Goal: Task Accomplishment & Management: Manage account settings

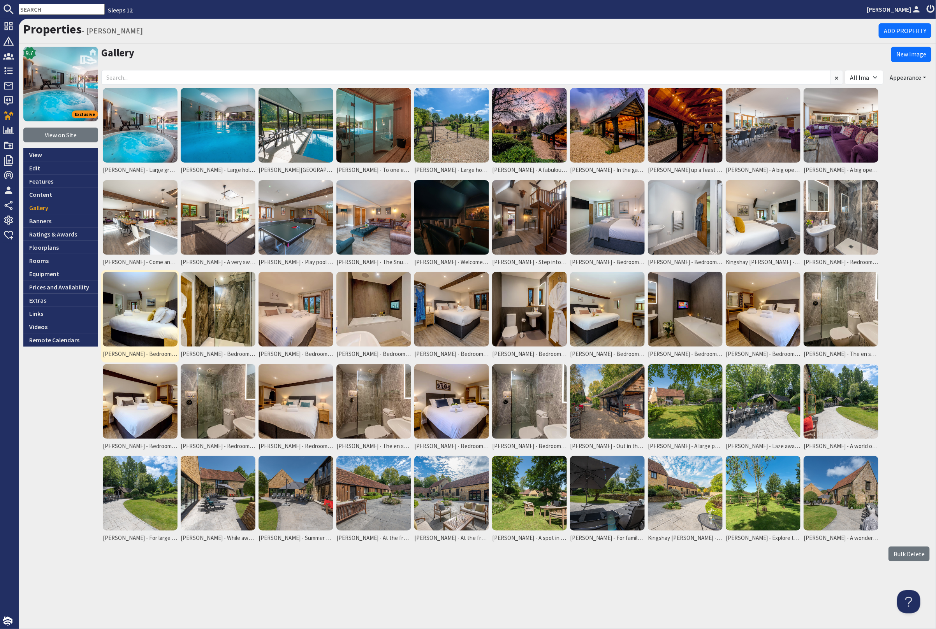
click at [155, 318] on img at bounding box center [140, 309] width 75 height 75
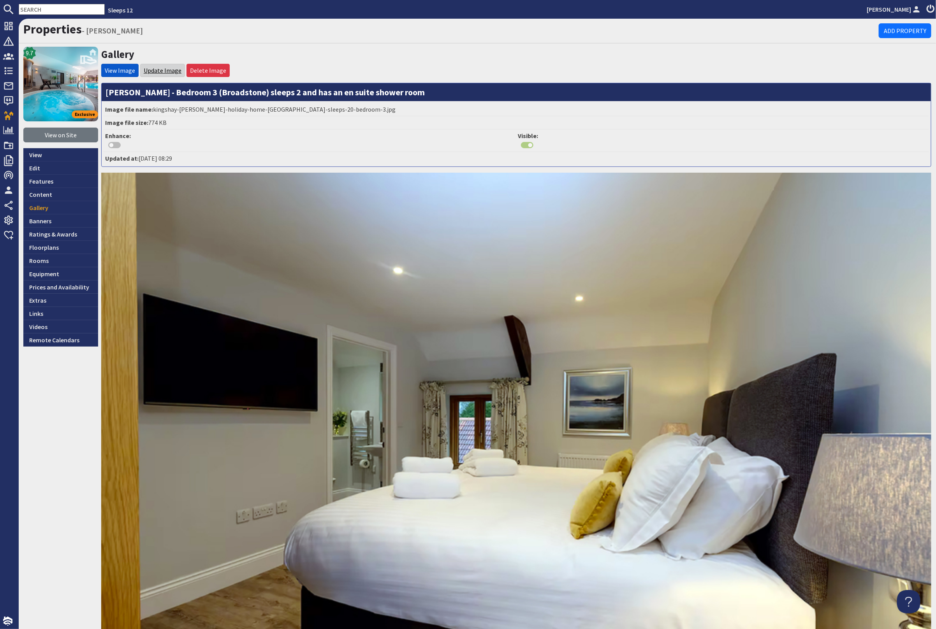
click at [160, 70] on link "Update Image" at bounding box center [163, 71] width 38 height 8
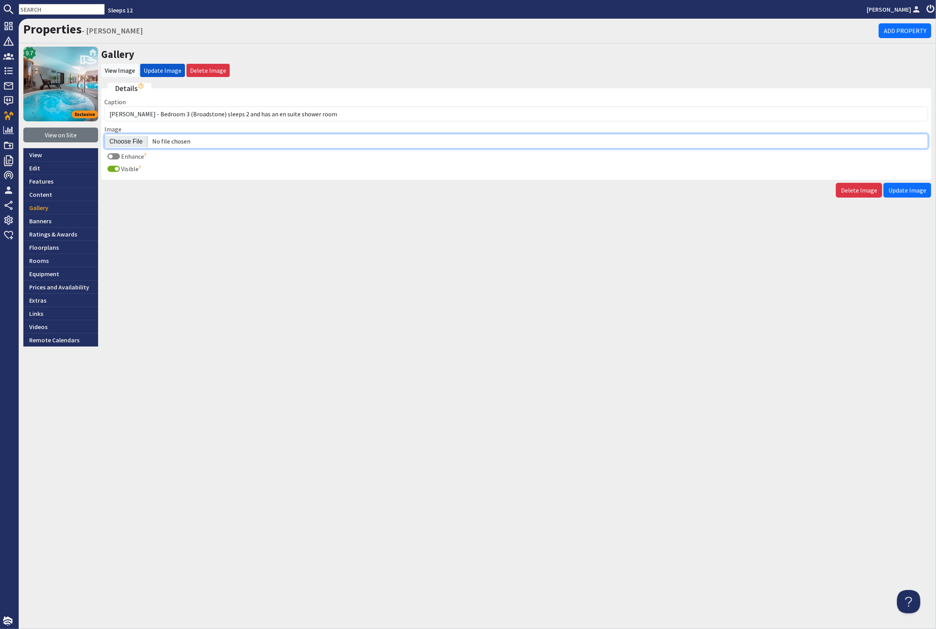
click at [126, 139] on input "Image" at bounding box center [516, 141] width 824 height 15
type input "C:\fakepath\kingshay-barton-large-holiday-home-group-accommodation-sleeping-14.…"
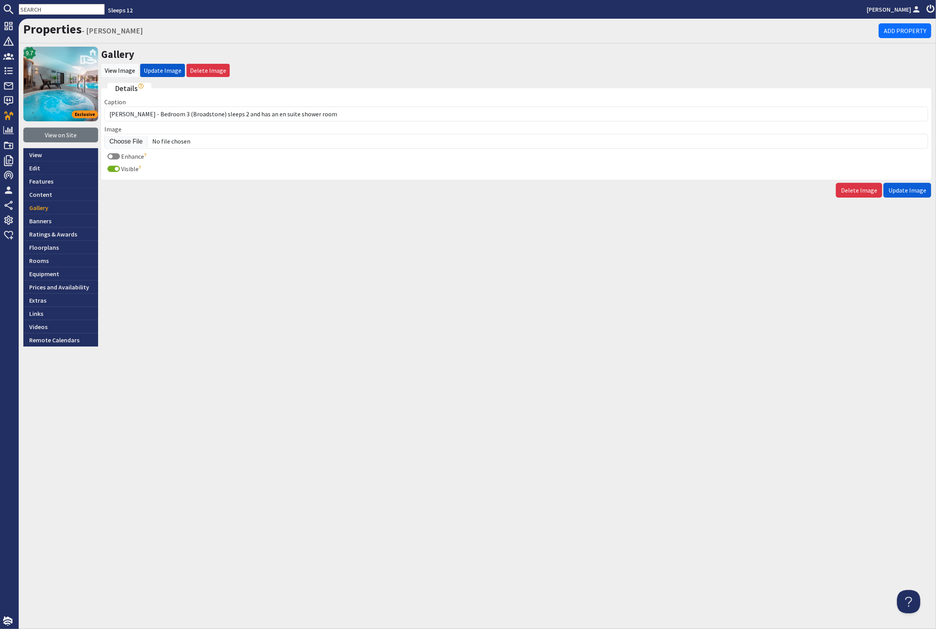
click at [895, 193] on button "Update Image" at bounding box center [907, 190] width 48 height 15
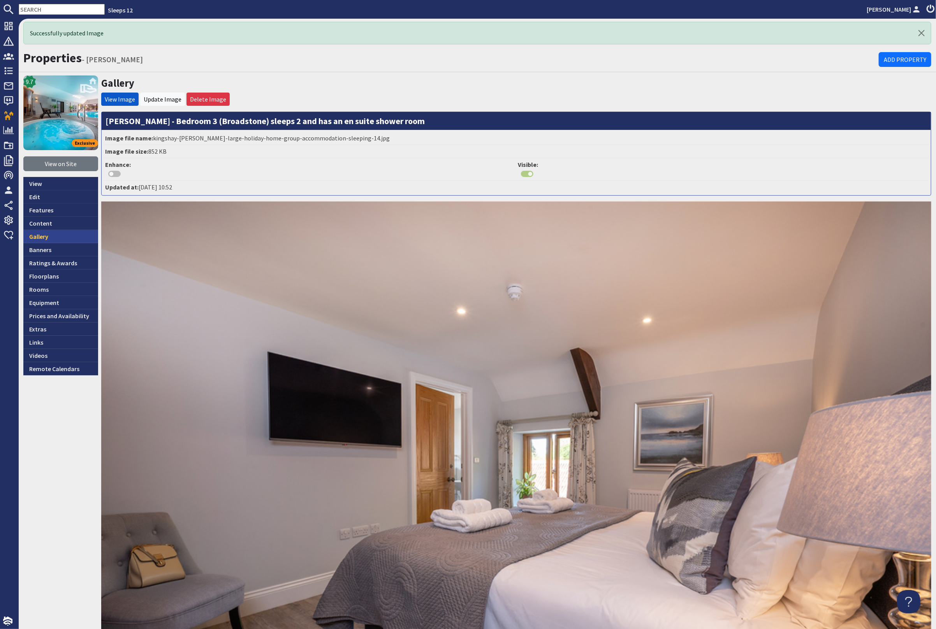
click at [68, 239] on link "Gallery" at bounding box center [60, 236] width 75 height 13
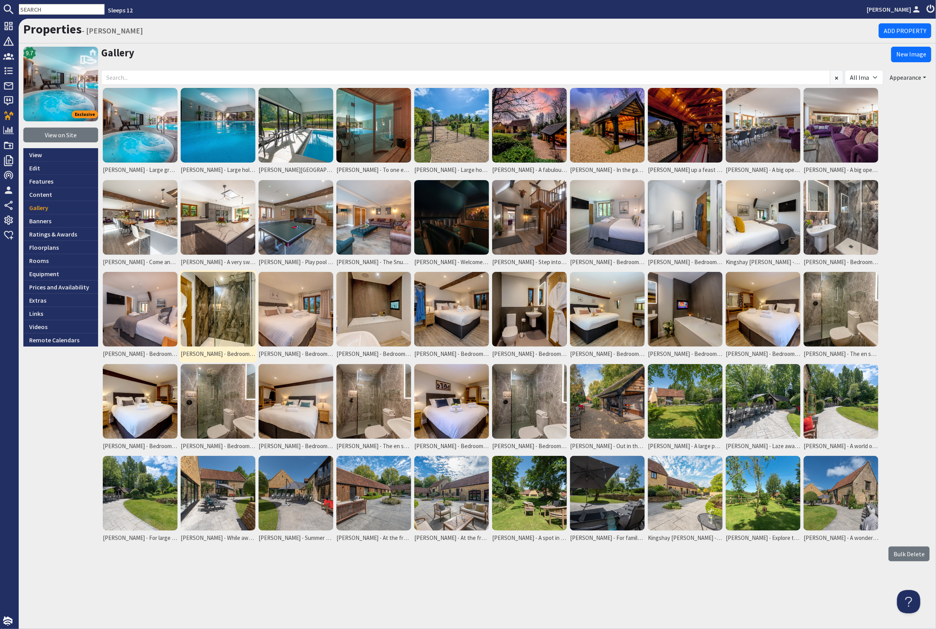
click at [227, 324] on img at bounding box center [218, 309] width 75 height 75
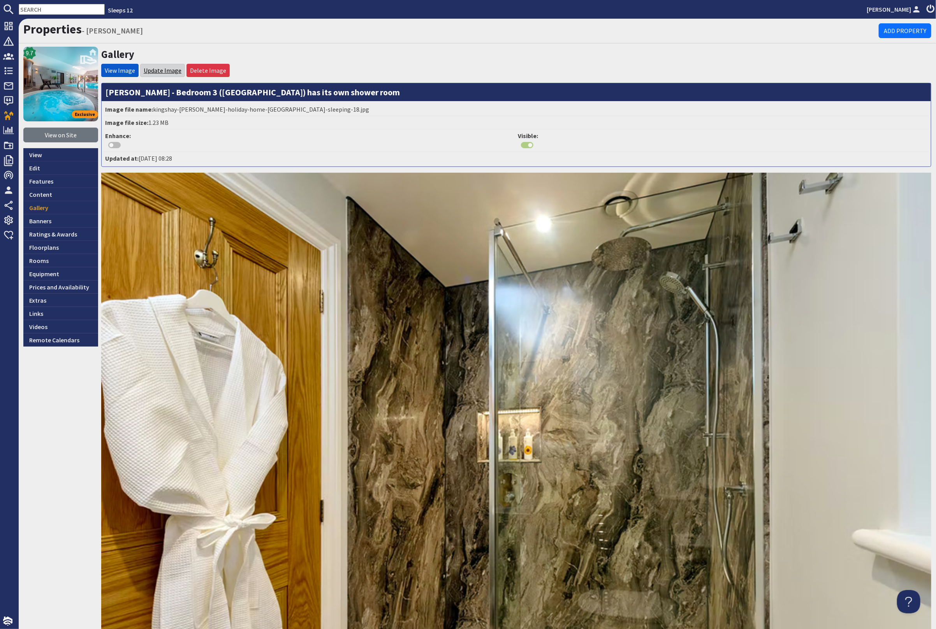
click at [162, 72] on link "Update Image" at bounding box center [163, 71] width 38 height 8
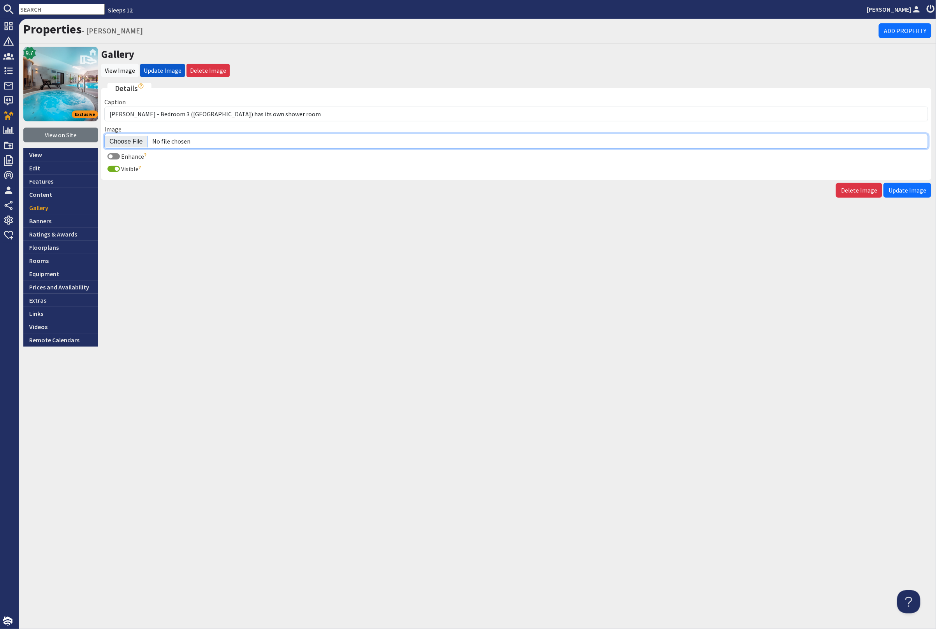
click at [132, 144] on input "Image" at bounding box center [516, 141] width 824 height 15
type input "C:\fakepath\kingshay-barton-large-holiday-home-group-accommodation-sleeping-15.…"
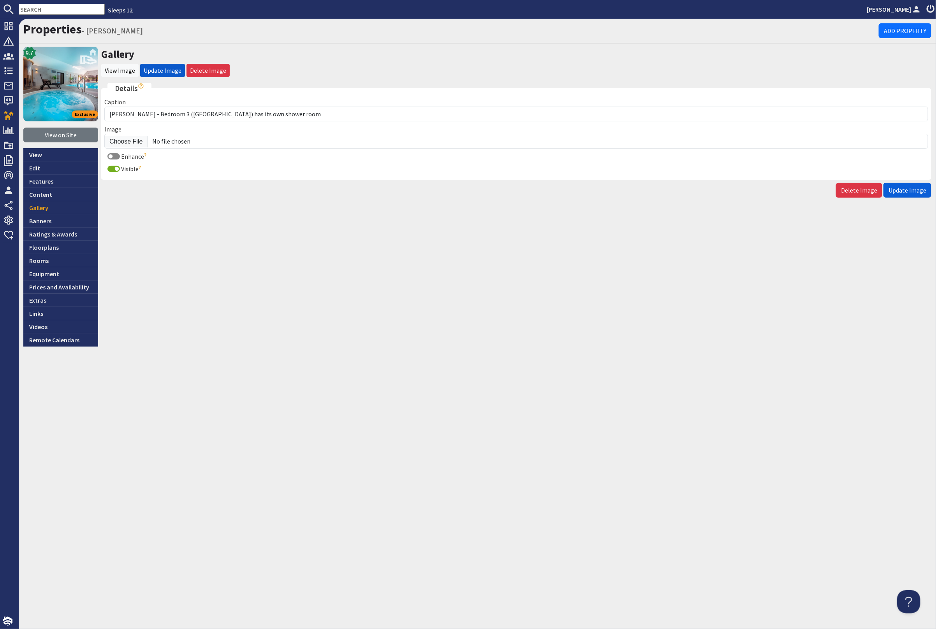
click at [909, 186] on span "Update Image" at bounding box center [907, 190] width 38 height 8
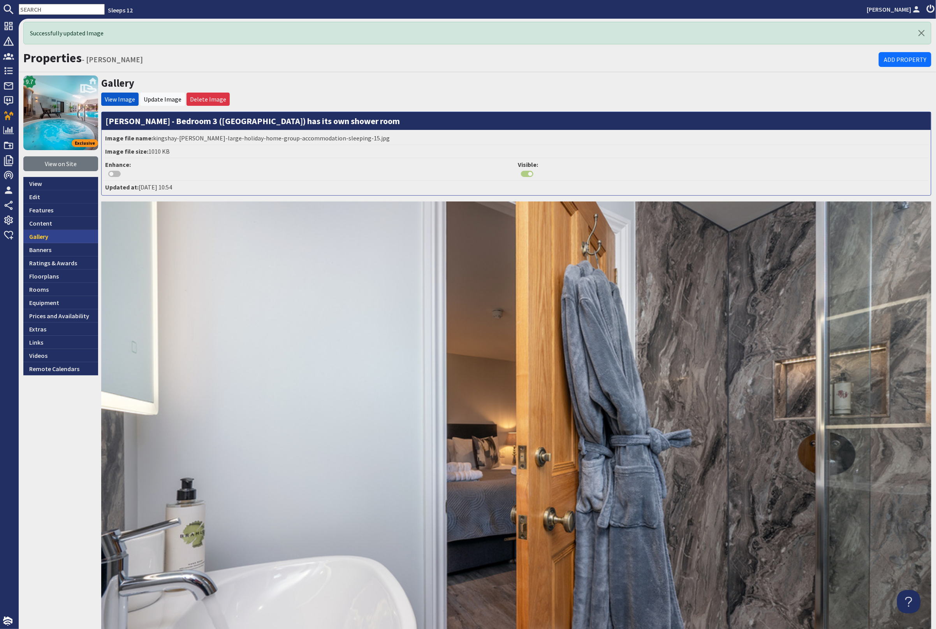
click at [63, 239] on link "Gallery" at bounding box center [60, 236] width 75 height 13
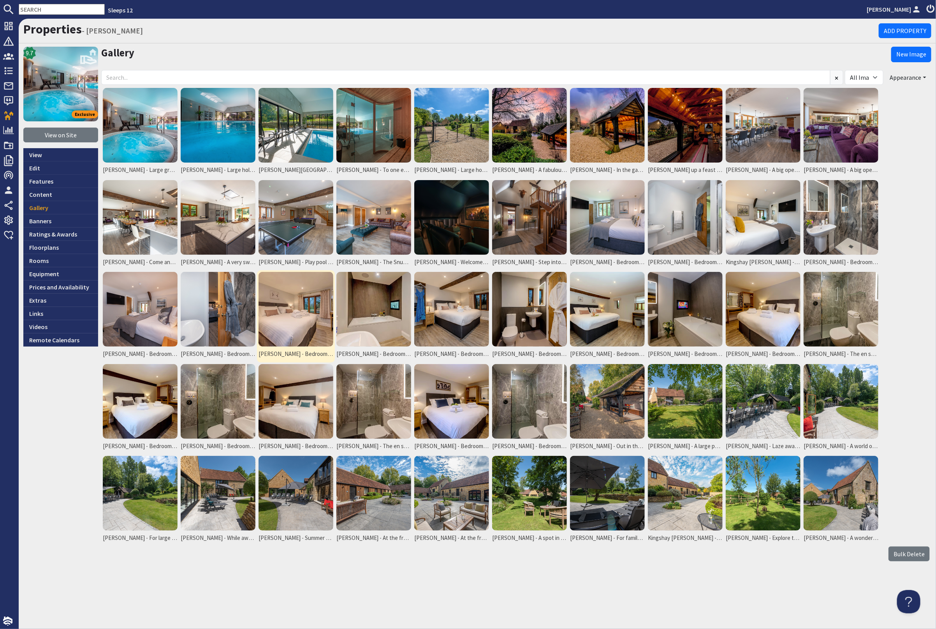
click at [319, 324] on img at bounding box center [295, 309] width 75 height 75
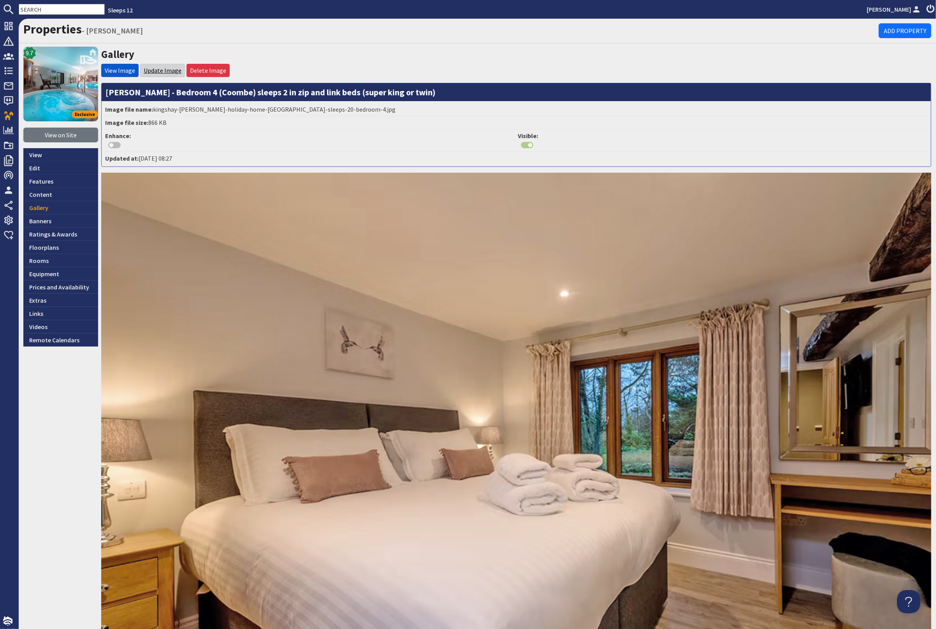
click at [162, 68] on link "Update Image" at bounding box center [163, 71] width 38 height 8
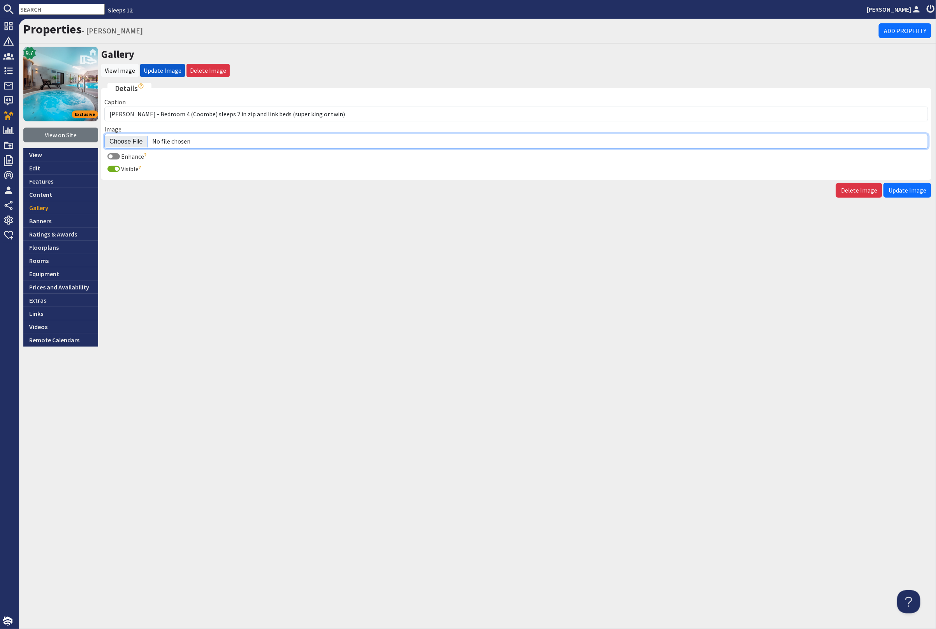
click at [128, 136] on input "Image" at bounding box center [516, 141] width 824 height 15
type input "C:\fakepath\kingshay-barton-large-holiday-home-group-accommodation-sleeping-16.…"
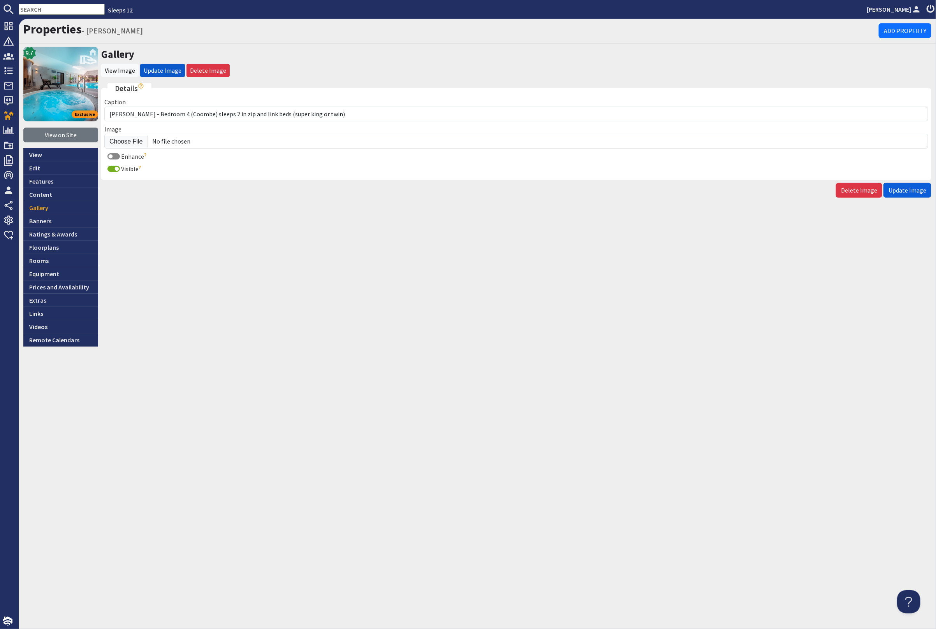
click at [910, 187] on span "Update Image" at bounding box center [907, 190] width 38 height 8
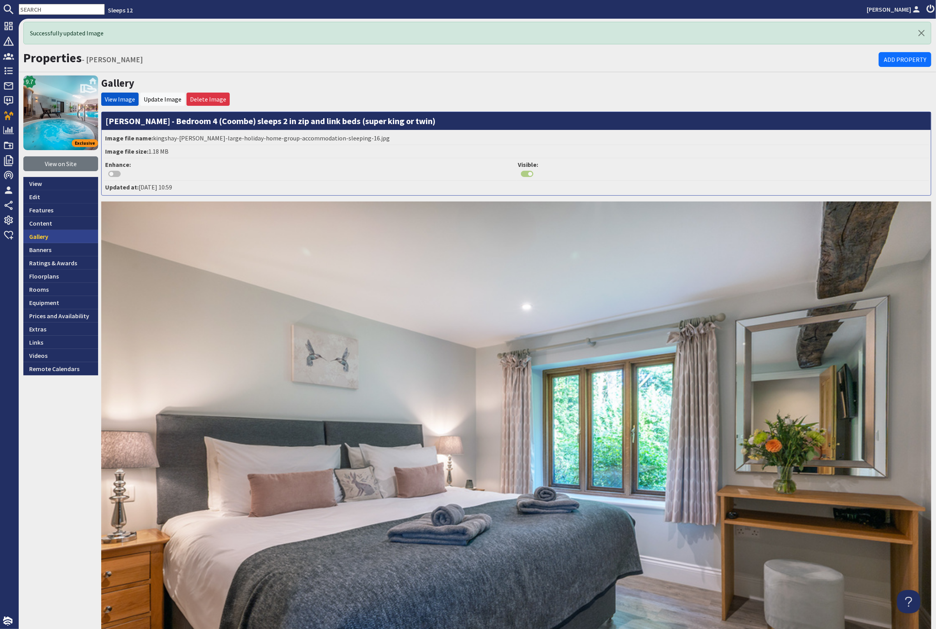
click at [54, 235] on link "Gallery" at bounding box center [60, 236] width 75 height 13
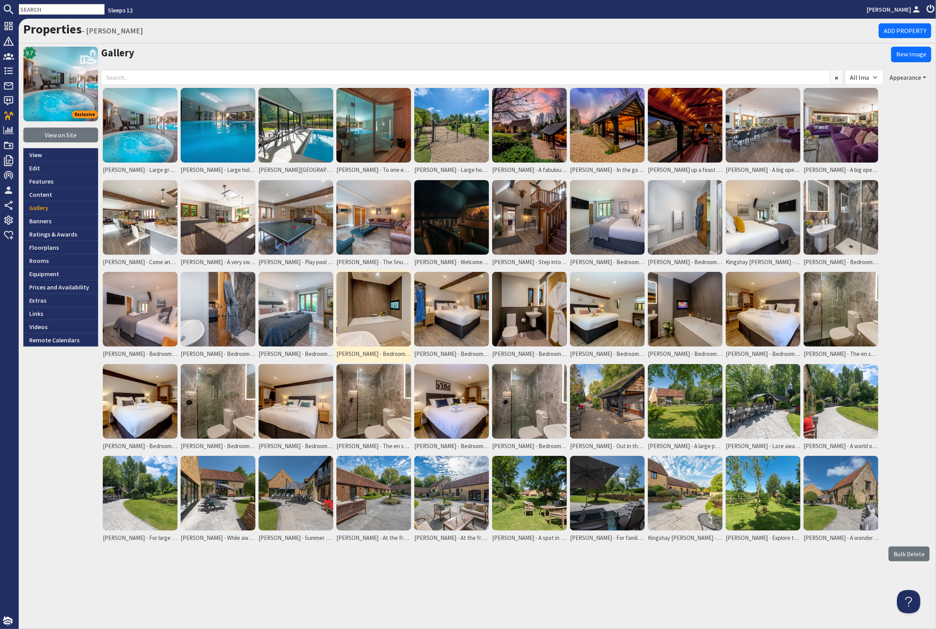
click at [384, 312] on img at bounding box center [373, 309] width 75 height 75
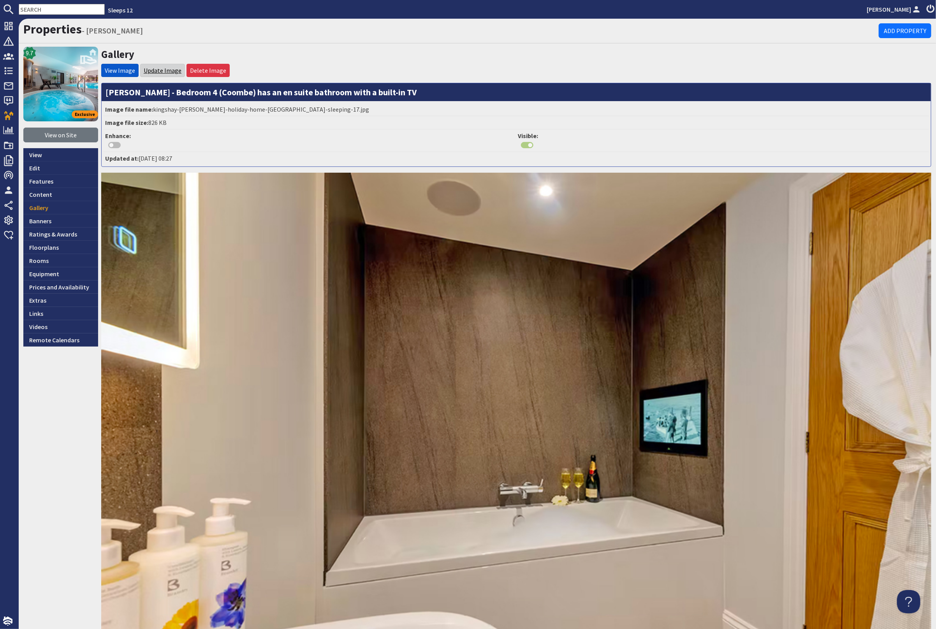
click at [164, 67] on link "Update Image" at bounding box center [163, 71] width 38 height 8
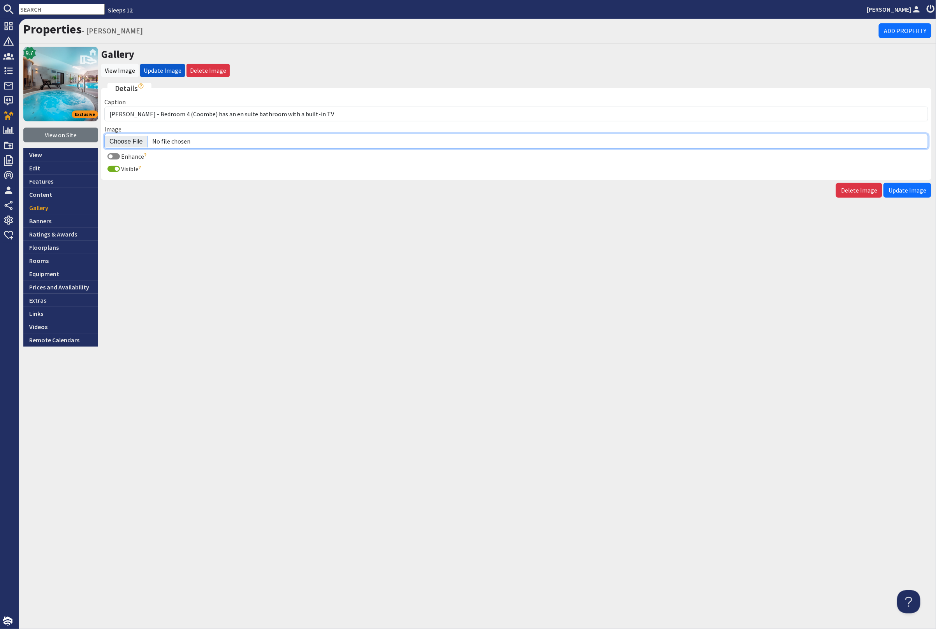
click at [133, 135] on input "Image" at bounding box center [516, 141] width 824 height 15
type input "C:\fakepath\kingshay-barton-large-holiday-home-group-accommodation-sleeping-17.…"
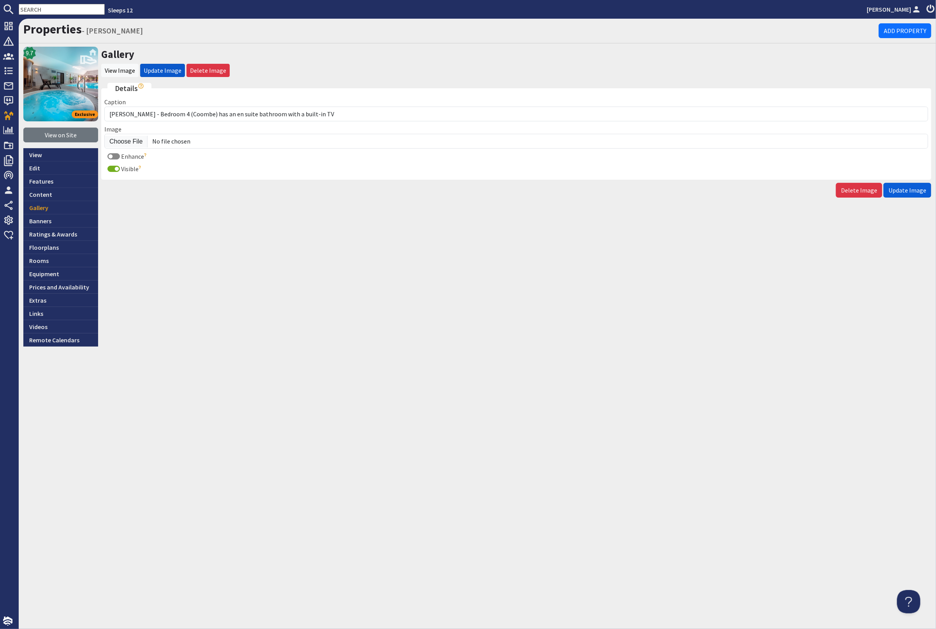
click at [905, 186] on span "Update Image" at bounding box center [907, 190] width 38 height 8
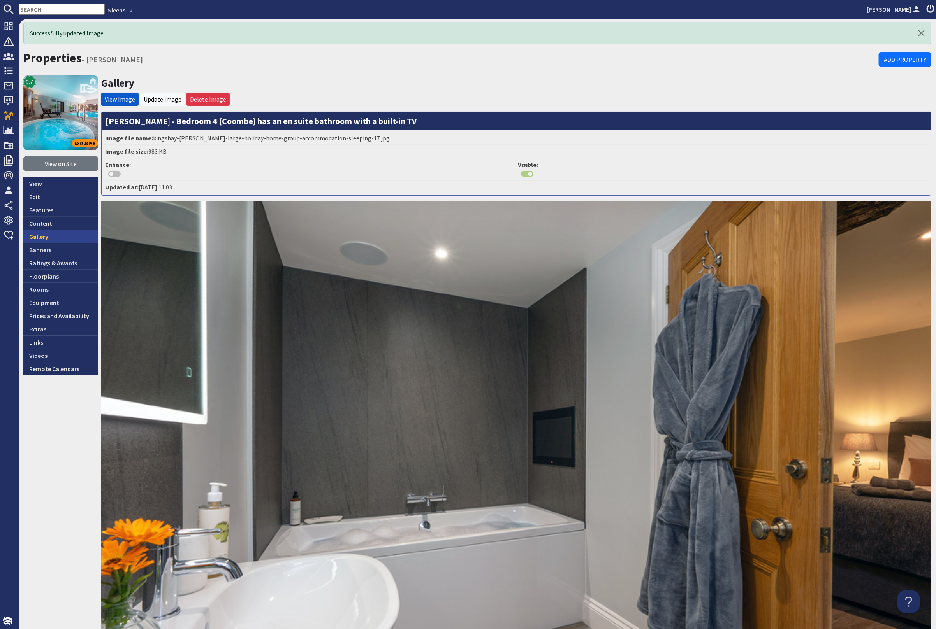
click at [66, 235] on link "Gallery" at bounding box center [60, 236] width 75 height 13
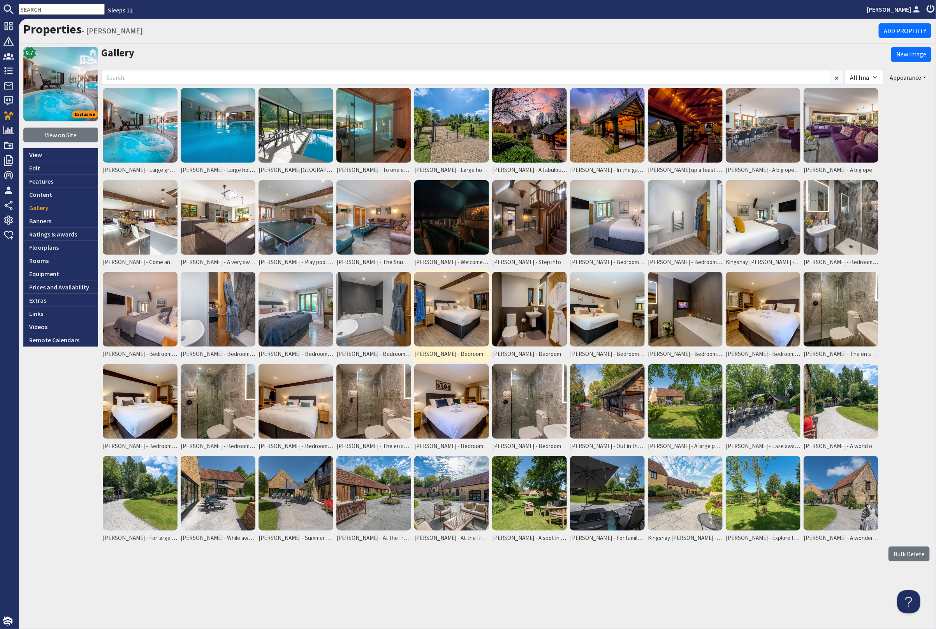
click at [452, 303] on img at bounding box center [451, 309] width 75 height 75
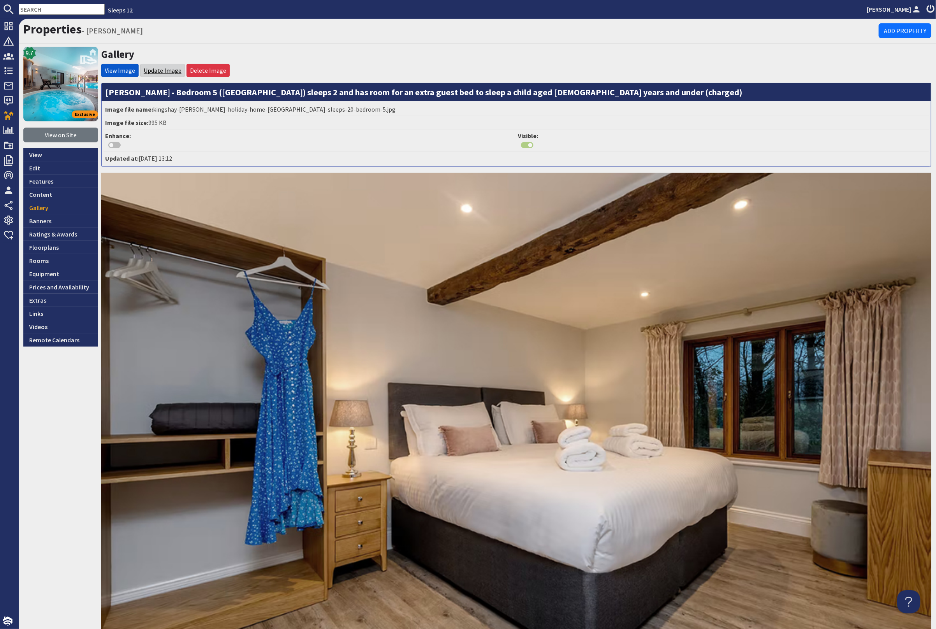
click at [168, 69] on link "Update Image" at bounding box center [163, 71] width 38 height 8
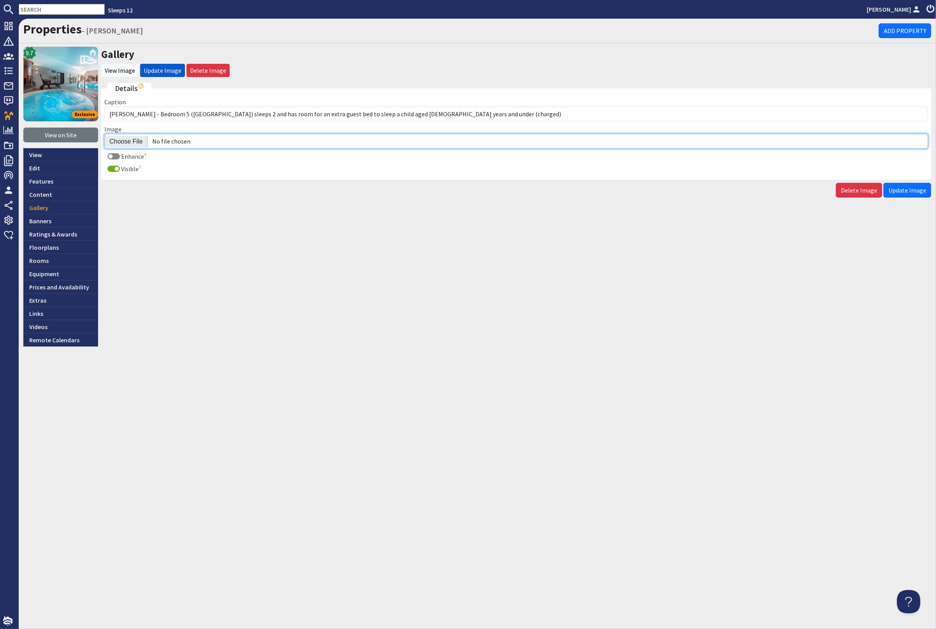
click at [131, 139] on input "Image" at bounding box center [516, 141] width 824 height 15
type input "C:\fakepath\kingshay-[PERSON_NAME]-large-holiday-home-group-accommodation-sleep…"
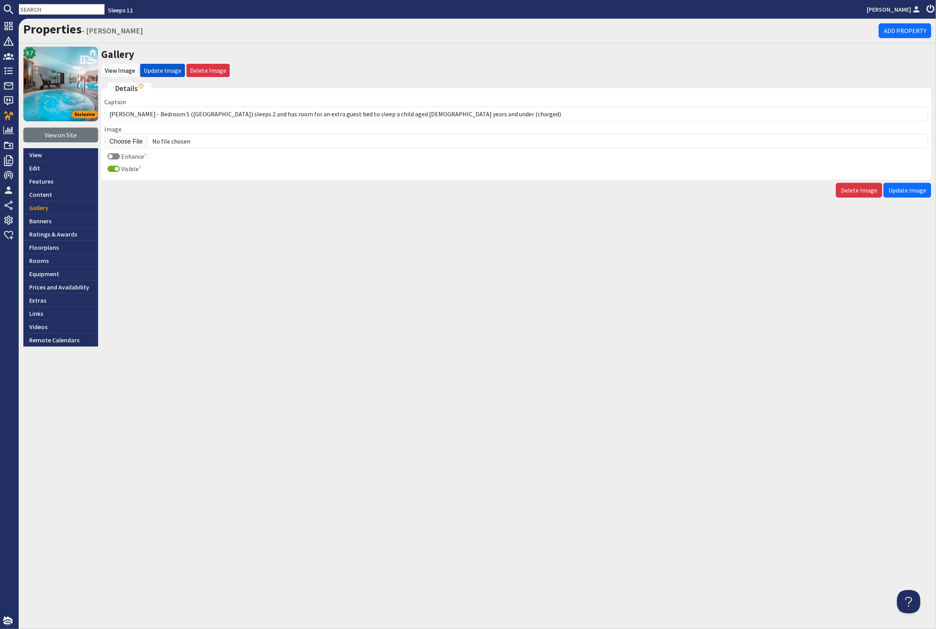
click at [922, 190] on span "Update Image" at bounding box center [907, 190] width 38 height 8
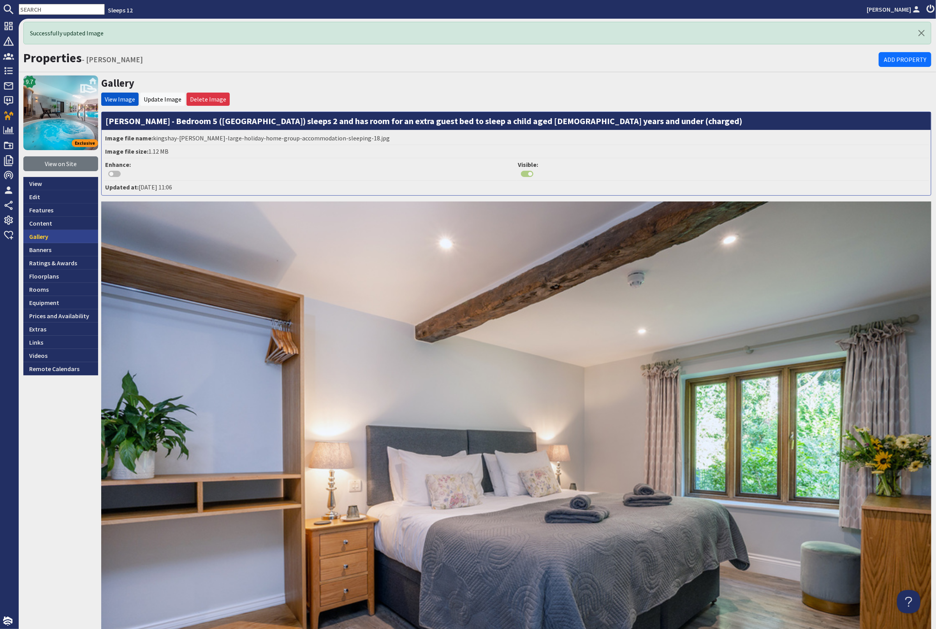
click at [66, 237] on link "Gallery" at bounding box center [60, 236] width 75 height 13
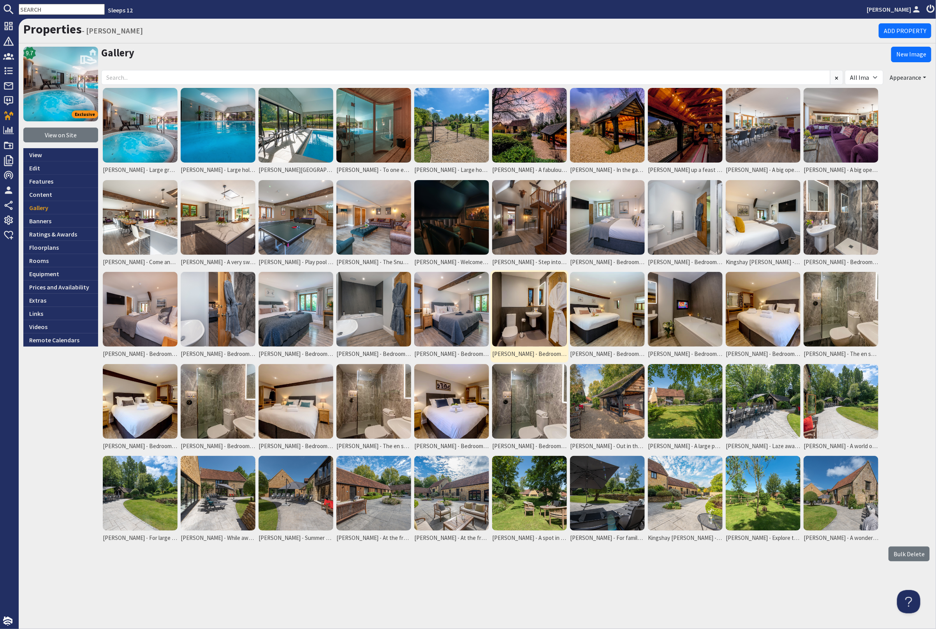
click at [536, 326] on img at bounding box center [529, 309] width 75 height 75
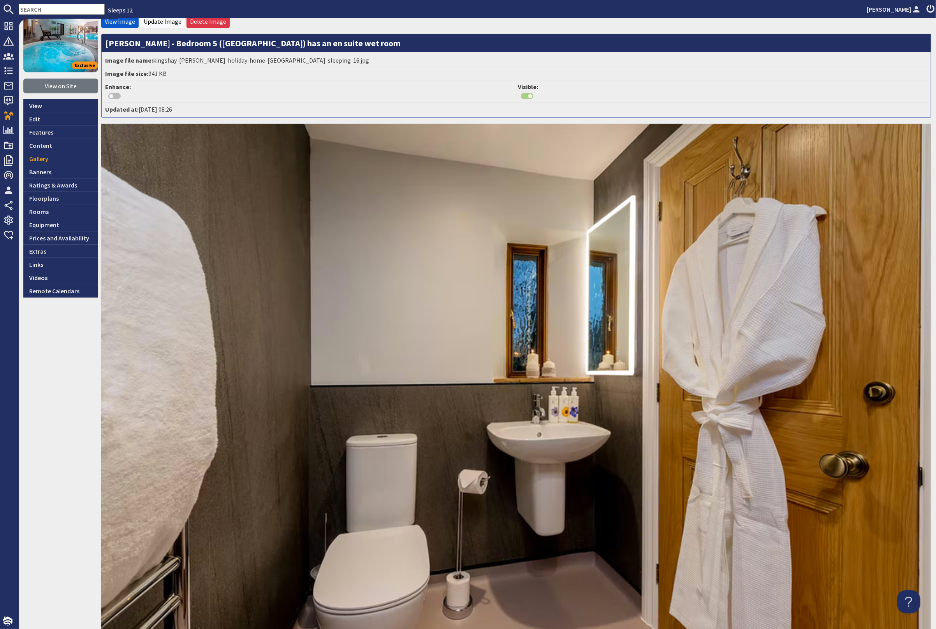
scroll to position [43, 0]
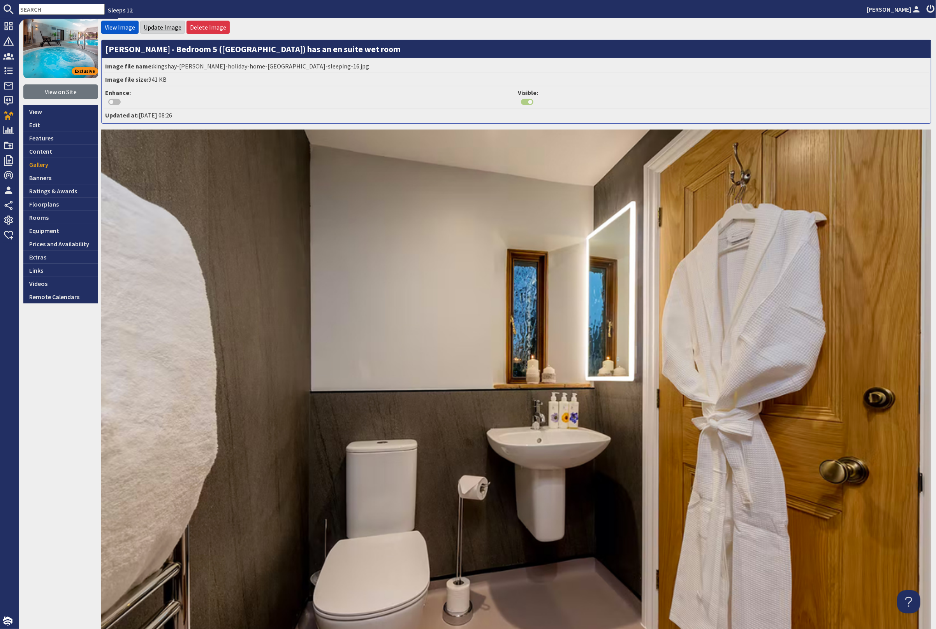
click at [155, 23] on link "Update Image" at bounding box center [163, 27] width 38 height 8
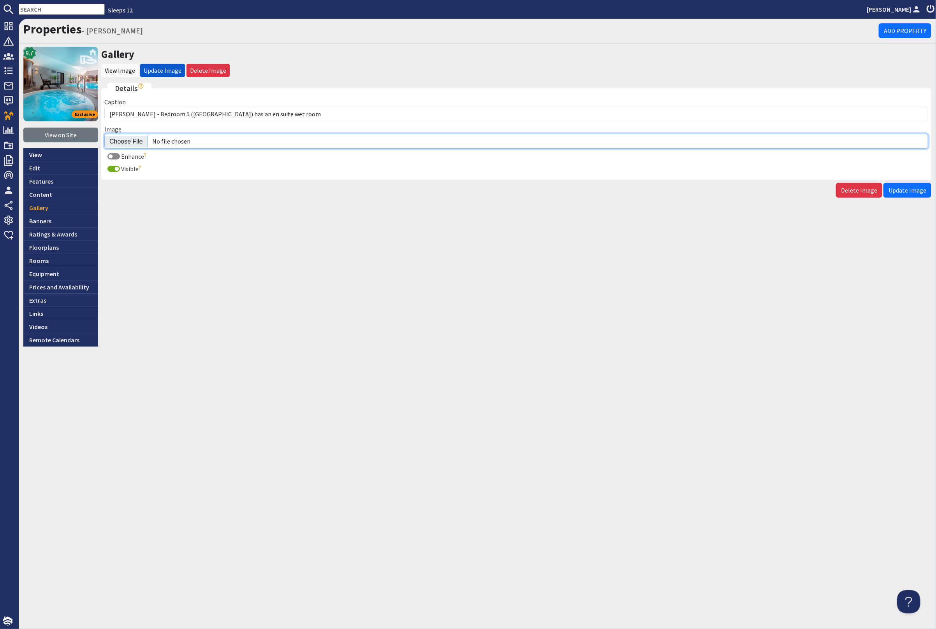
click at [129, 137] on input "Image" at bounding box center [516, 141] width 824 height 15
type input "C:\fakepath\kingshay-barton-large-holiday-home-group-accommodation-sleeping-20.…"
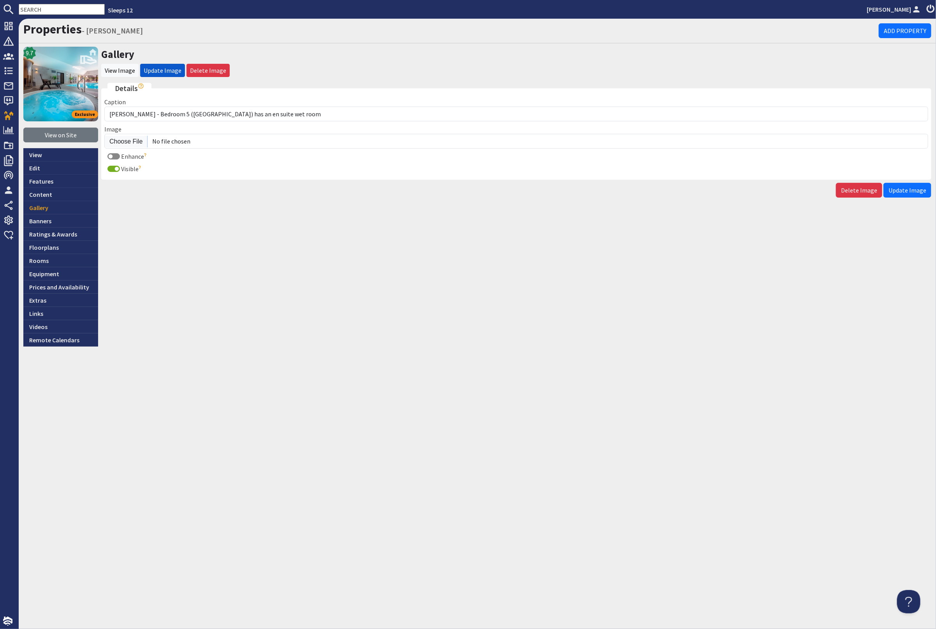
drag, startPoint x: 919, startPoint y: 191, endPoint x: 922, endPoint y: 197, distance: 7.0
click at [919, 191] on span "Update Image" at bounding box center [907, 190] width 38 height 8
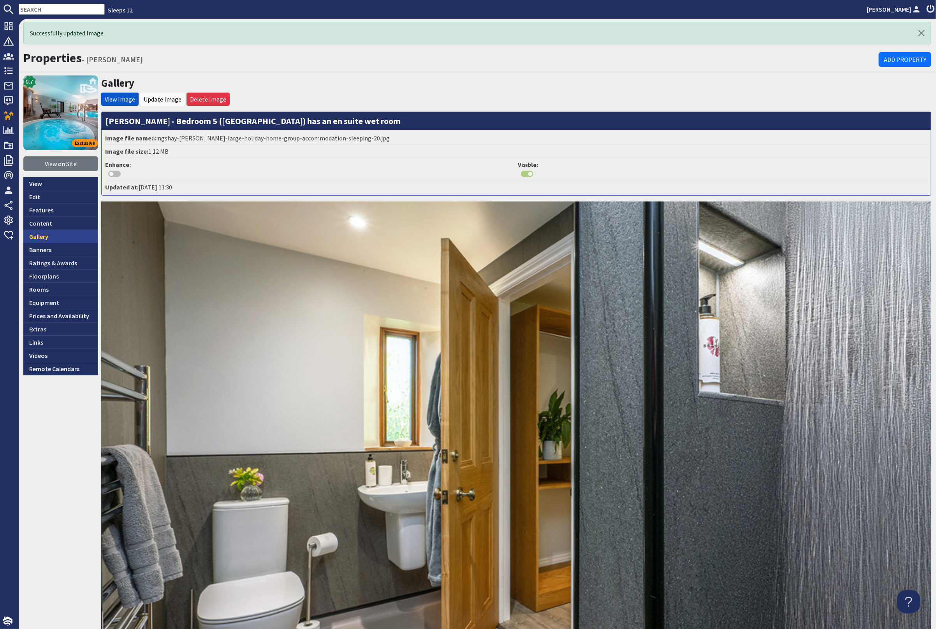
click at [71, 239] on link "Gallery" at bounding box center [60, 236] width 75 height 13
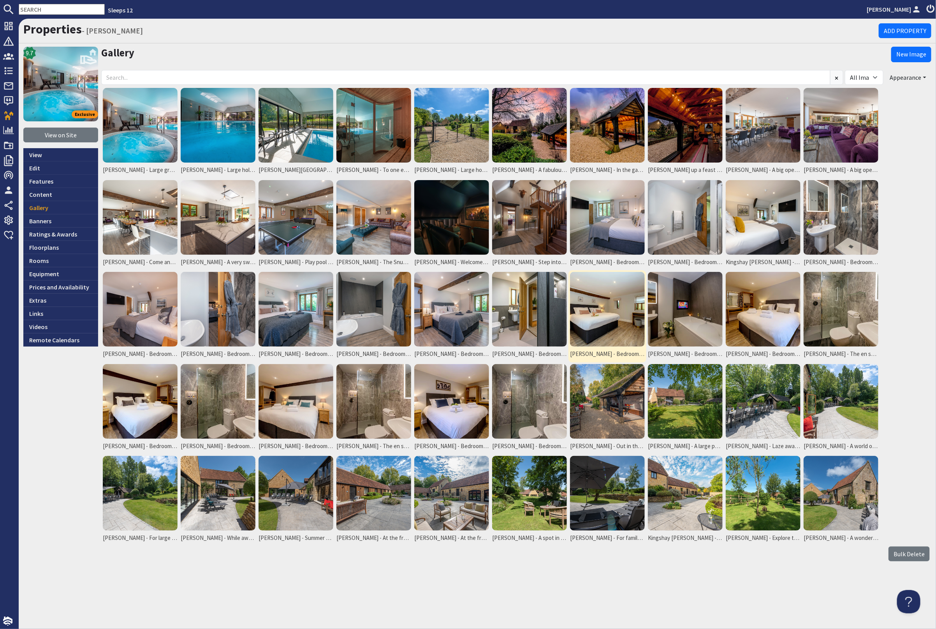
drag, startPoint x: 604, startPoint y: 321, endPoint x: 609, endPoint y: 320, distance: 4.7
click at [604, 321] on img at bounding box center [607, 309] width 75 height 75
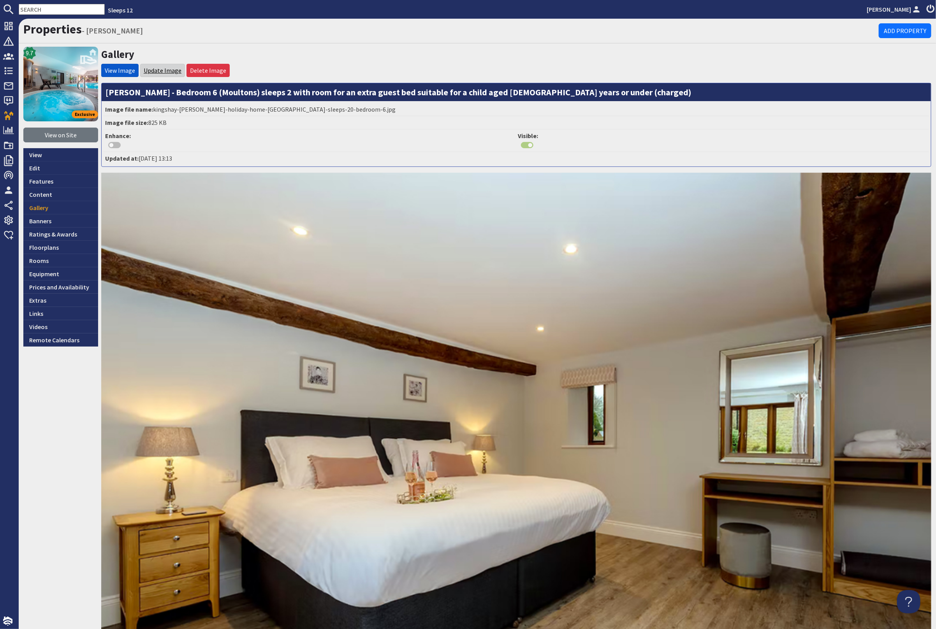
click at [159, 69] on link "Update Image" at bounding box center [163, 71] width 38 height 8
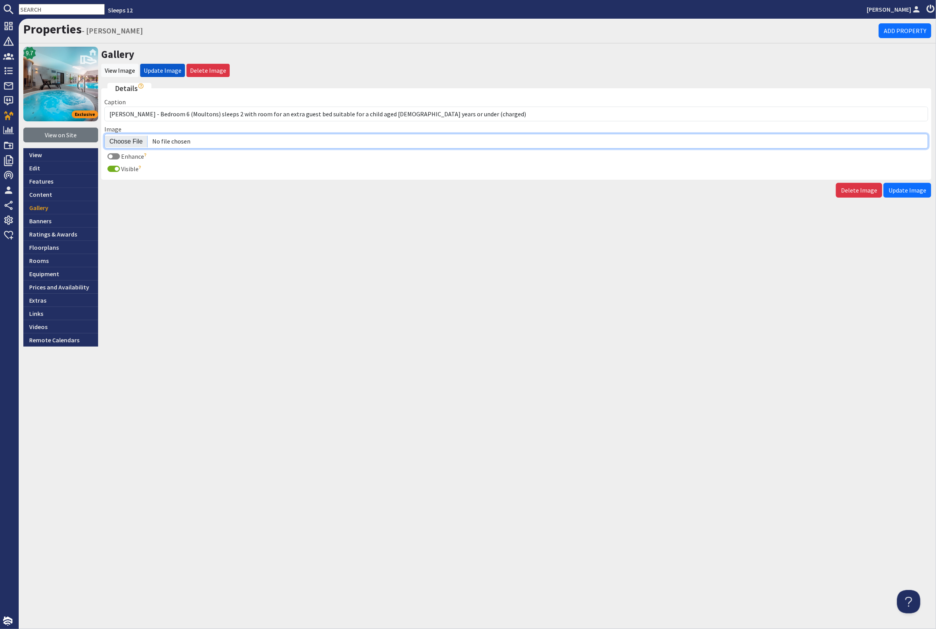
click at [136, 141] on input "Image" at bounding box center [516, 141] width 824 height 15
type input "C:\fakepath\kingshay-barton-large-holiday-home-group-accommodation-sleeping12.j…"
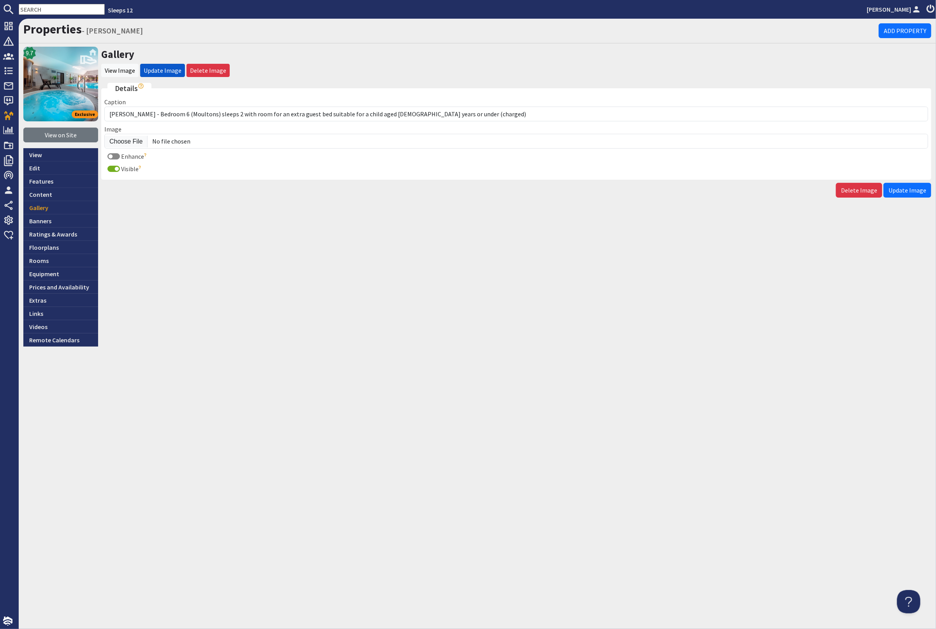
click at [917, 191] on span "Update Image" at bounding box center [907, 190] width 38 height 8
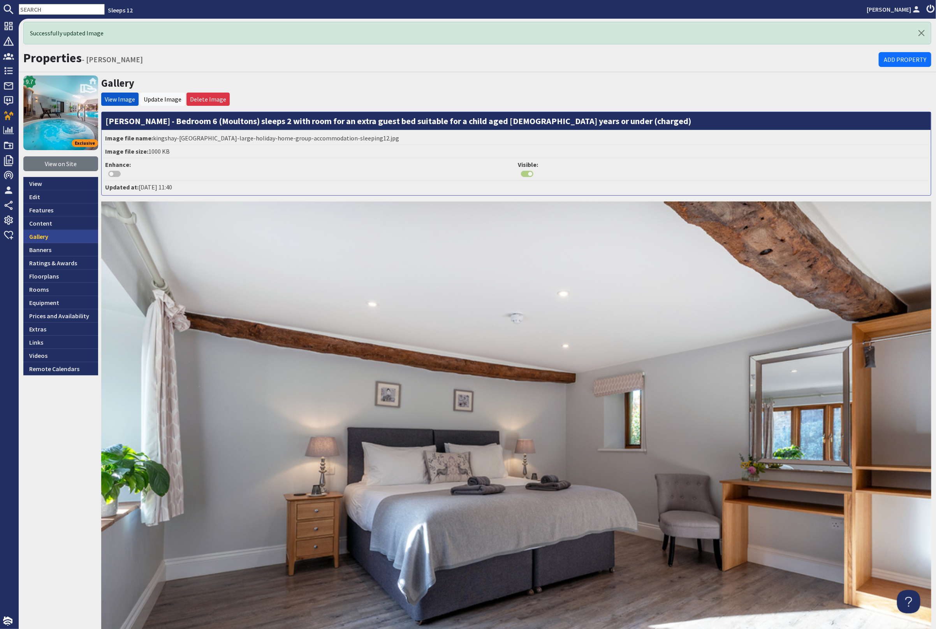
click at [51, 234] on link "Gallery" at bounding box center [60, 236] width 75 height 13
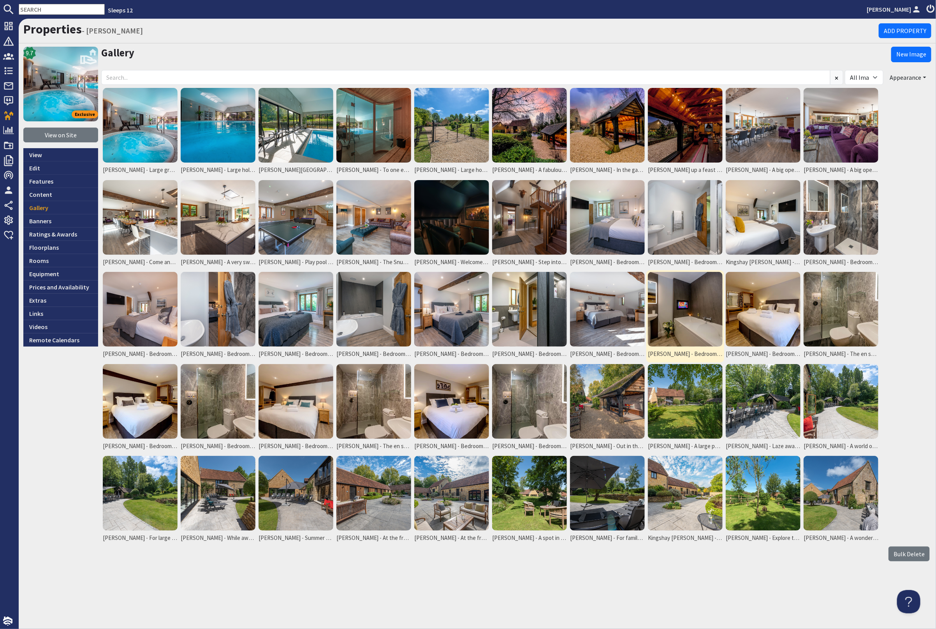
click at [671, 311] on img at bounding box center [685, 309] width 75 height 75
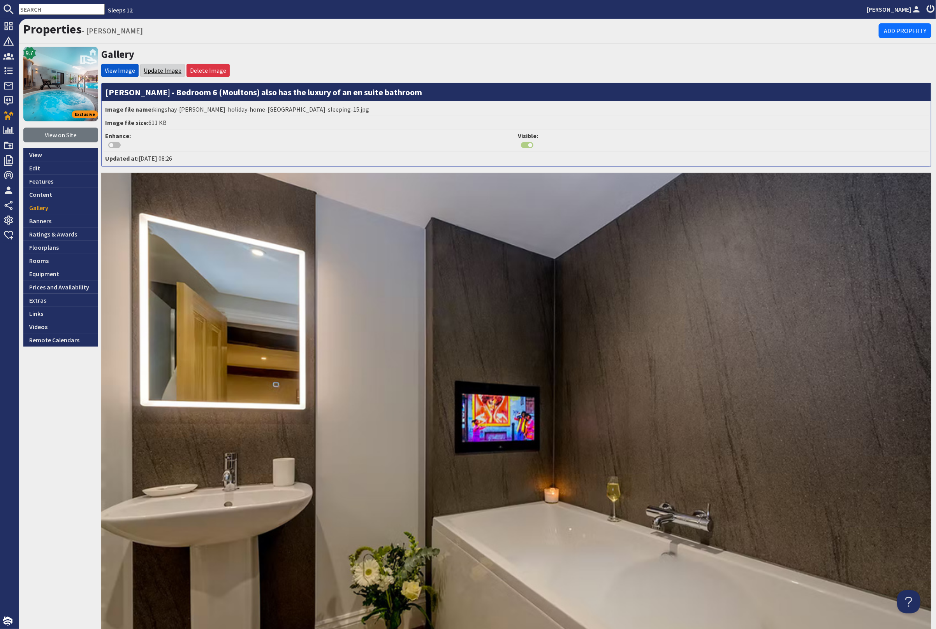
click at [165, 70] on link "Update Image" at bounding box center [163, 71] width 38 height 8
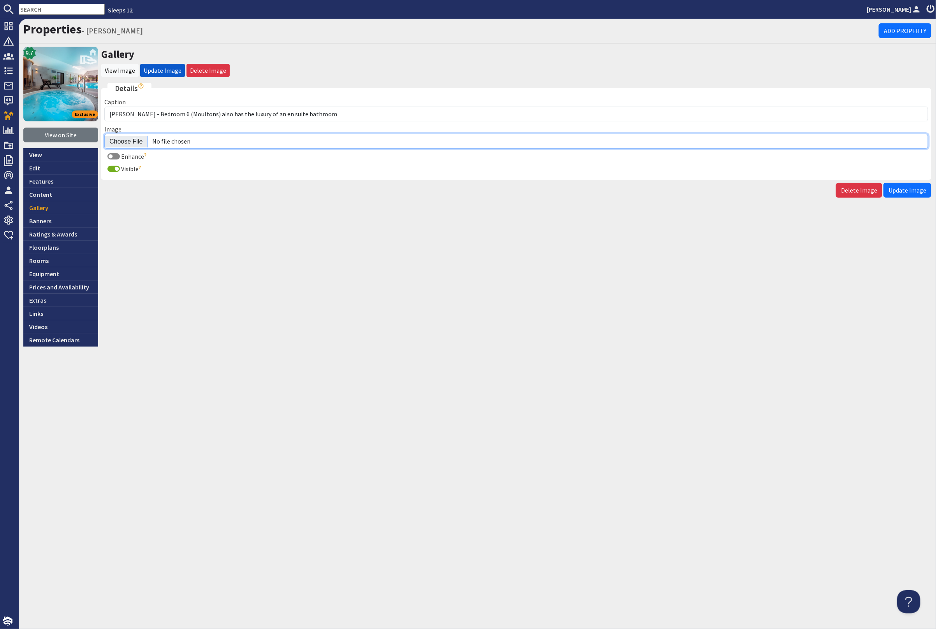
click at [132, 140] on input "Image" at bounding box center [516, 141] width 824 height 15
type input "C:\fakepath\kingshay-[PERSON_NAME]-large-holiday-home-group-accommodation-sleep…"
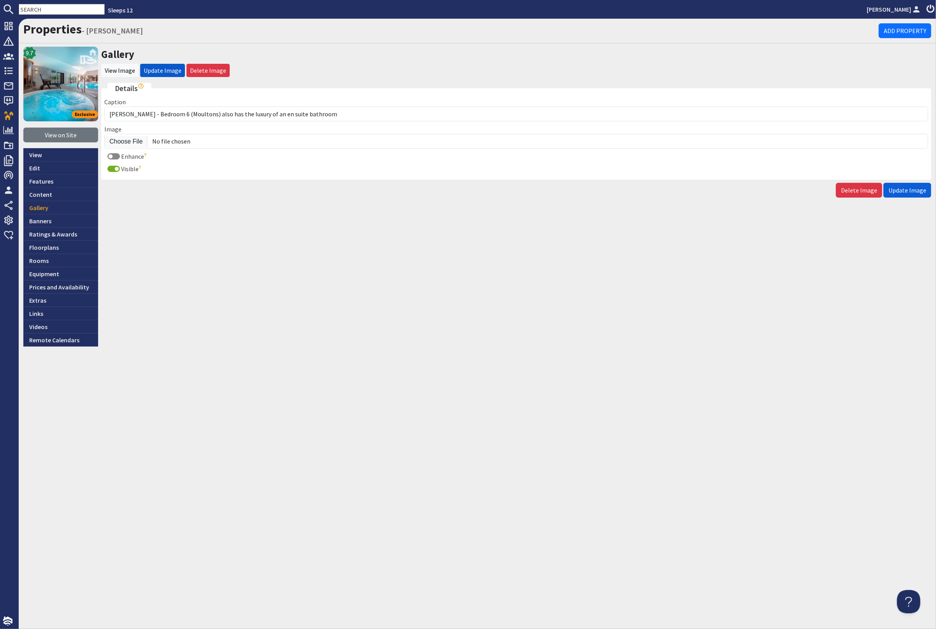
click at [902, 190] on span "Update Image" at bounding box center [907, 190] width 38 height 8
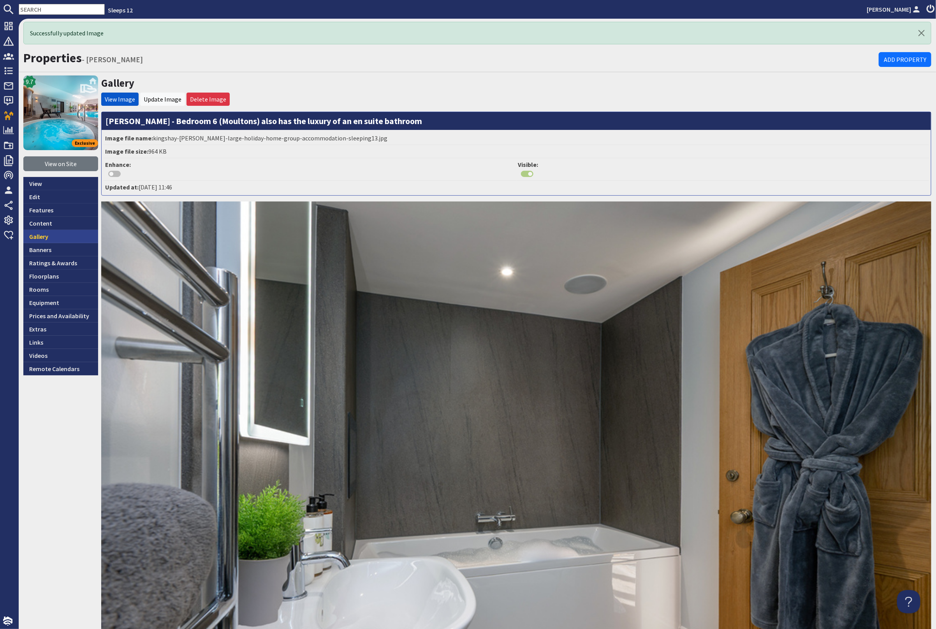
click at [60, 238] on link "Gallery" at bounding box center [60, 236] width 75 height 13
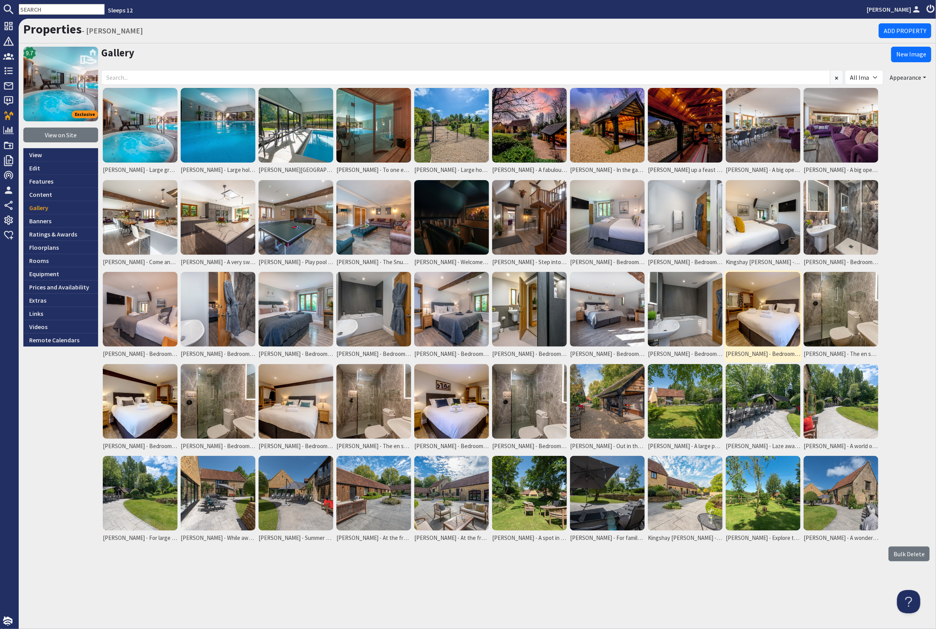
click at [768, 314] on img at bounding box center [762, 309] width 75 height 75
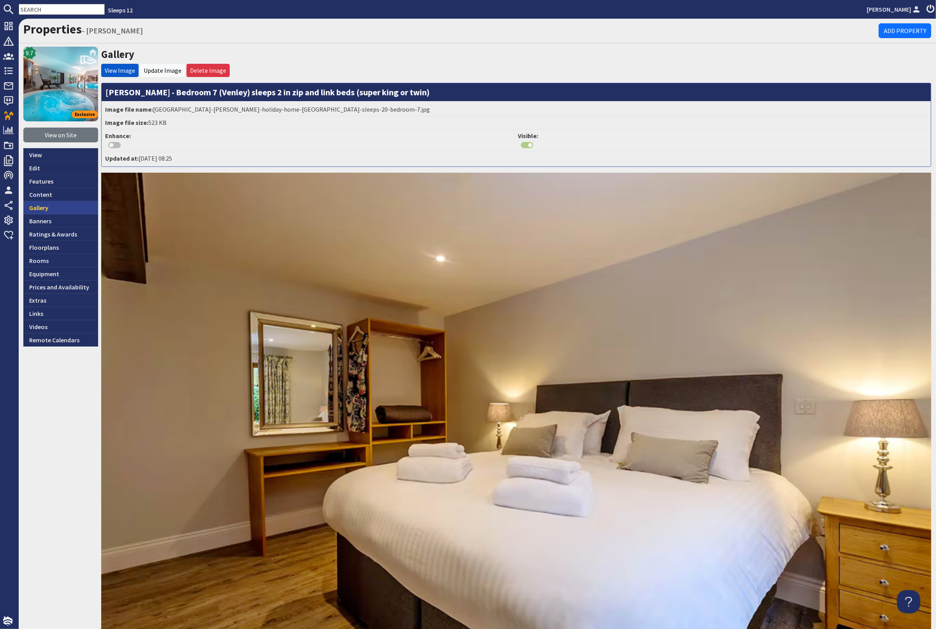
click at [54, 204] on link "Gallery" at bounding box center [60, 207] width 75 height 13
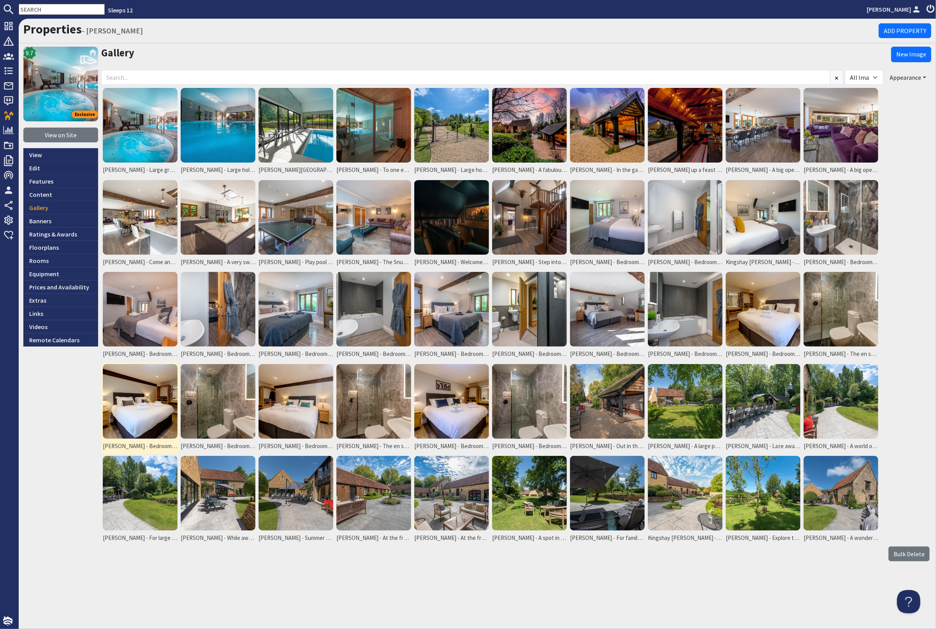
click at [122, 408] on img at bounding box center [140, 401] width 75 height 75
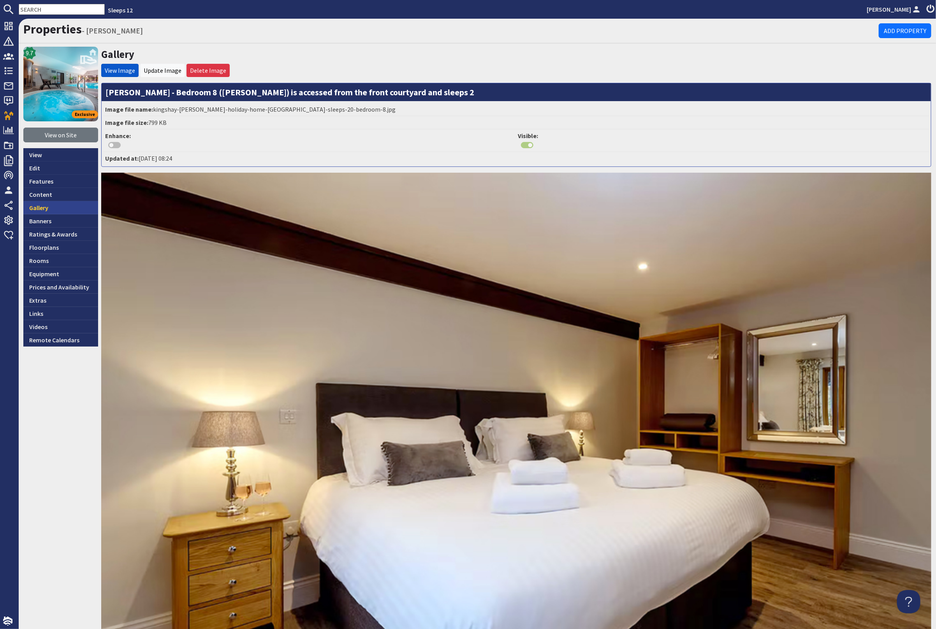
click at [58, 205] on link "Gallery" at bounding box center [60, 207] width 75 height 13
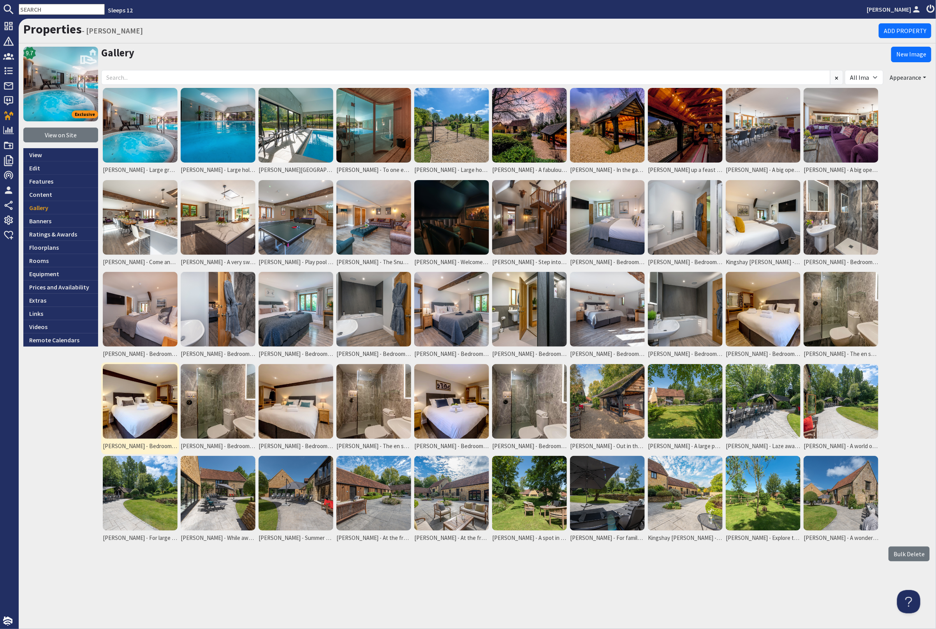
click at [118, 397] on img at bounding box center [140, 401] width 75 height 75
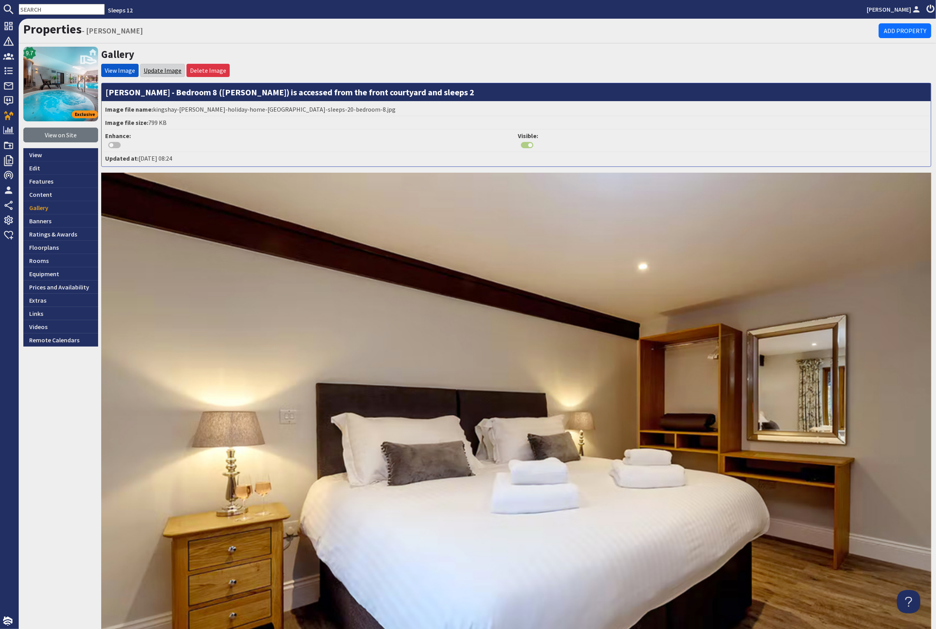
click at [155, 71] on link "Update Image" at bounding box center [163, 71] width 38 height 8
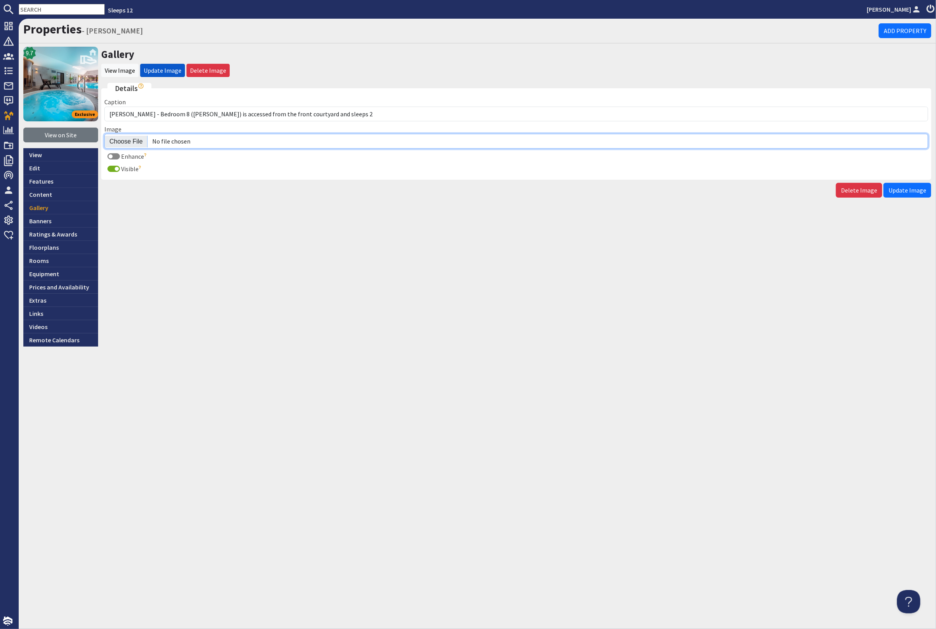
click at [128, 141] on input "Image" at bounding box center [516, 141] width 824 height 15
type input "C:\fakepath\kingshay-barton-large-holiday-home-group-accommodation-sleeping14.j…"
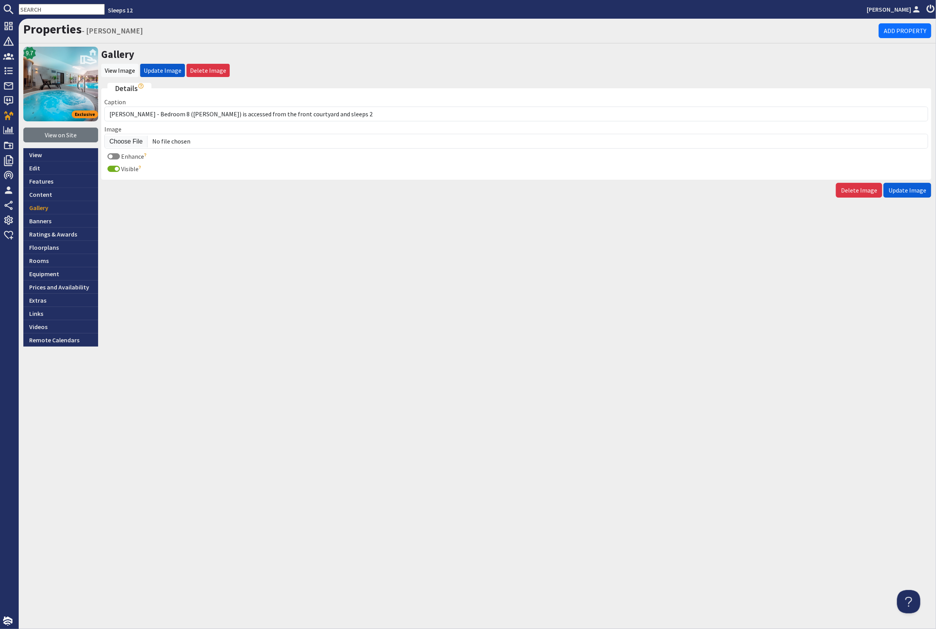
click at [900, 186] on span "Update Image" at bounding box center [907, 190] width 38 height 8
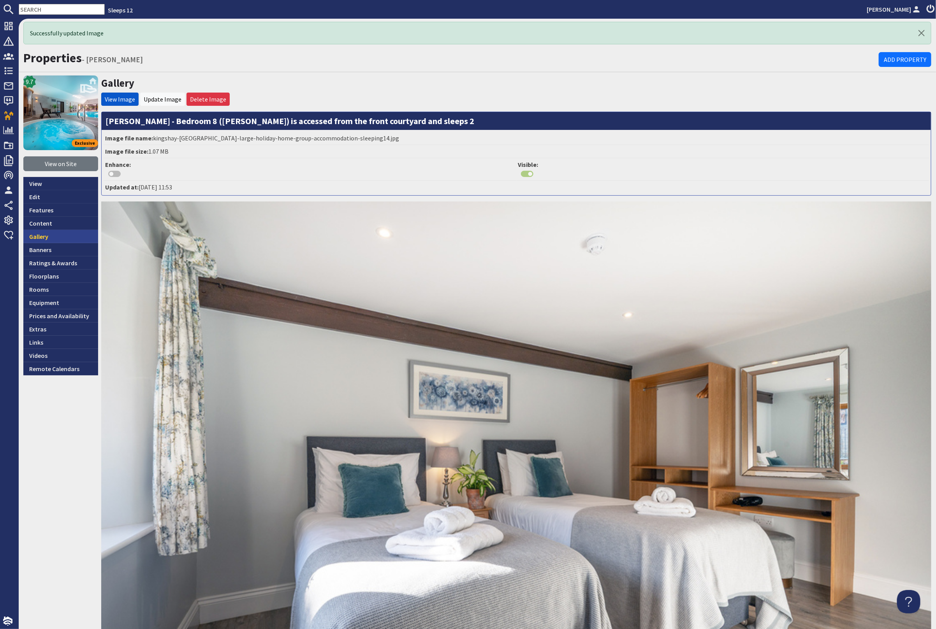
click at [58, 236] on link "Gallery" at bounding box center [60, 236] width 75 height 13
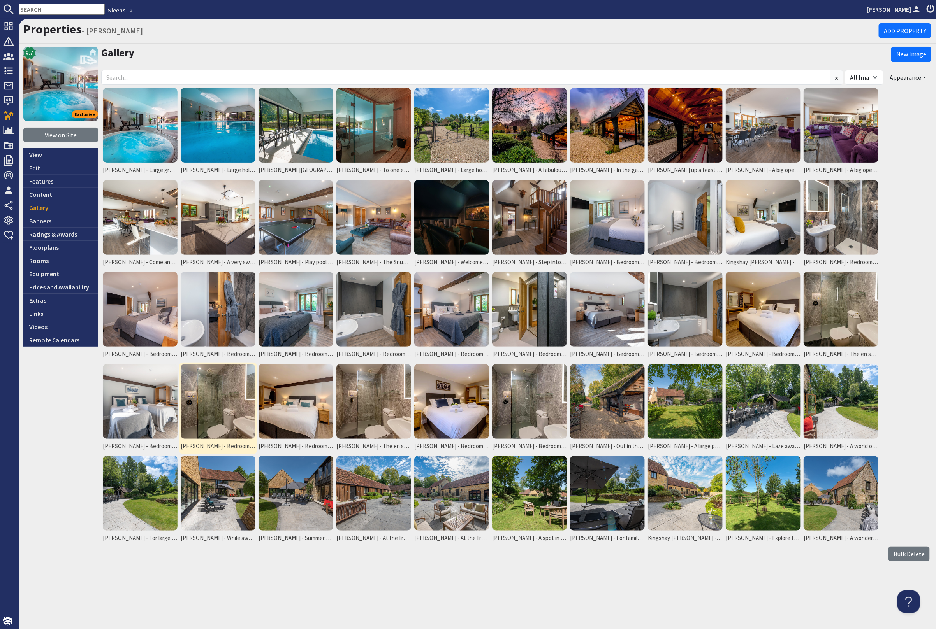
click at [232, 396] on img at bounding box center [218, 401] width 75 height 75
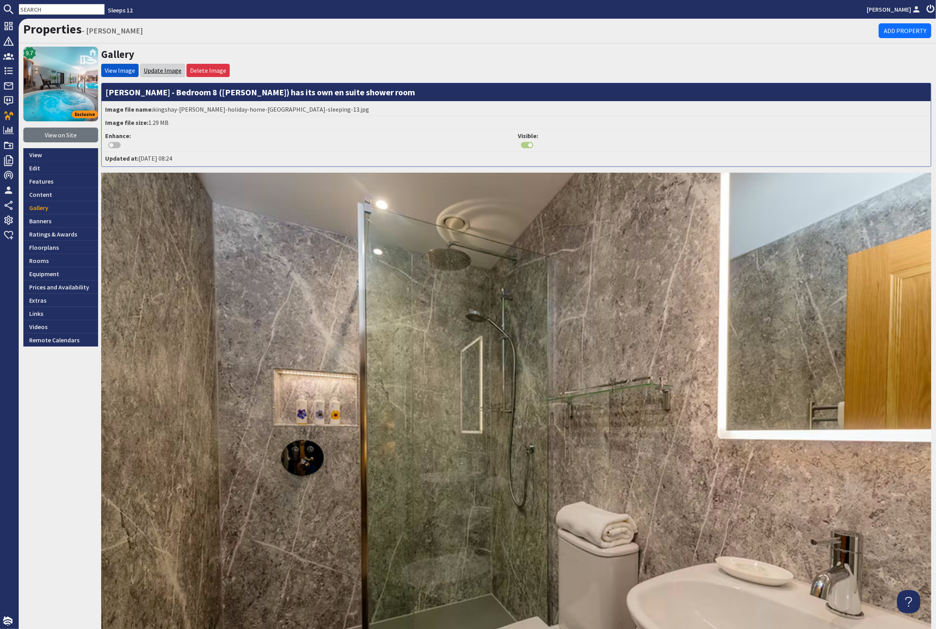
click at [158, 70] on link "Update Image" at bounding box center [163, 71] width 38 height 8
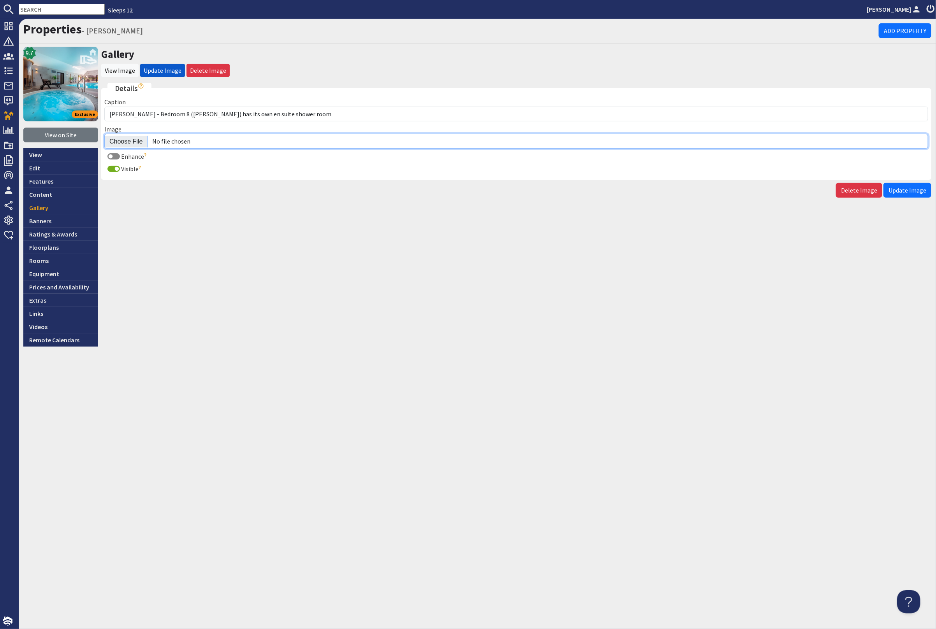
click at [130, 138] on input "Image" at bounding box center [516, 141] width 824 height 15
type input "C:\fakepath\kingshay-[PERSON_NAME]-large-holiday-home-group-accommodation-sleep…"
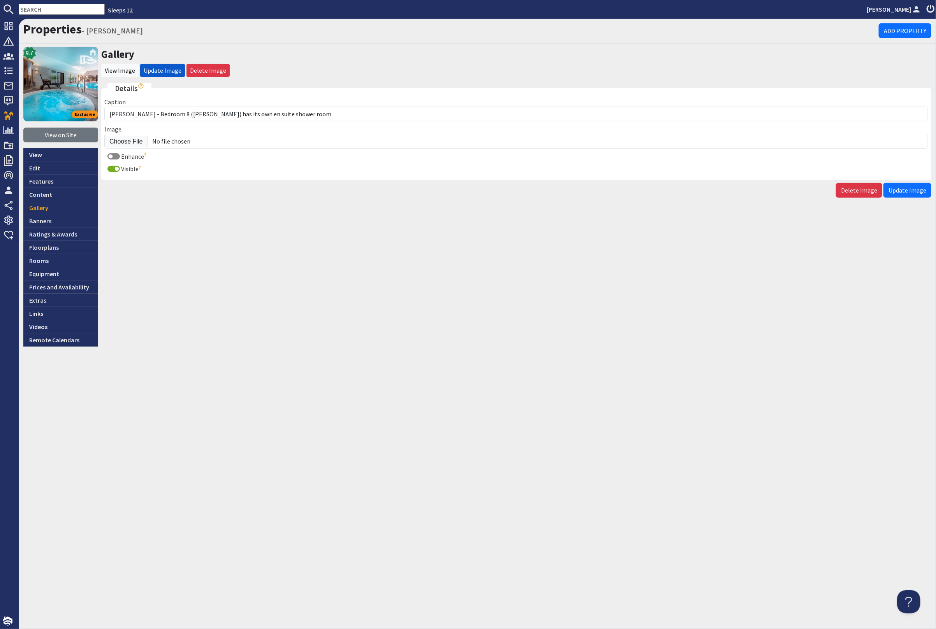
click at [907, 186] on span "Update Image" at bounding box center [907, 190] width 38 height 8
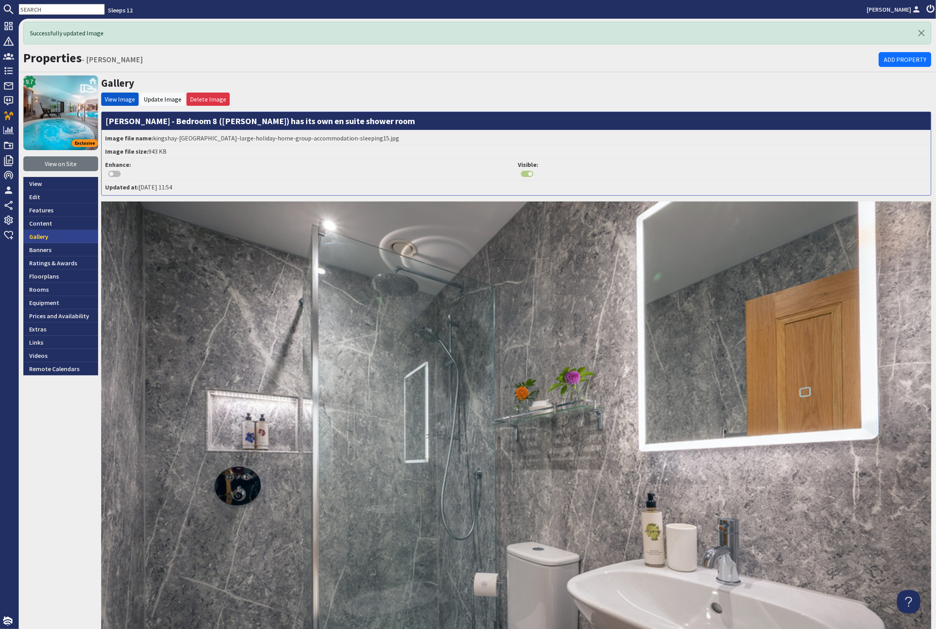
click at [70, 235] on link "Gallery" at bounding box center [60, 236] width 75 height 13
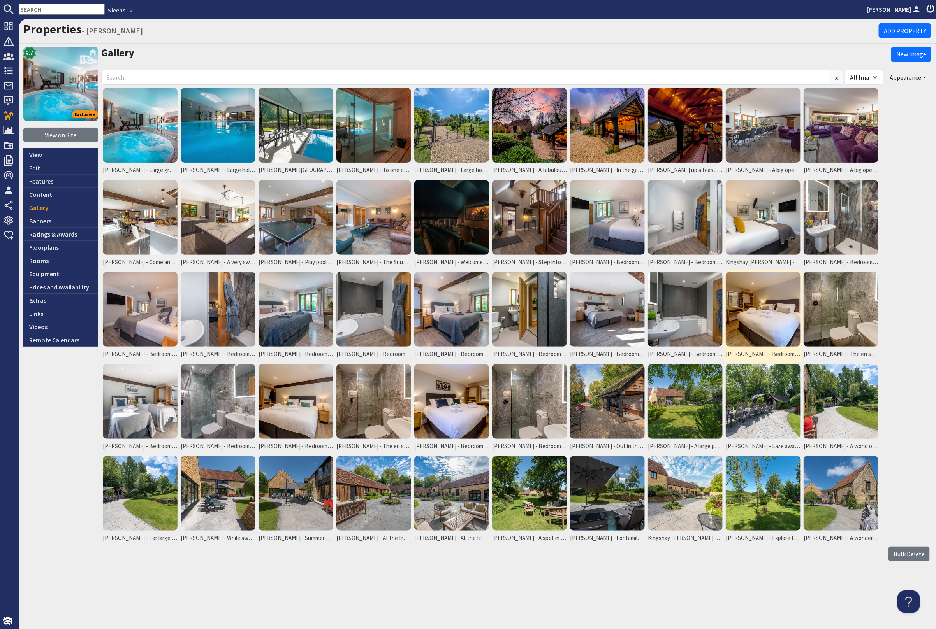
click at [747, 309] on img at bounding box center [762, 309] width 75 height 75
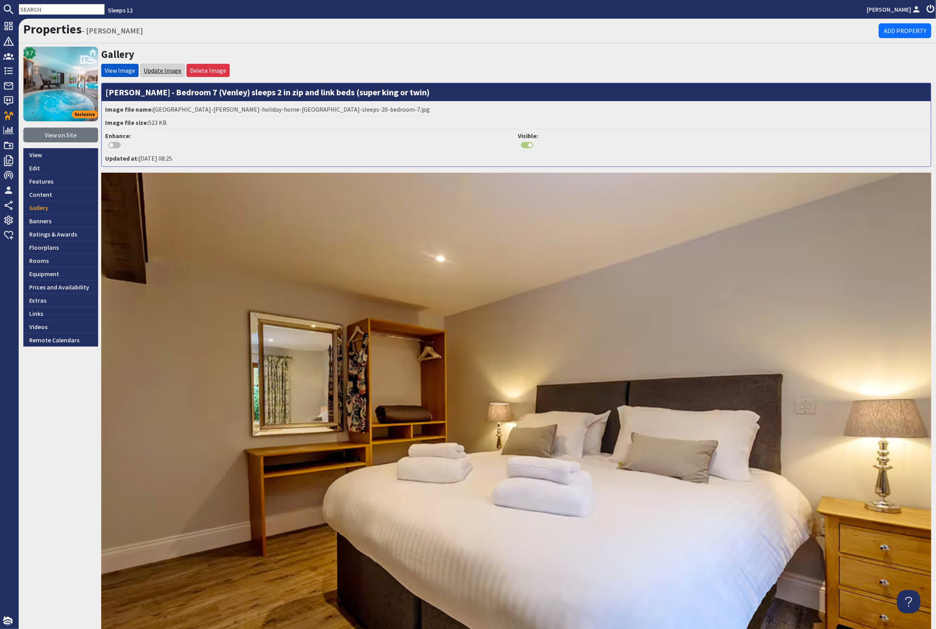
click at [159, 69] on link "Update Image" at bounding box center [163, 71] width 38 height 8
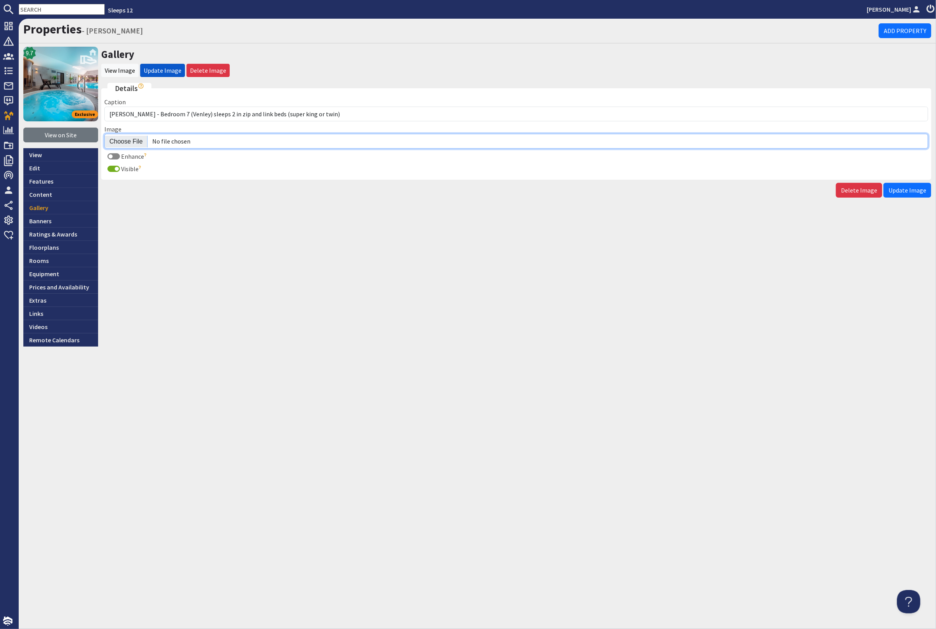
click at [133, 140] on input "Image" at bounding box center [516, 141] width 824 height 15
type input "C:\fakepath\kingshay-barton-large-holiday-home-group-accommodation-sleeping16.j…"
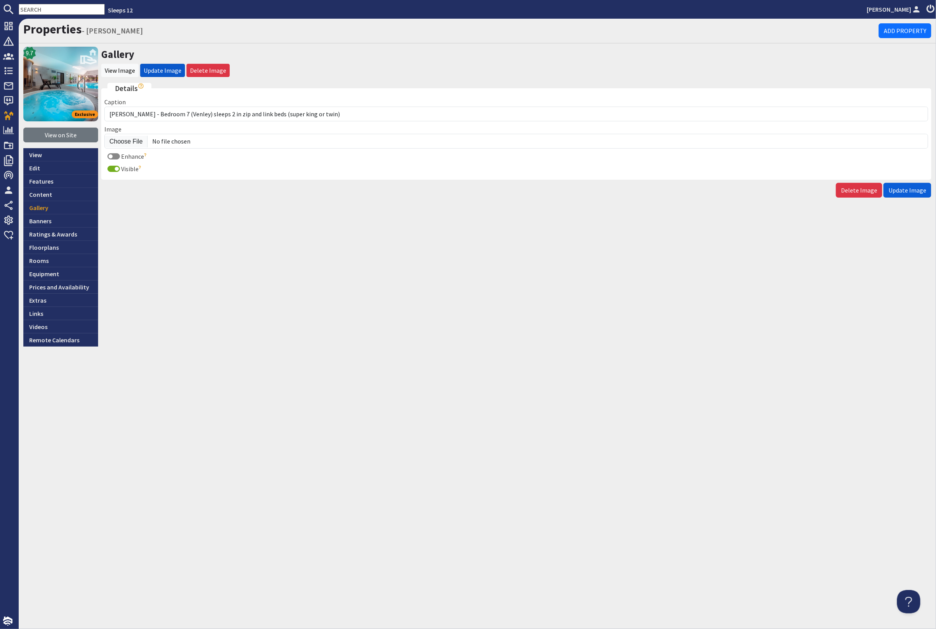
click at [901, 191] on span "Update Image" at bounding box center [907, 190] width 38 height 8
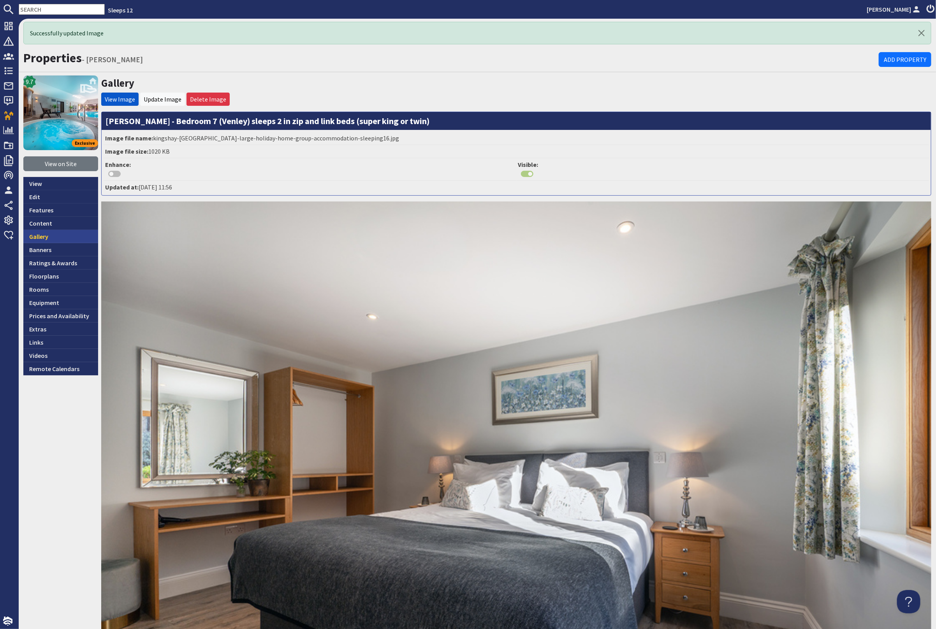
click at [68, 233] on link "Gallery" at bounding box center [60, 236] width 75 height 13
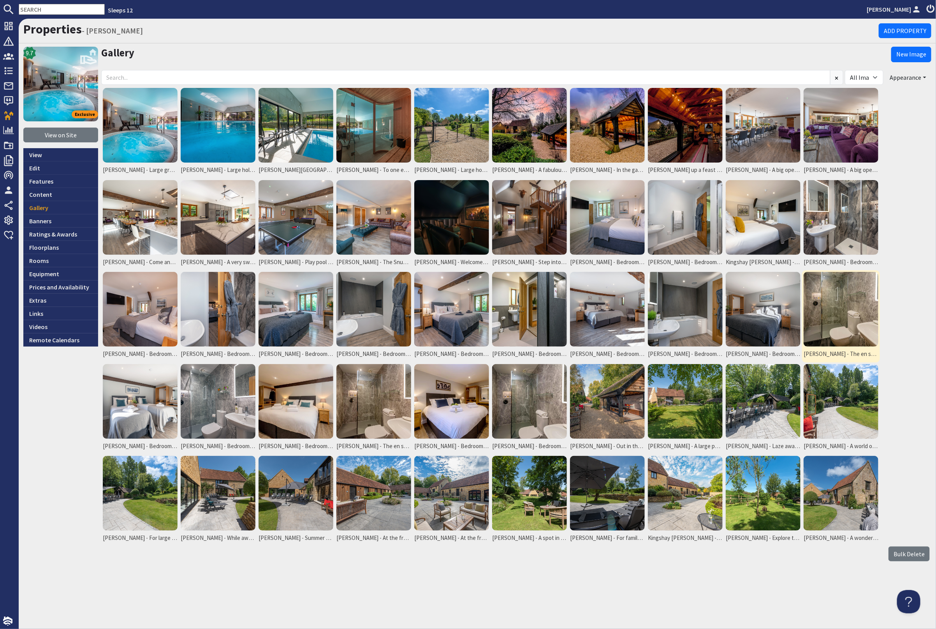
click at [836, 312] on img at bounding box center [840, 309] width 75 height 75
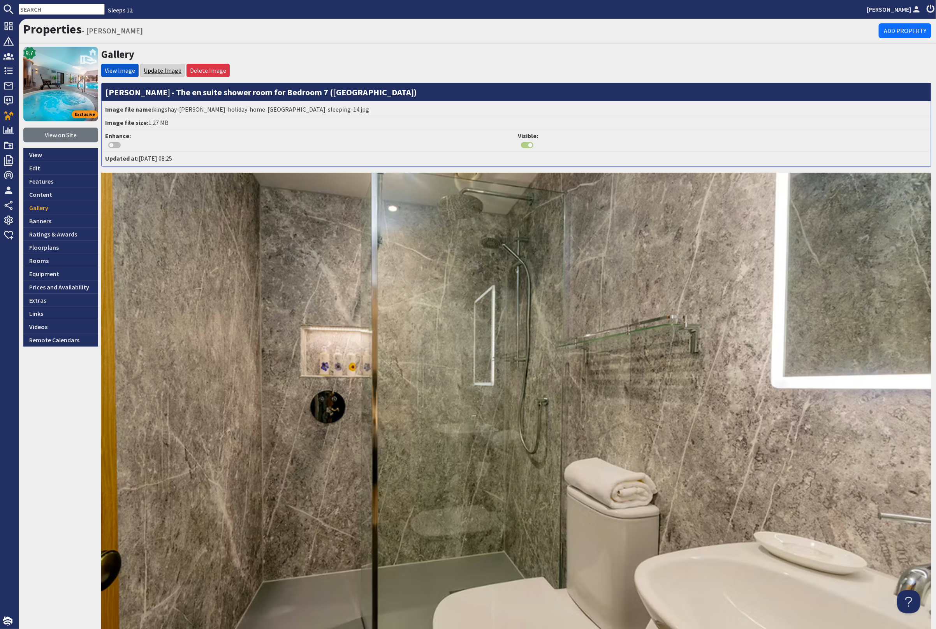
click at [160, 70] on link "Update Image" at bounding box center [163, 71] width 38 height 8
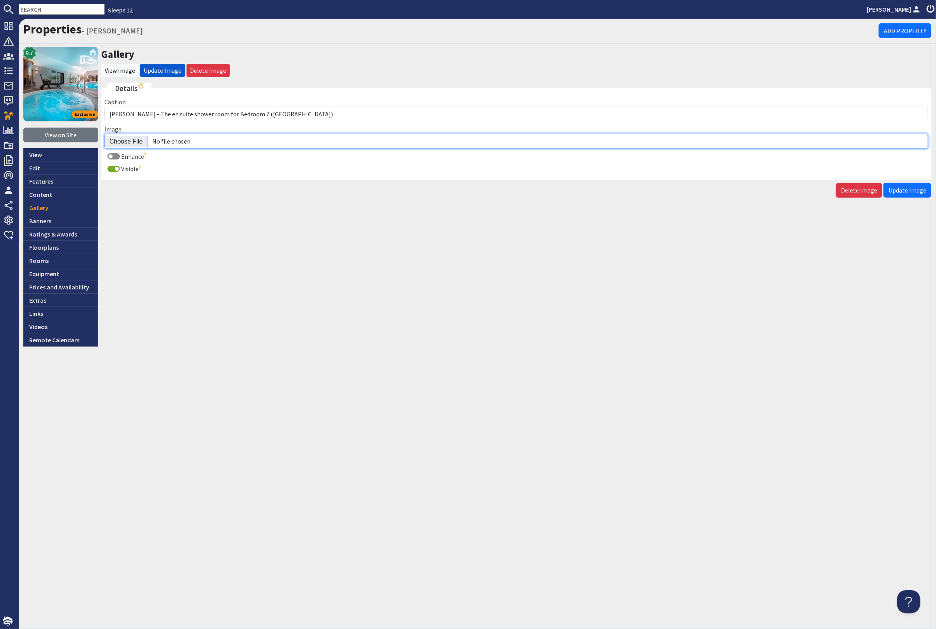
click at [125, 142] on input "Image" at bounding box center [516, 141] width 824 height 15
type input "C:\fakepath\kingshay-barton-large-holiday-home-group-accommodation-sleeping17.j…"
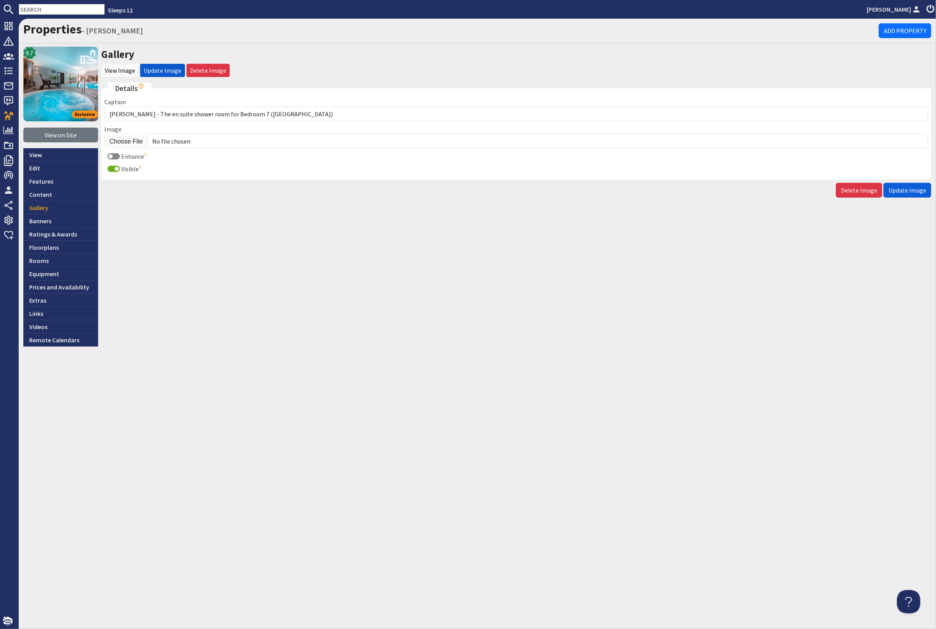
drag, startPoint x: 912, startPoint y: 187, endPoint x: 919, endPoint y: 190, distance: 6.8
click at [912, 186] on span "Update Image" at bounding box center [907, 190] width 38 height 8
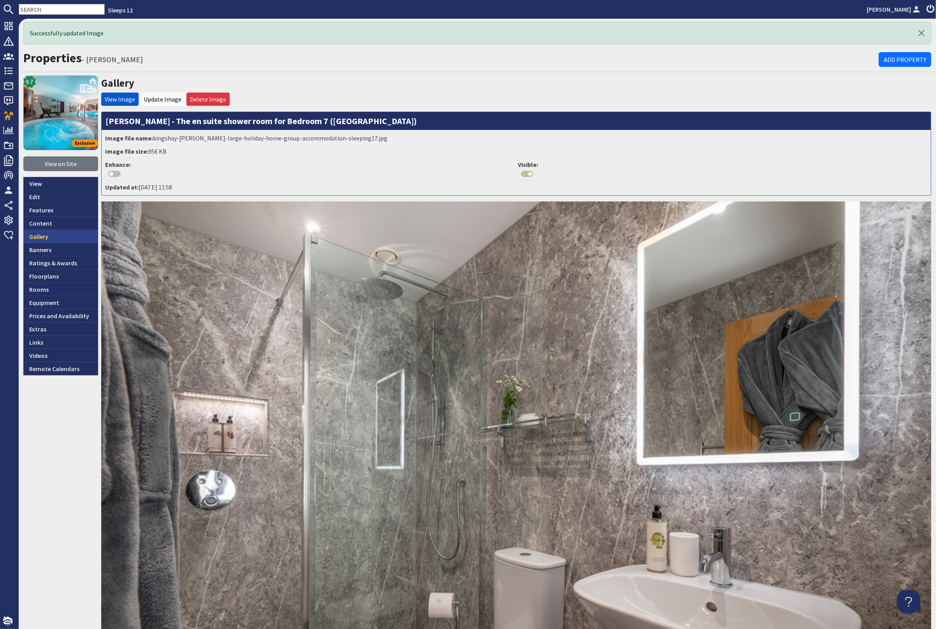
click at [47, 238] on link "Gallery" at bounding box center [60, 236] width 75 height 13
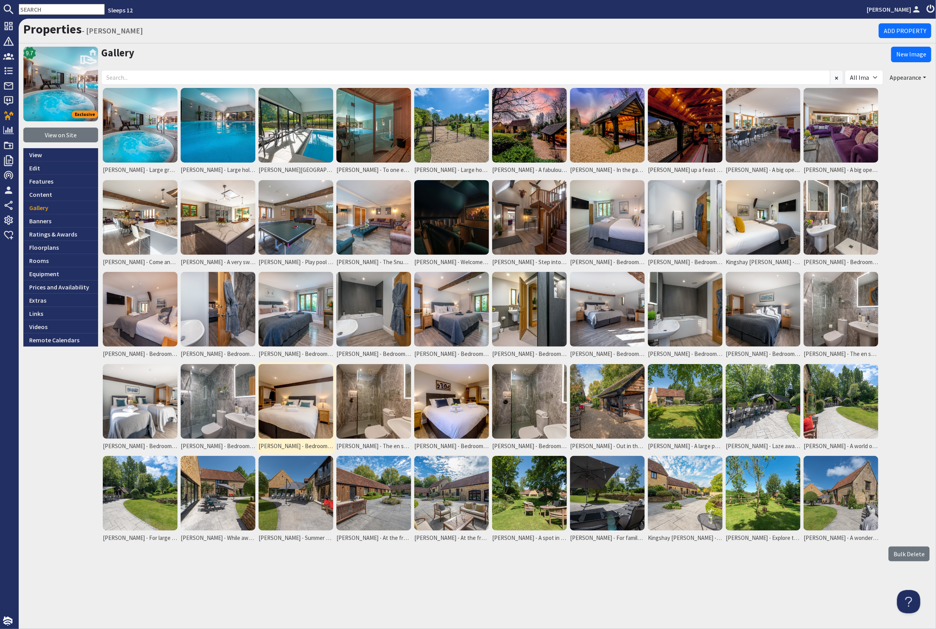
click at [299, 409] on img at bounding box center [295, 401] width 75 height 75
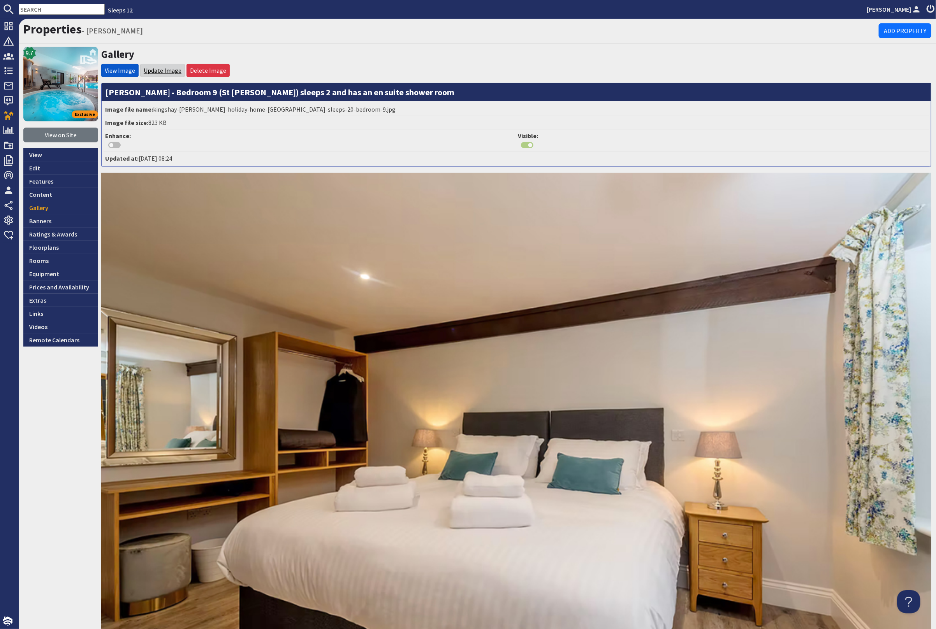
click at [167, 70] on link "Update Image" at bounding box center [163, 71] width 38 height 8
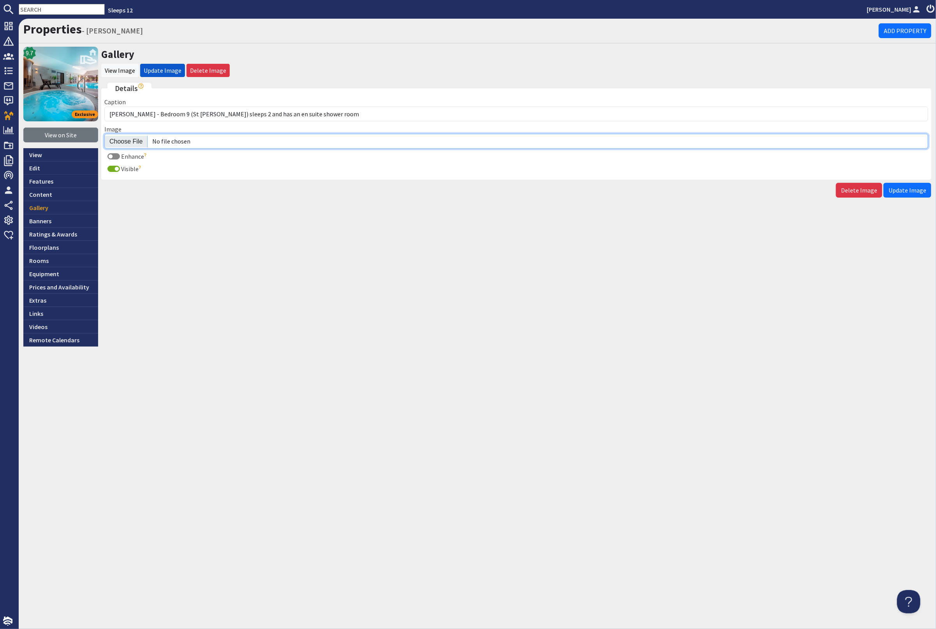
click at [130, 136] on input "Image" at bounding box center [516, 141] width 824 height 15
type input "C:\fakepath\kingshay-barton-large-holiday-home-group-accommodation-sleeping18.j…"
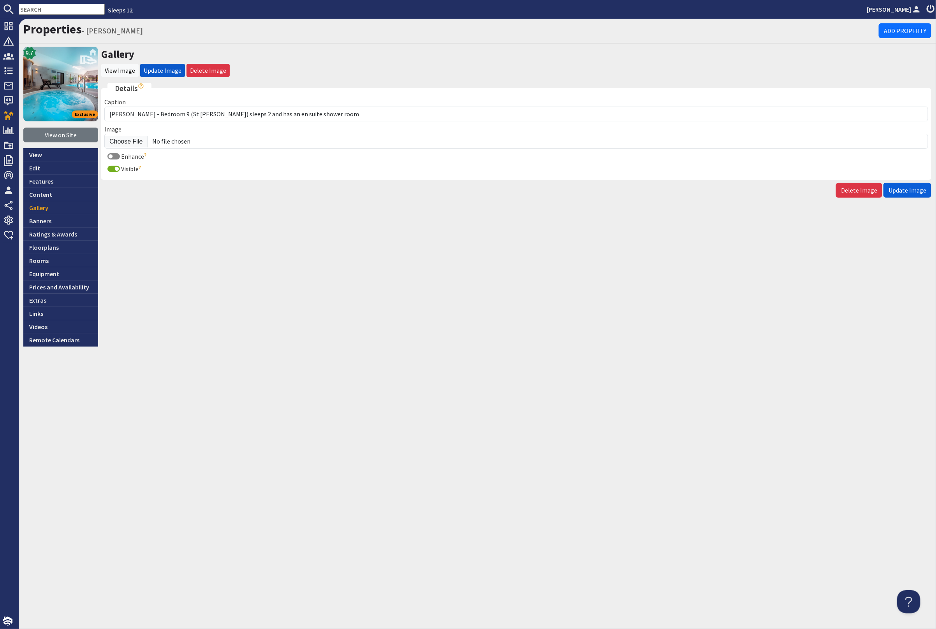
click at [910, 186] on span "Update Image" at bounding box center [907, 190] width 38 height 8
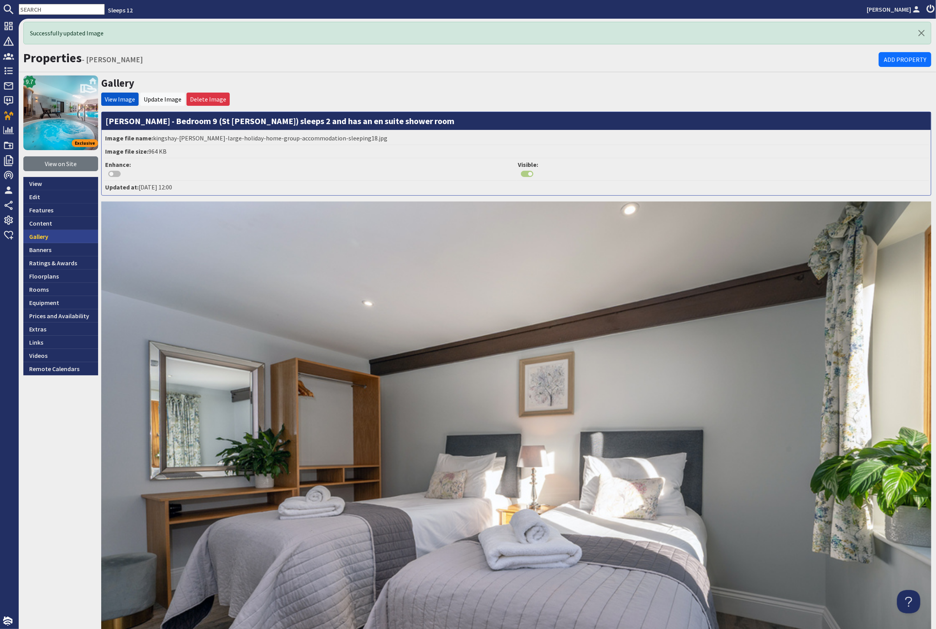
click at [61, 230] on link "Gallery" at bounding box center [60, 236] width 75 height 13
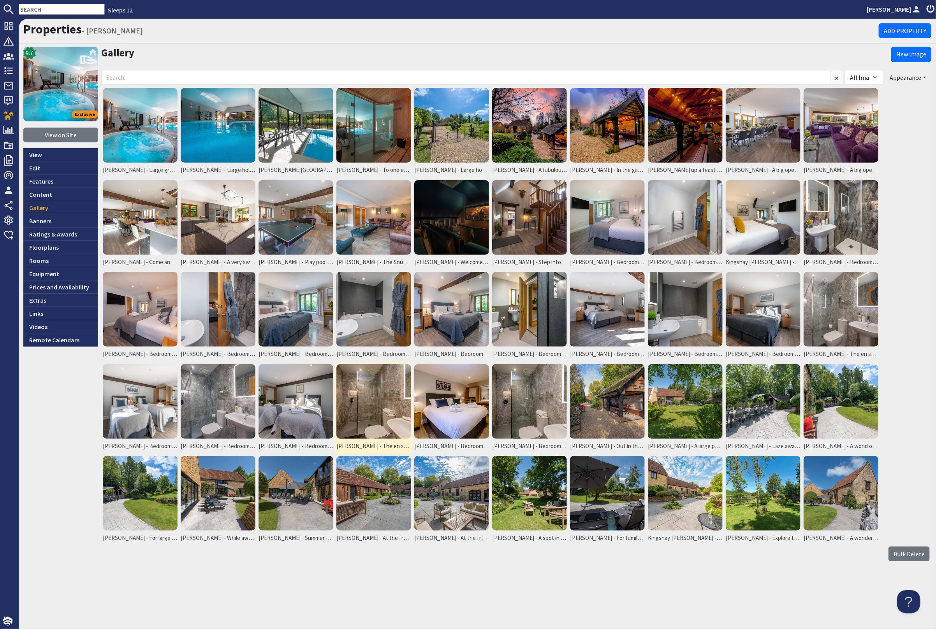
click at [374, 404] on img at bounding box center [373, 401] width 75 height 75
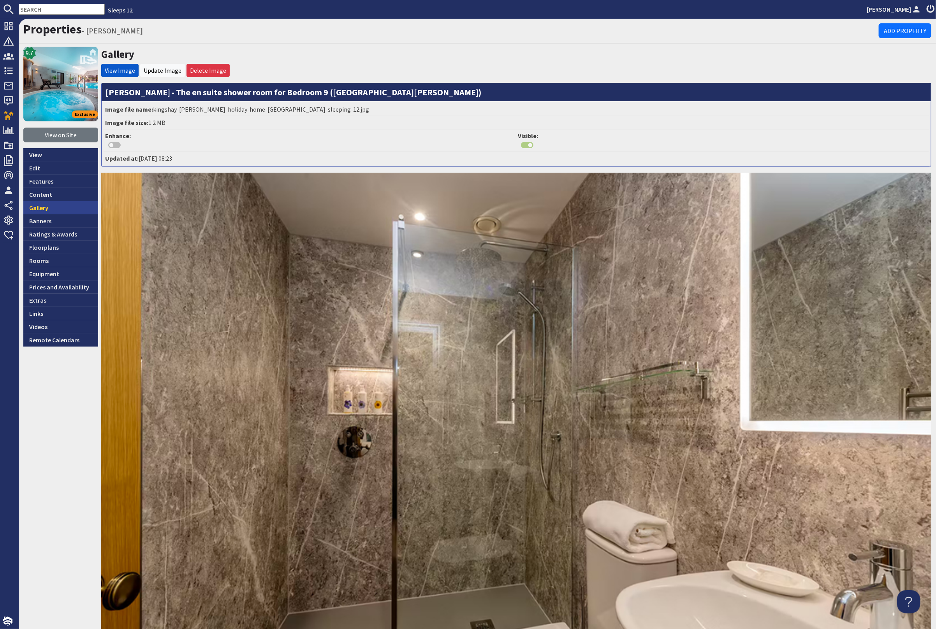
click at [54, 210] on link "Gallery" at bounding box center [60, 207] width 75 height 13
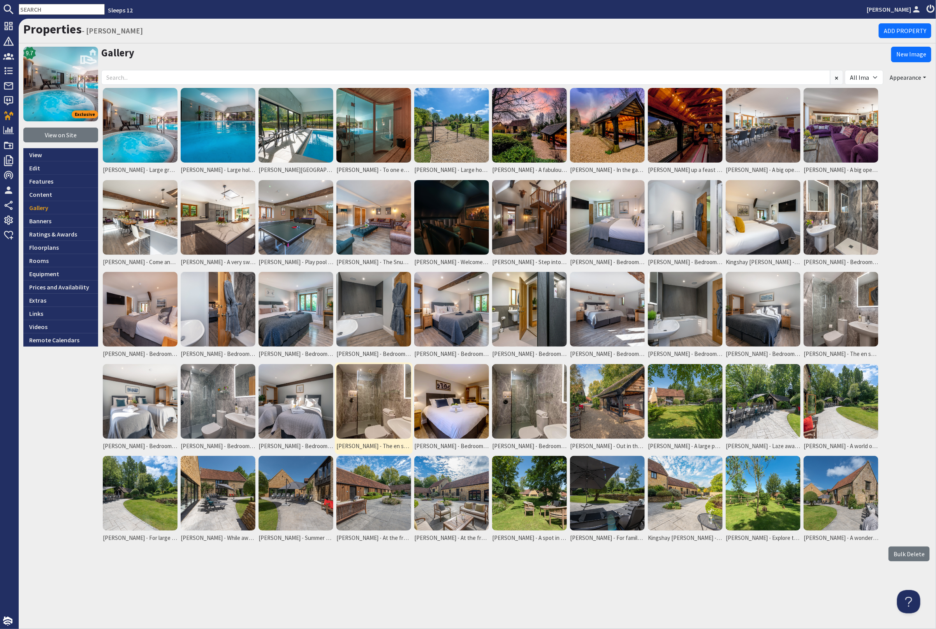
click at [355, 411] on img at bounding box center [373, 401] width 75 height 75
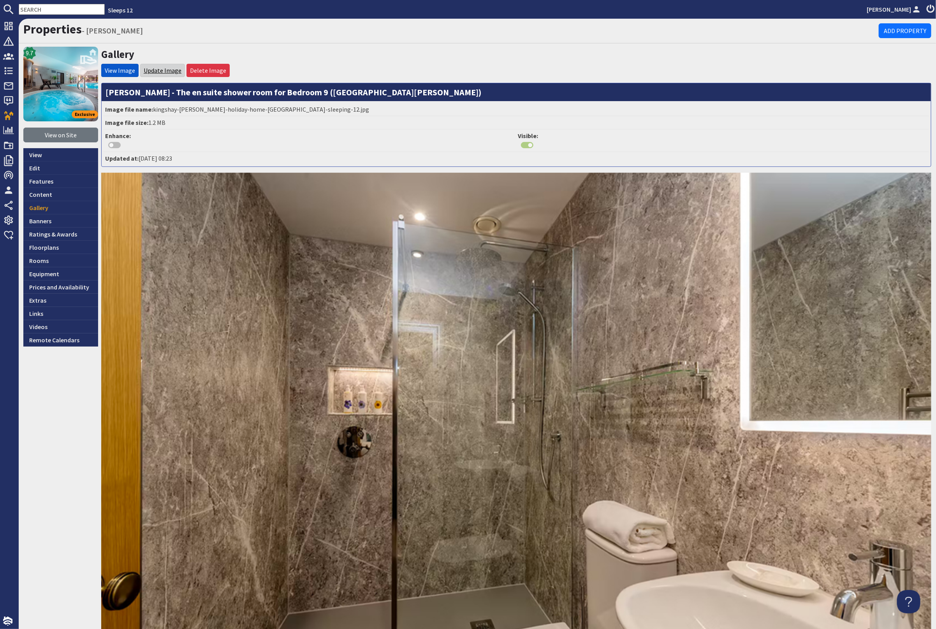
click at [153, 69] on link "Update Image" at bounding box center [163, 71] width 38 height 8
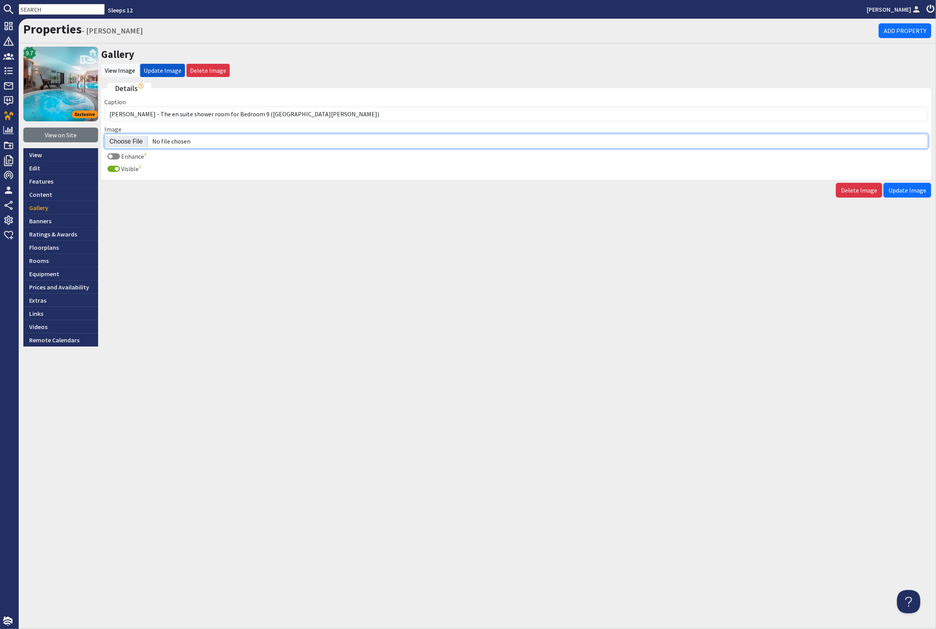
click at [132, 141] on input "Image" at bounding box center [516, 141] width 824 height 15
type input "C:\fakepath\kingshay-[PERSON_NAME]-large-holiday-home-group-accommodation-sleep…"
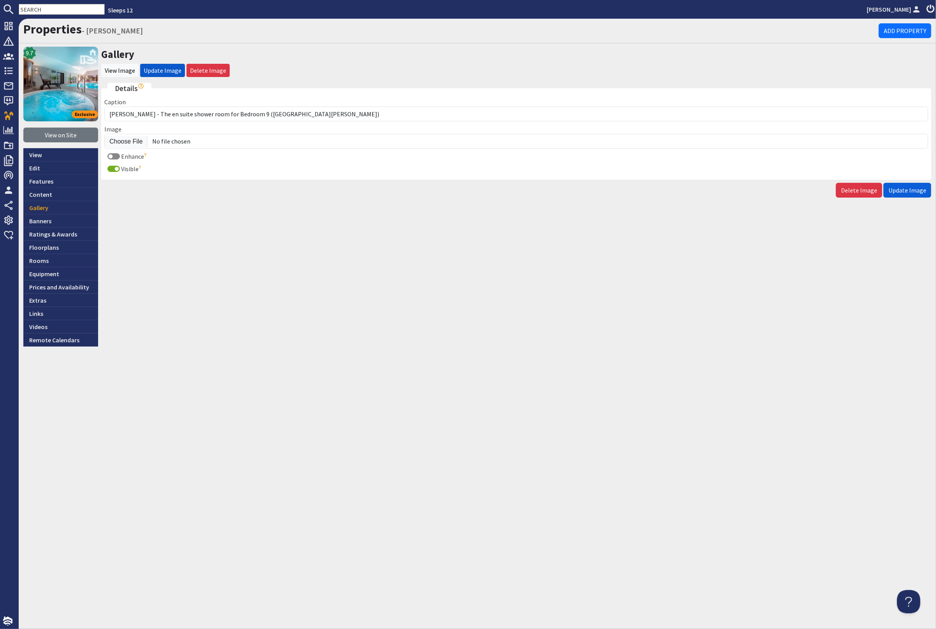
click at [913, 186] on span "Update Image" at bounding box center [907, 190] width 38 height 8
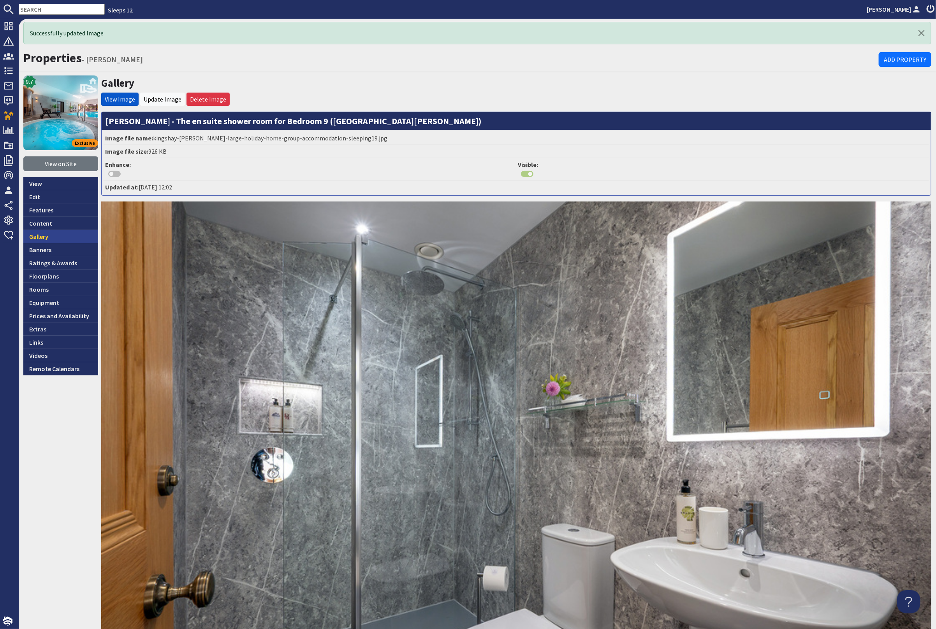
click at [70, 234] on link "Gallery" at bounding box center [60, 236] width 75 height 13
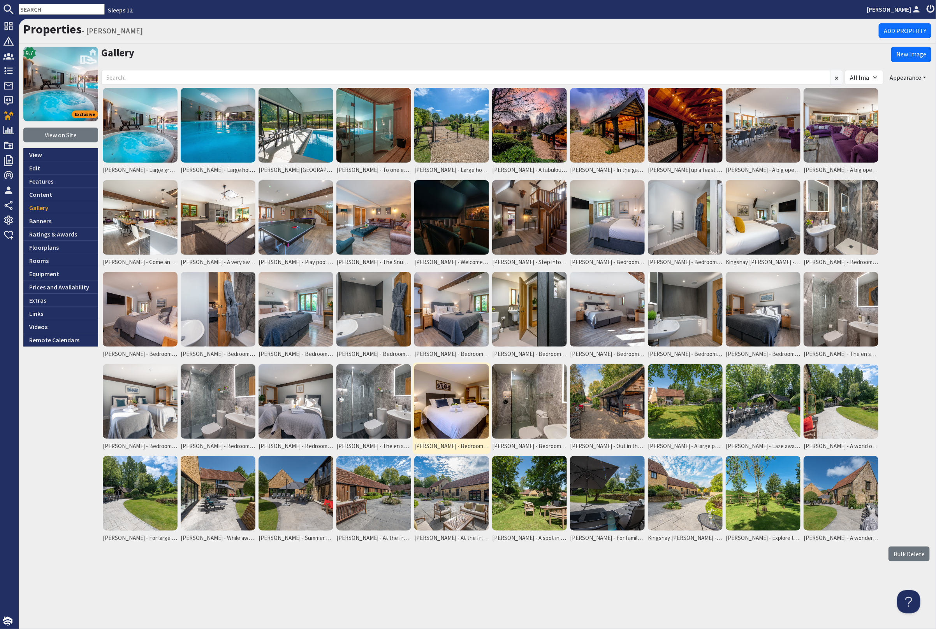
click at [472, 397] on img at bounding box center [451, 401] width 75 height 75
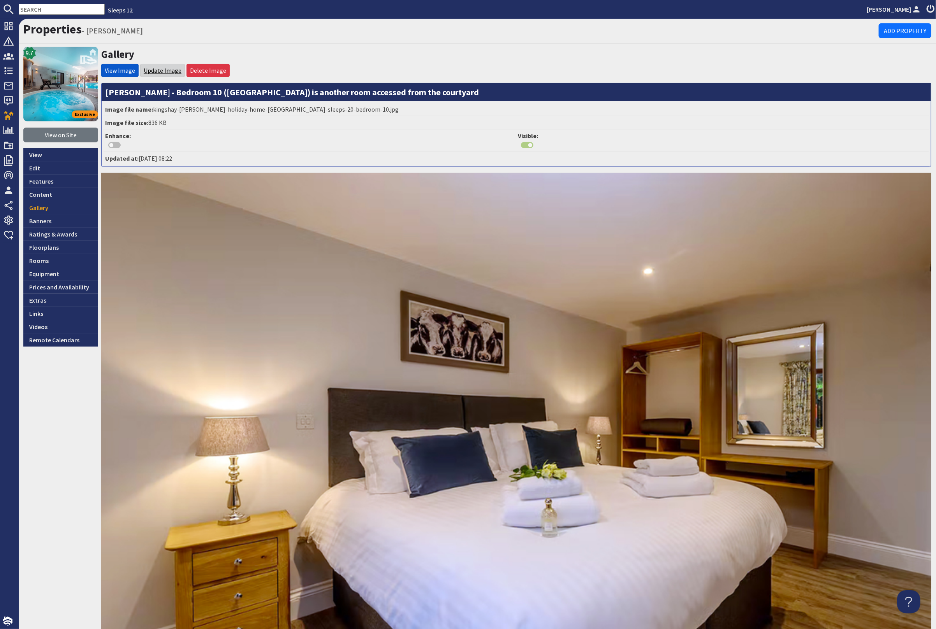
click at [163, 67] on link "Update Image" at bounding box center [163, 71] width 38 height 8
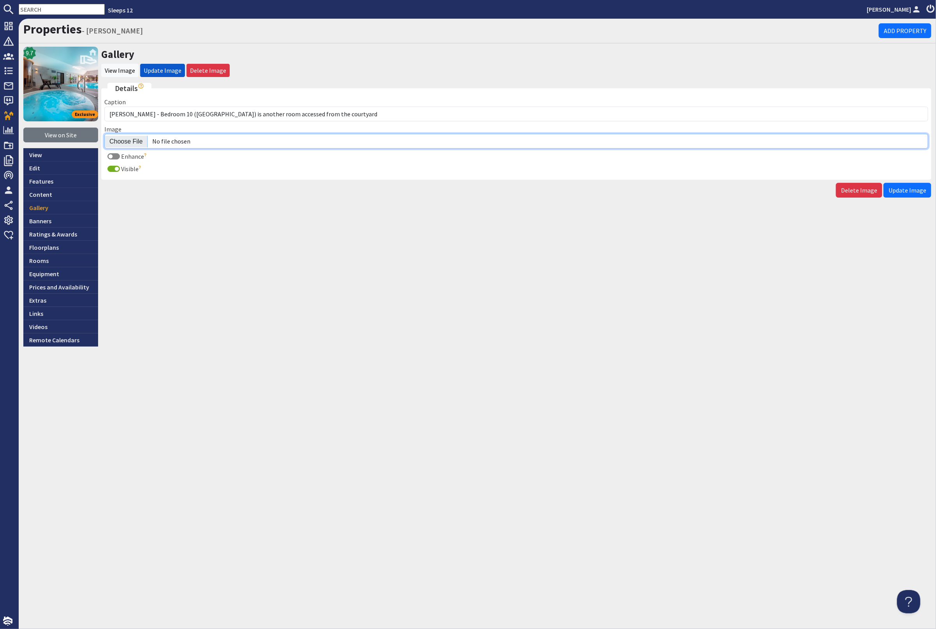
click at [128, 139] on input "Image" at bounding box center [516, 141] width 824 height 15
type input "C:\fakepath\kingshay-barton-large-holiday-home-group-accommodation-sleeping20.j…"
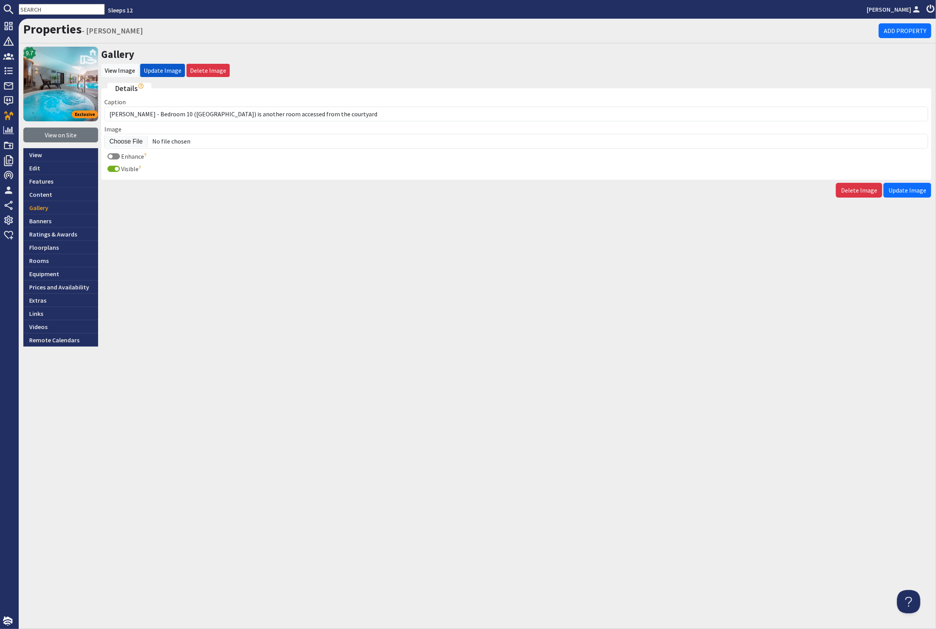
click at [910, 189] on span "Update Image" at bounding box center [907, 190] width 38 height 8
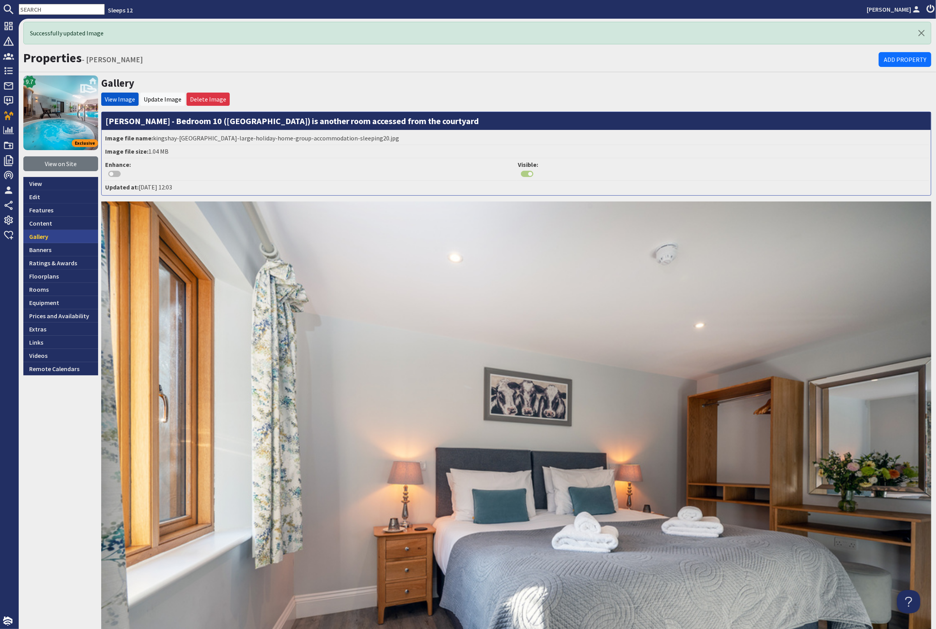
click at [46, 235] on link "Gallery" at bounding box center [60, 236] width 75 height 13
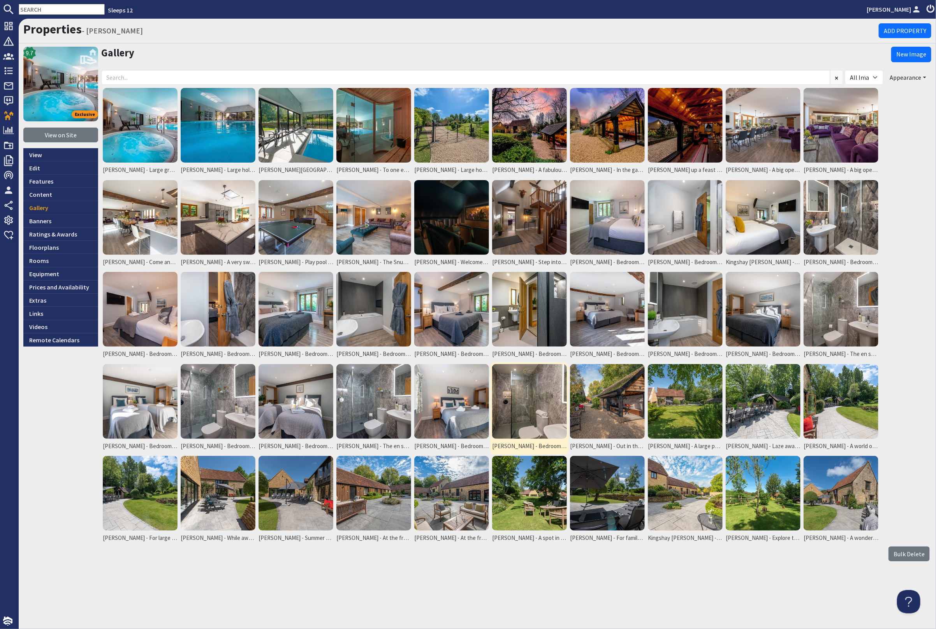
click at [544, 415] on img at bounding box center [529, 401] width 75 height 75
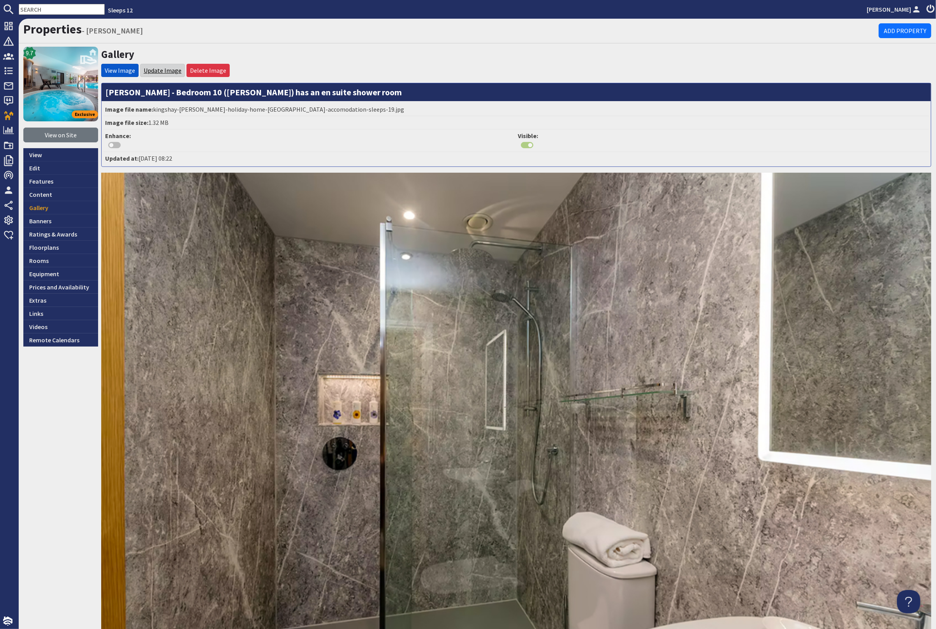
click at [156, 68] on link "Update Image" at bounding box center [163, 71] width 38 height 8
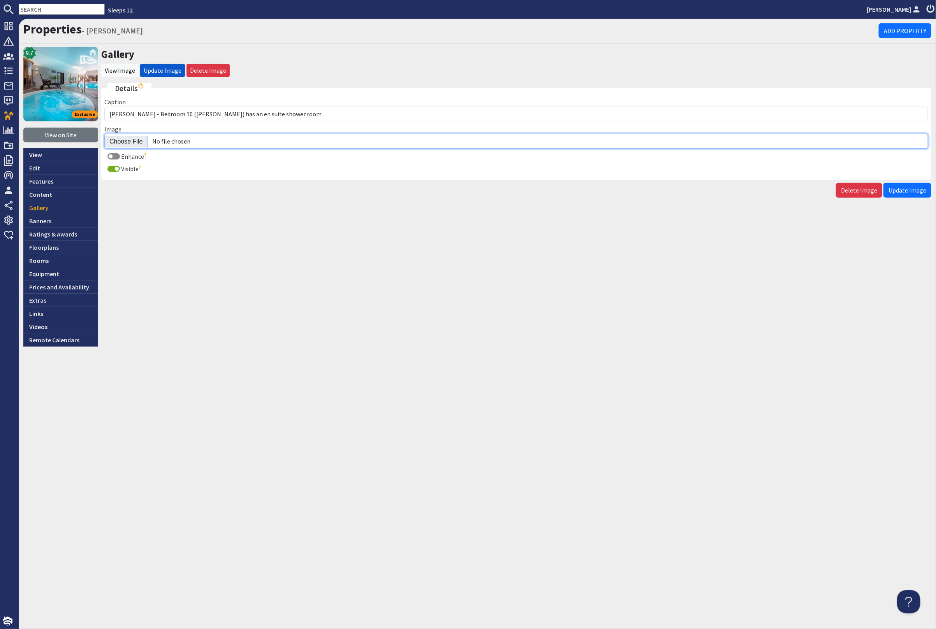
click at [133, 139] on input "Image" at bounding box center [516, 141] width 824 height 15
type input "C:\fakepath\kingshay-[PERSON_NAME]-large-home-group-accommodation-sleeping-12.j…"
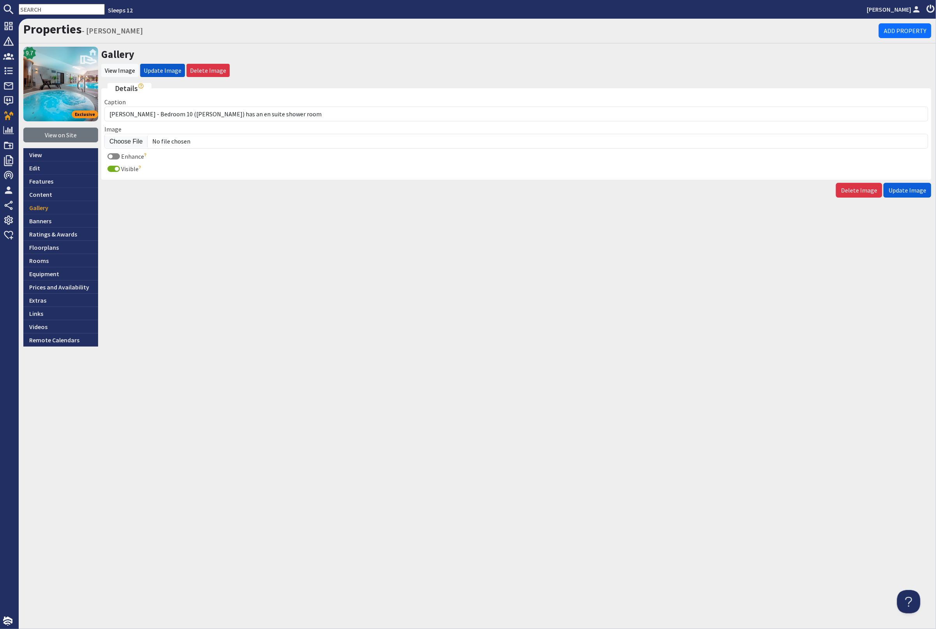
click at [915, 194] on button "Update Image" at bounding box center [907, 190] width 48 height 15
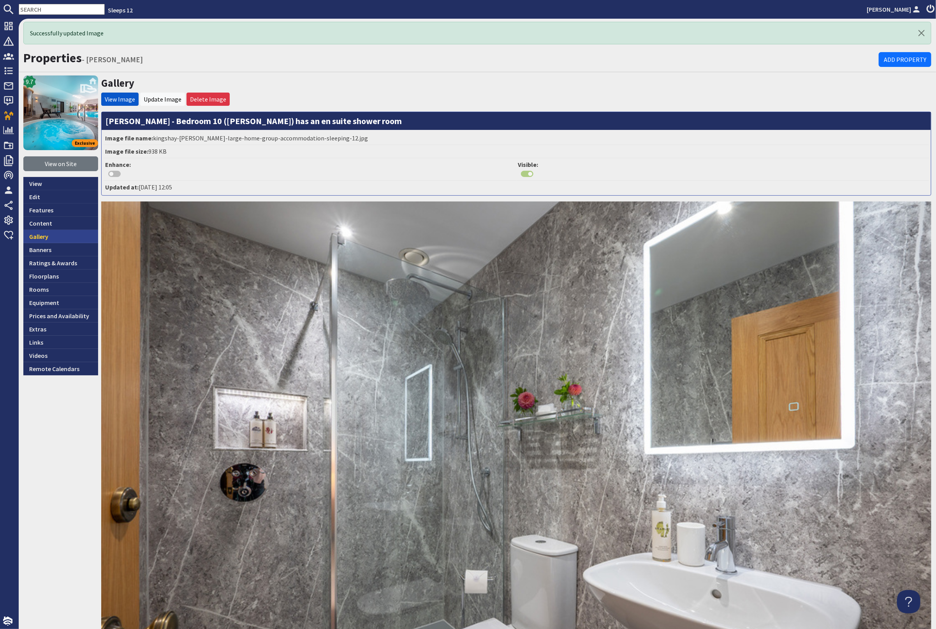
click at [56, 235] on link "Gallery" at bounding box center [60, 236] width 75 height 13
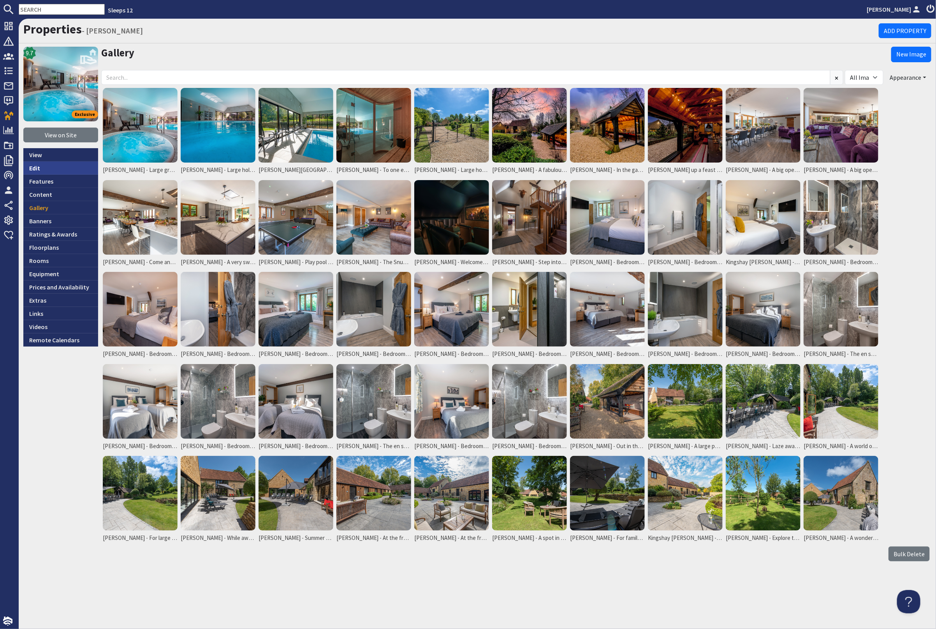
click at [53, 167] on link "Edit" at bounding box center [60, 168] width 75 height 13
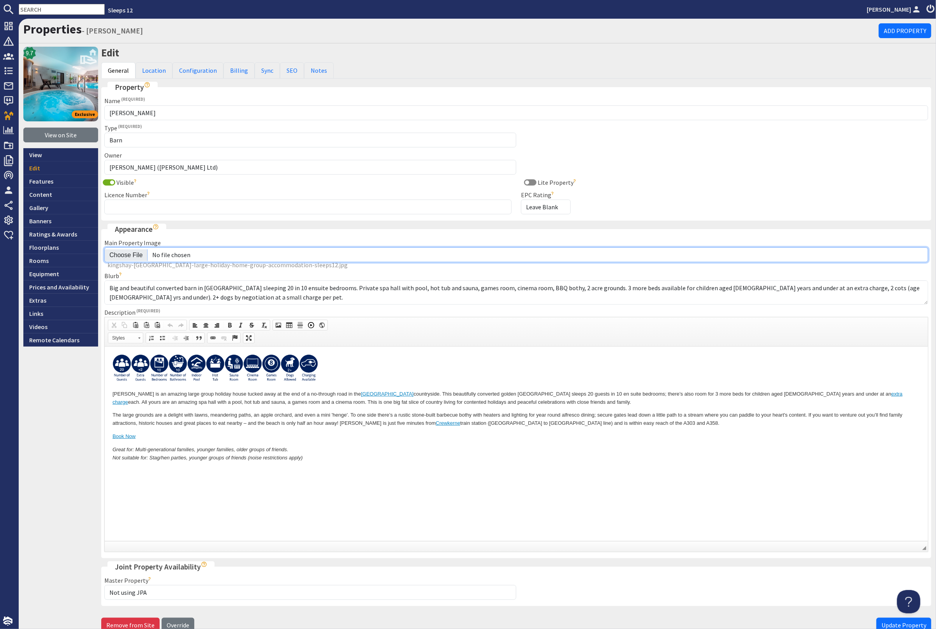
click at [123, 251] on input "Main Property Image" at bounding box center [516, 255] width 824 height 15
type input "C:\fakepath\kingshay-barton-large-holiday-home-group-accommodation-sleeps16.jpg"
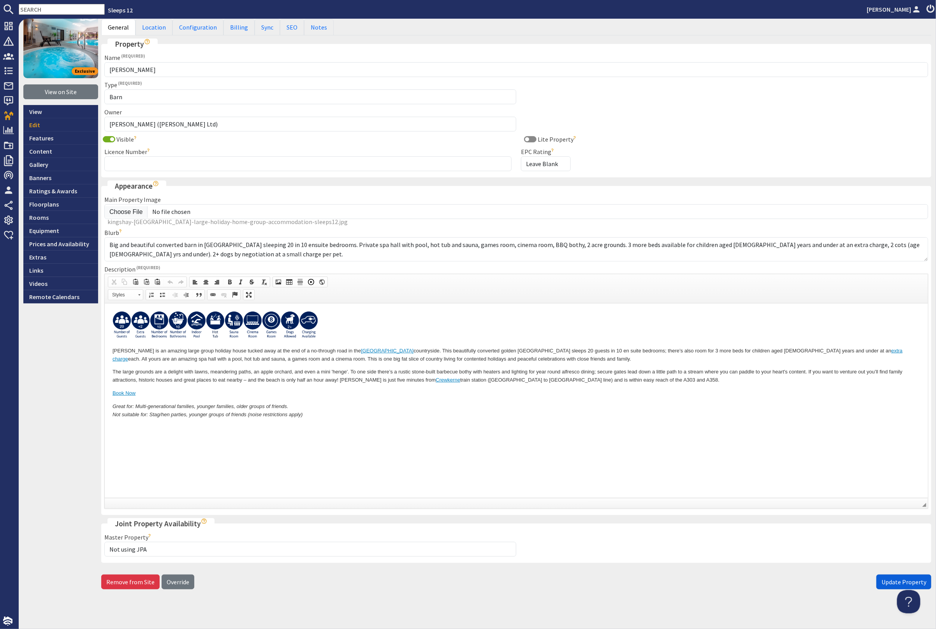
click at [910, 578] on span "Update Property" at bounding box center [903, 582] width 45 height 8
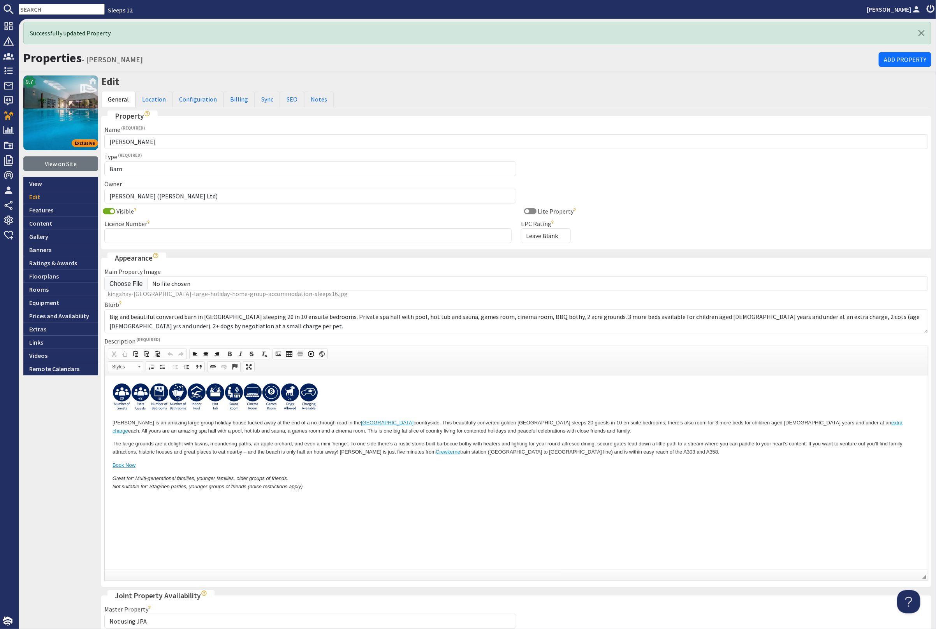
scroll to position [0, 0]
click at [61, 235] on link "Gallery" at bounding box center [60, 236] width 75 height 13
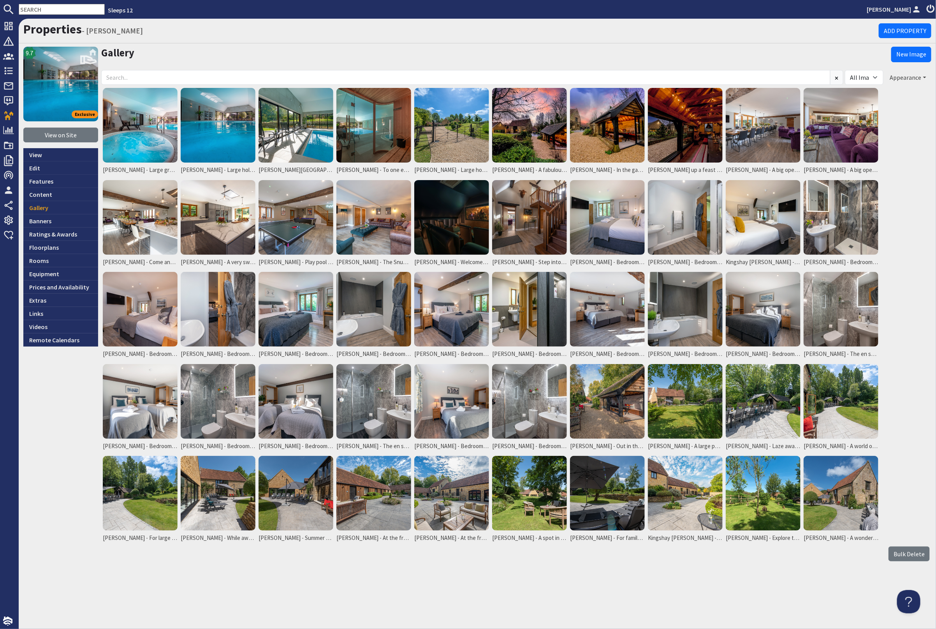
click at [903, 76] on button "Appearance" at bounding box center [908, 77] width 46 height 15
click at [895, 91] on link "Reorder" at bounding box center [886, 94] width 31 height 8
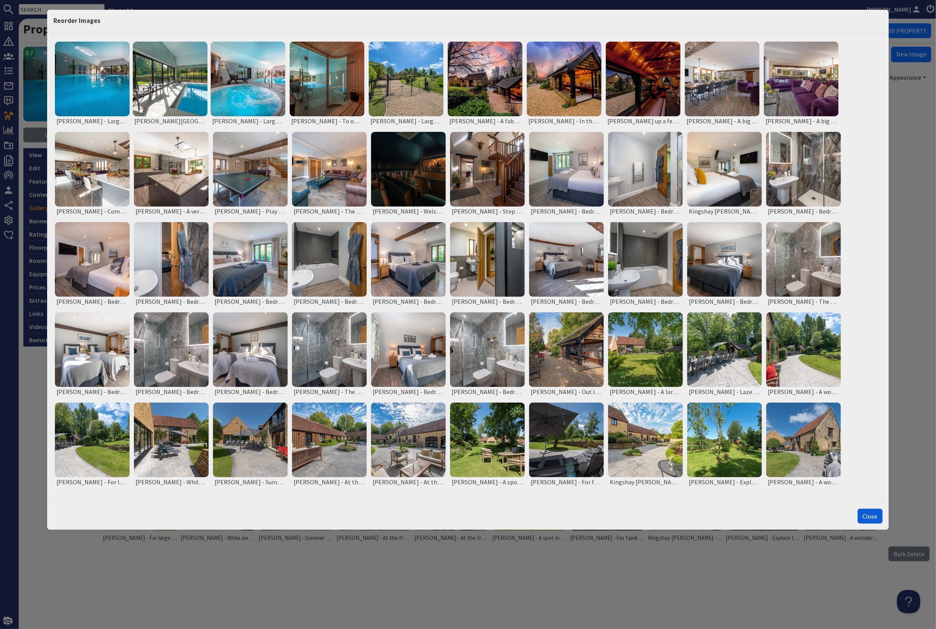
click at [872, 516] on button "Close" at bounding box center [869, 516] width 25 height 15
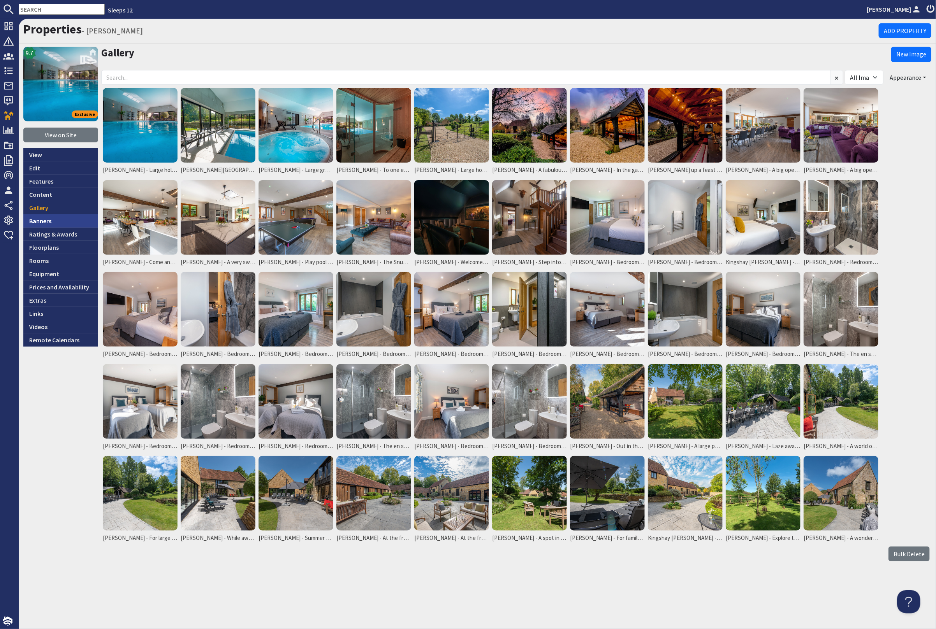
click at [39, 215] on link "Banners" at bounding box center [60, 220] width 75 height 13
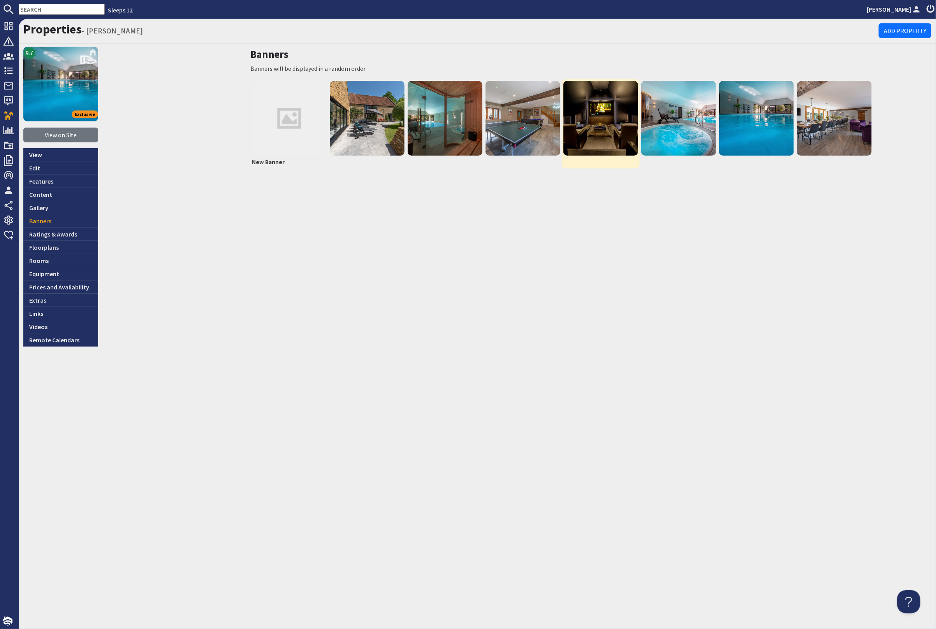
click at [590, 121] on img at bounding box center [600, 118] width 75 height 75
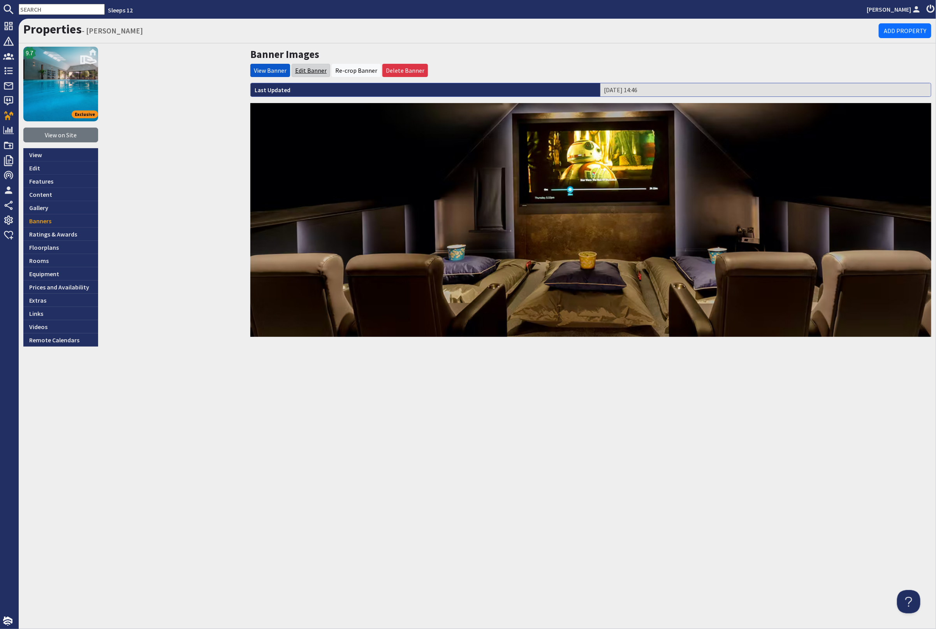
click at [305, 70] on link "Edit Banner" at bounding box center [311, 71] width 32 height 8
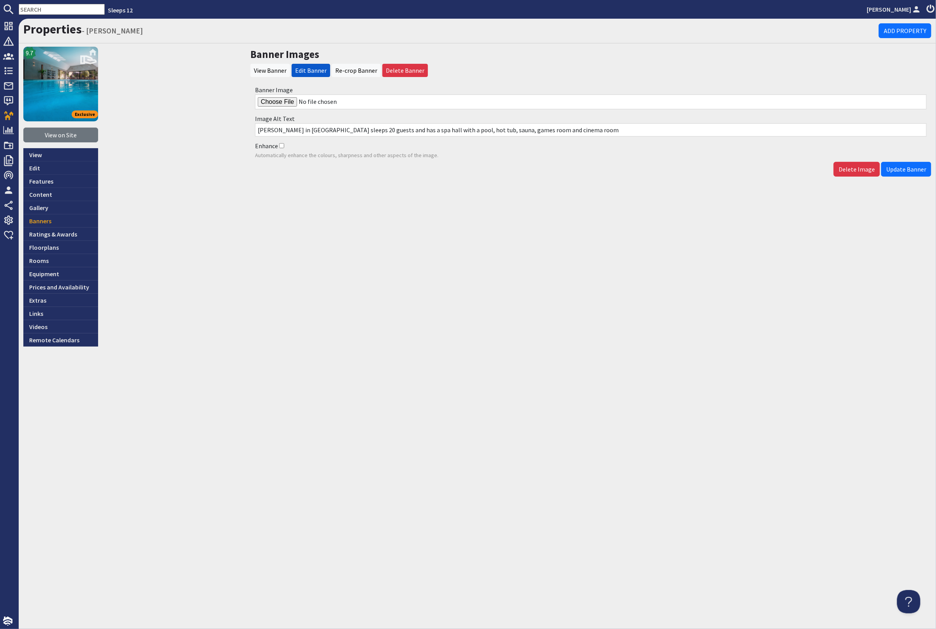
click at [278, 98] on input "Banner Image" at bounding box center [590, 102] width 671 height 15
type input "C:\fakepath\kingshay-barton-large-holiday-home-group-accommodation-sleeps-17.jpg"
click at [899, 170] on span "Update Banner" at bounding box center [906, 169] width 40 height 8
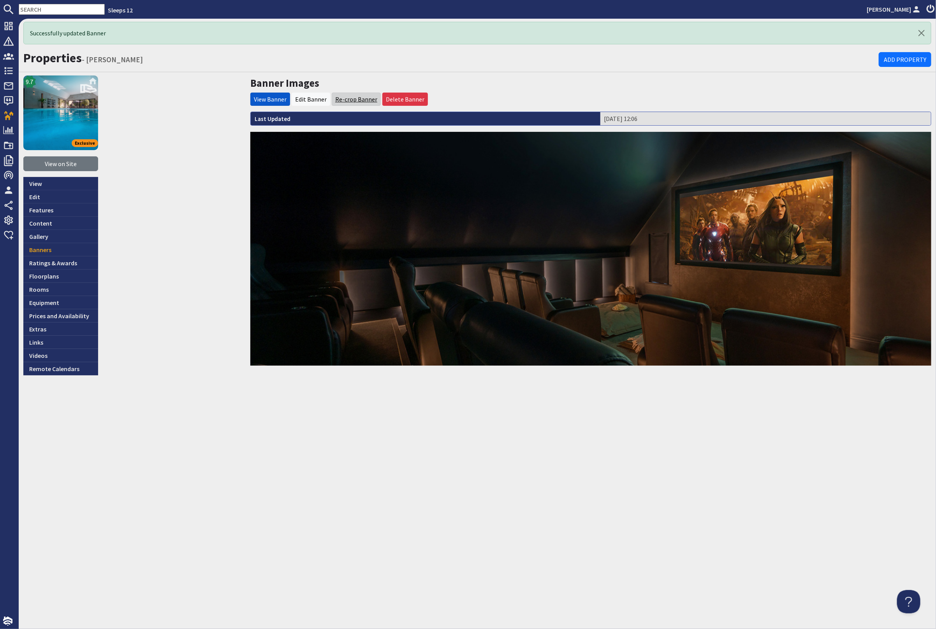
click at [355, 96] on link "Re-crop Banner" at bounding box center [356, 99] width 42 height 8
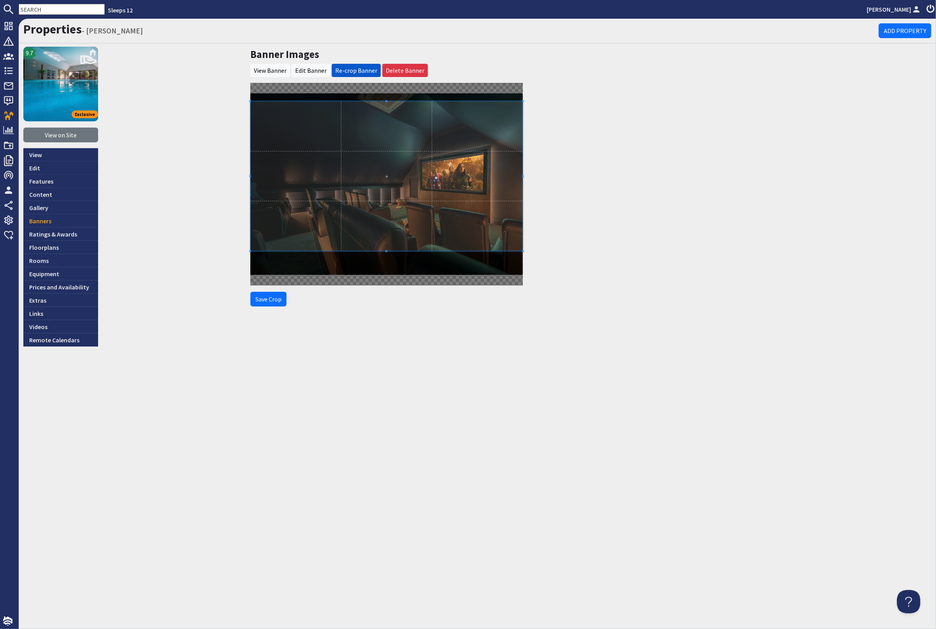
click at [383, 163] on span at bounding box center [386, 177] width 272 height 150
click at [267, 302] on button "Save Crop" at bounding box center [268, 299] width 36 height 15
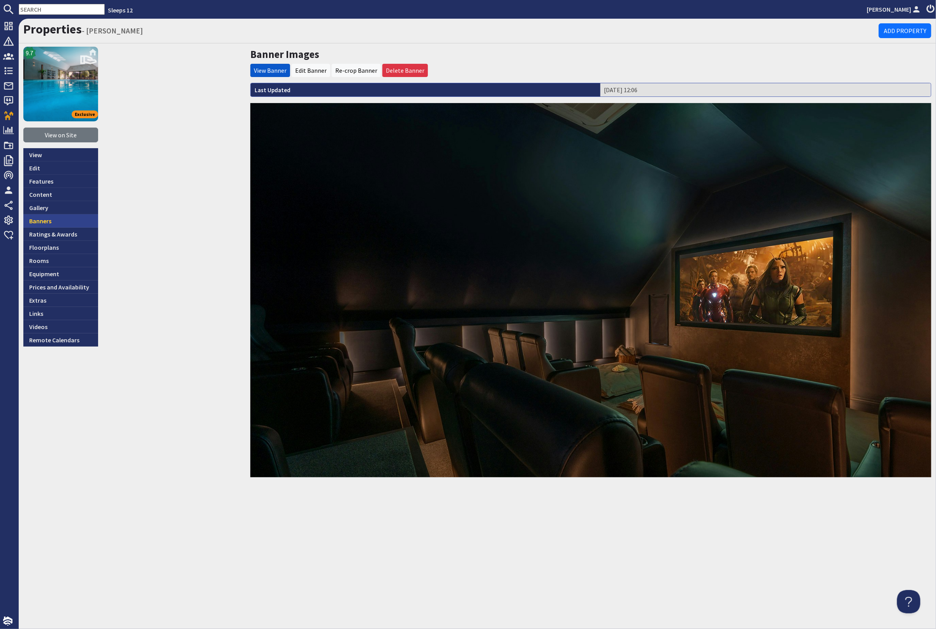
click at [68, 218] on link "Banners" at bounding box center [60, 220] width 75 height 13
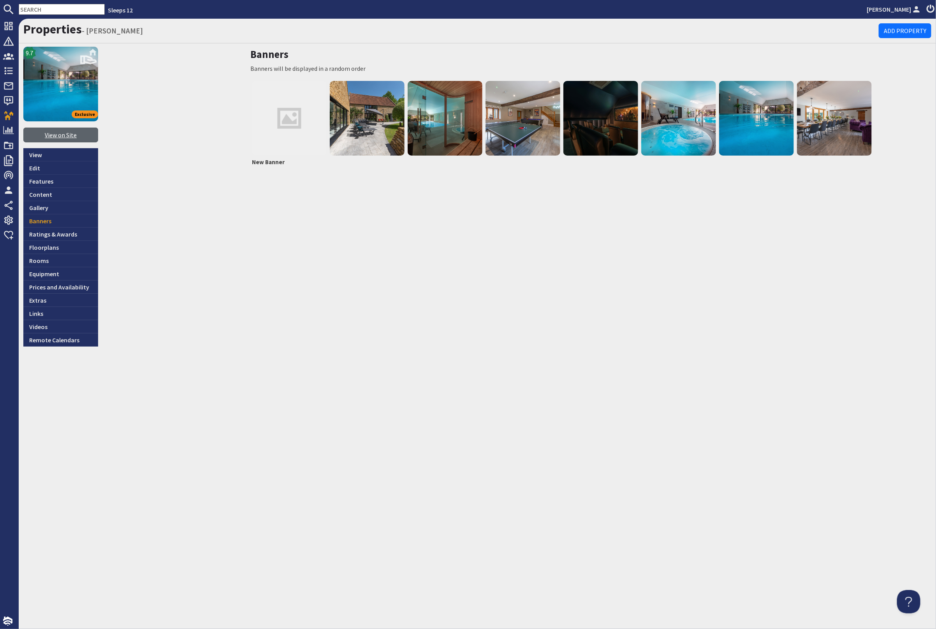
click at [62, 132] on link "View on Site" at bounding box center [60, 135] width 75 height 15
click at [50, 209] on link "Gallery" at bounding box center [60, 207] width 75 height 13
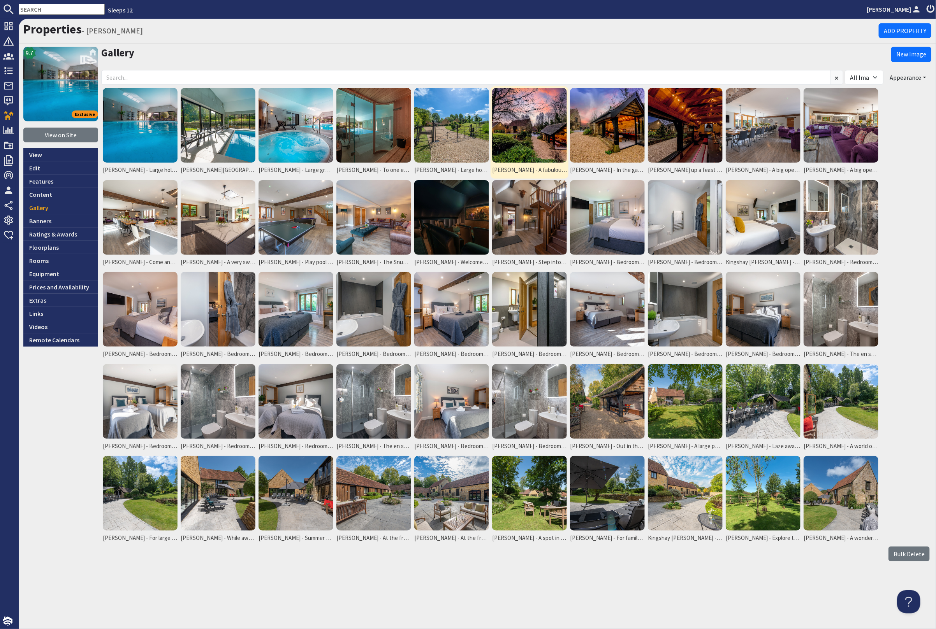
click at [518, 135] on img at bounding box center [529, 125] width 75 height 75
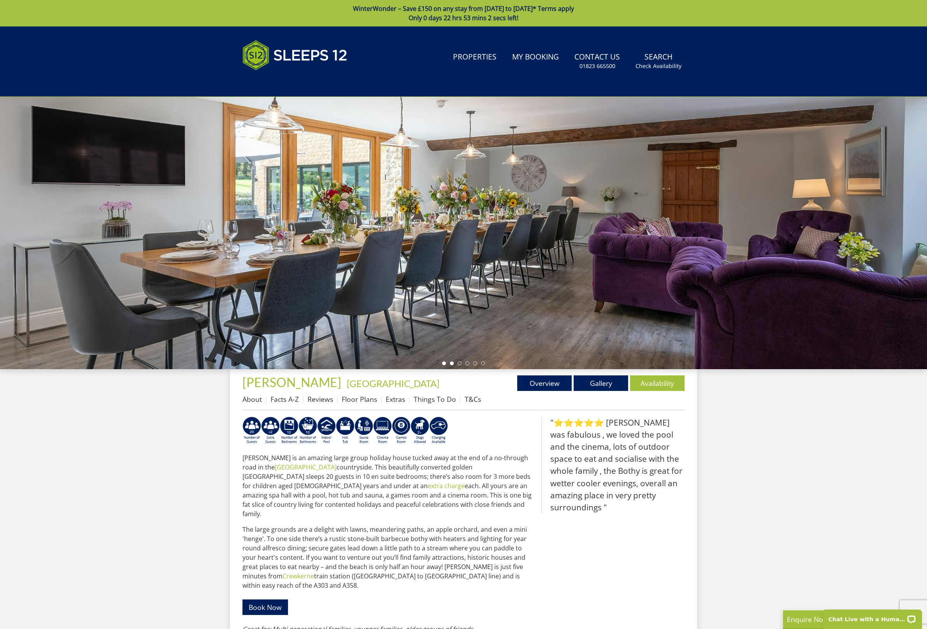
click at [452, 363] on li at bounding box center [452, 364] width 4 height 4
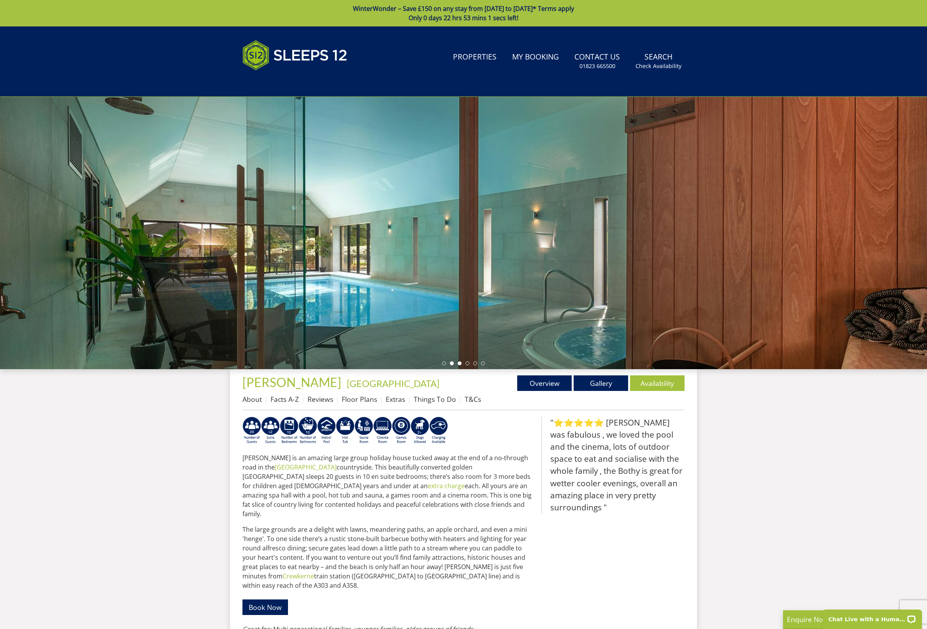
click at [459, 364] on li at bounding box center [460, 364] width 4 height 4
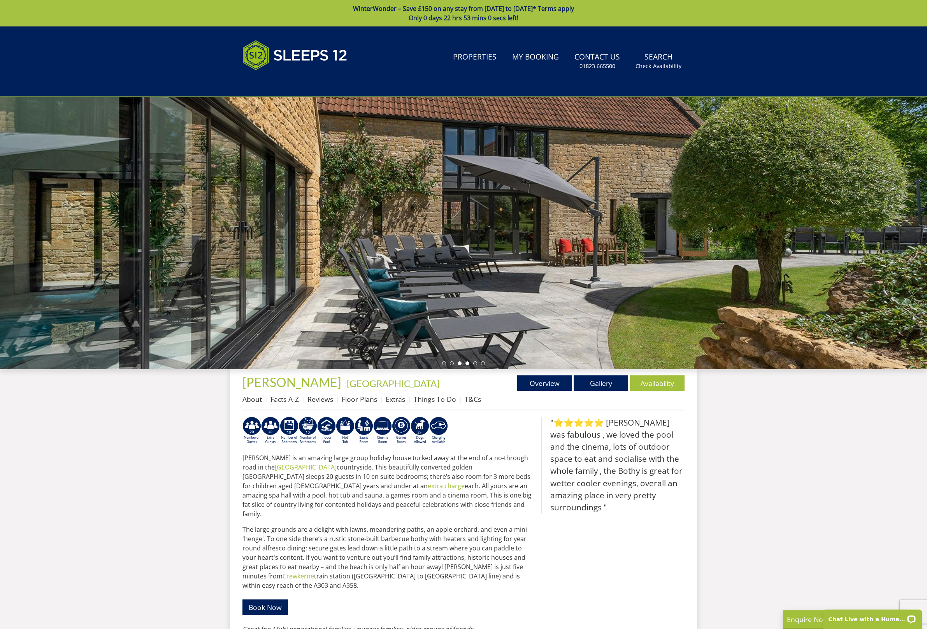
click at [469, 364] on ul at bounding box center [463, 364] width 43 height 4
click at [466, 364] on li at bounding box center [467, 364] width 4 height 4
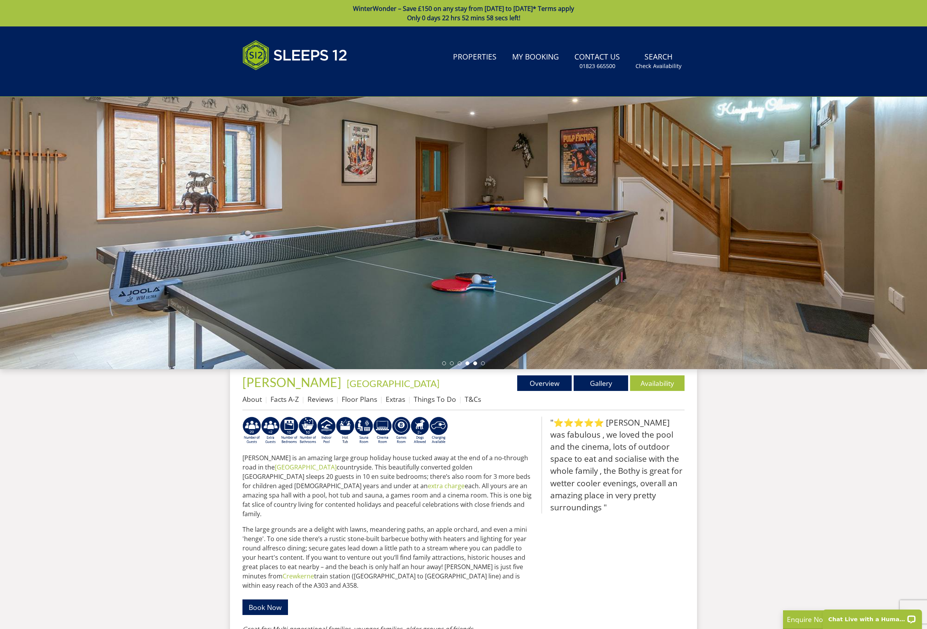
click at [475, 363] on li at bounding box center [475, 364] width 4 height 4
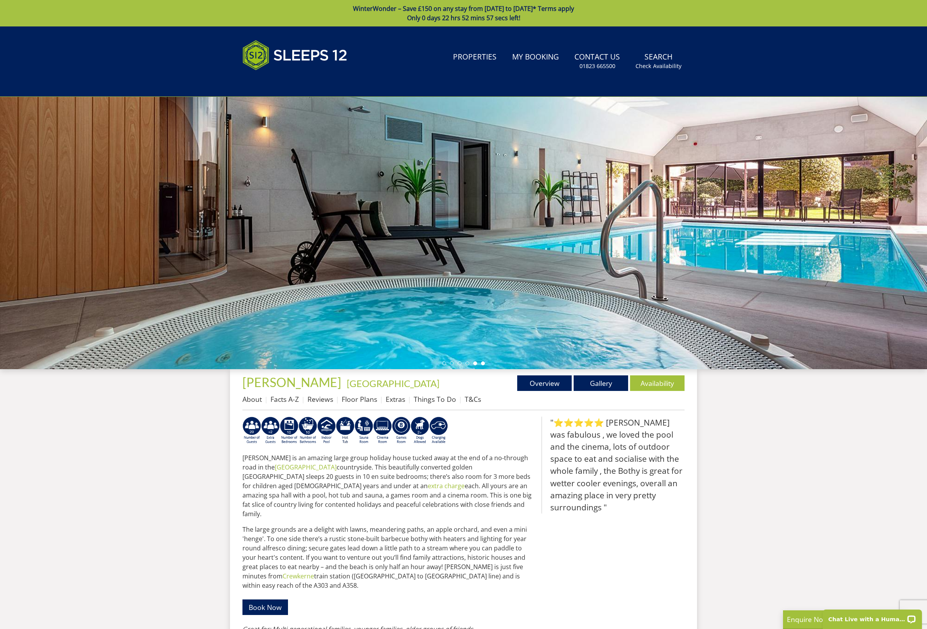
click at [483, 364] on li at bounding box center [483, 364] width 4 height 4
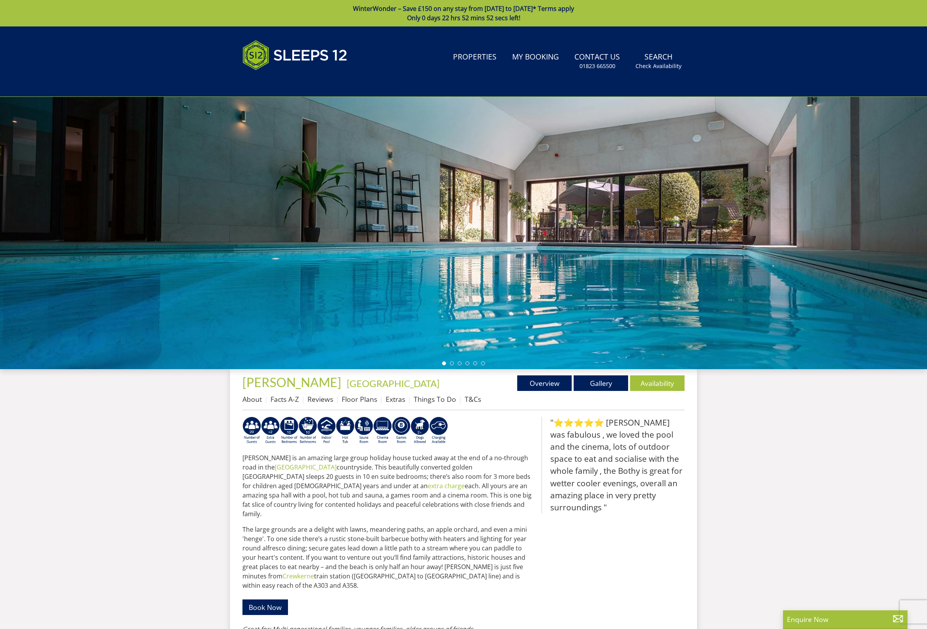
click at [451, 354] on div at bounding box center [463, 233] width 927 height 272
click at [451, 364] on li at bounding box center [452, 364] width 4 height 4
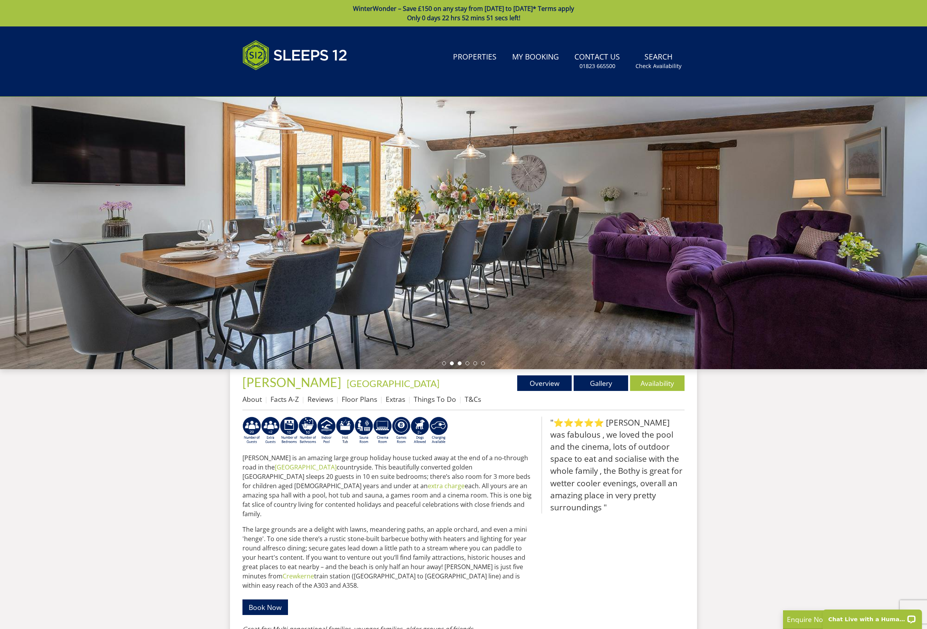
click at [460, 363] on li at bounding box center [460, 364] width 4 height 4
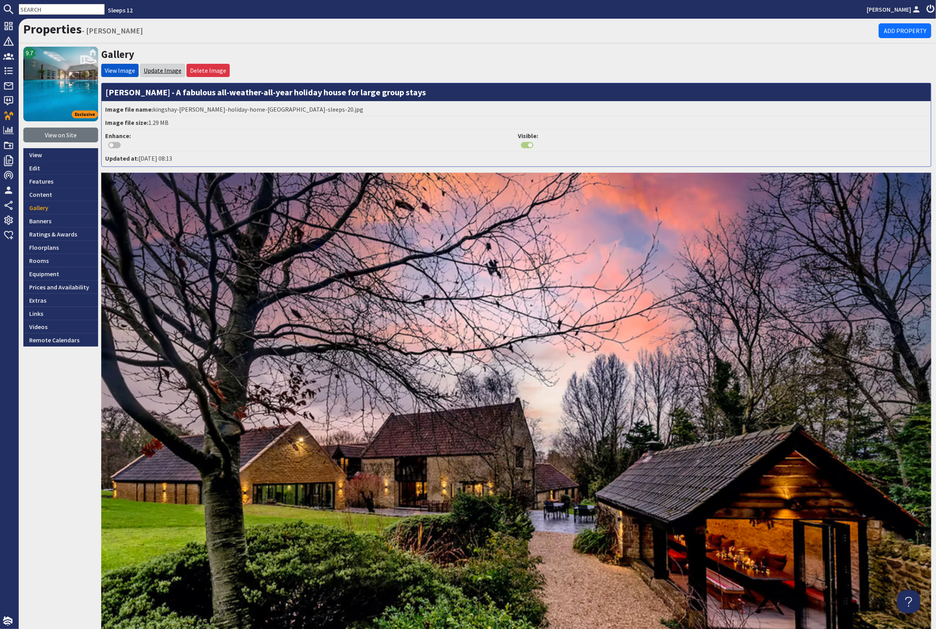
click at [173, 70] on link "Update Image" at bounding box center [163, 71] width 38 height 8
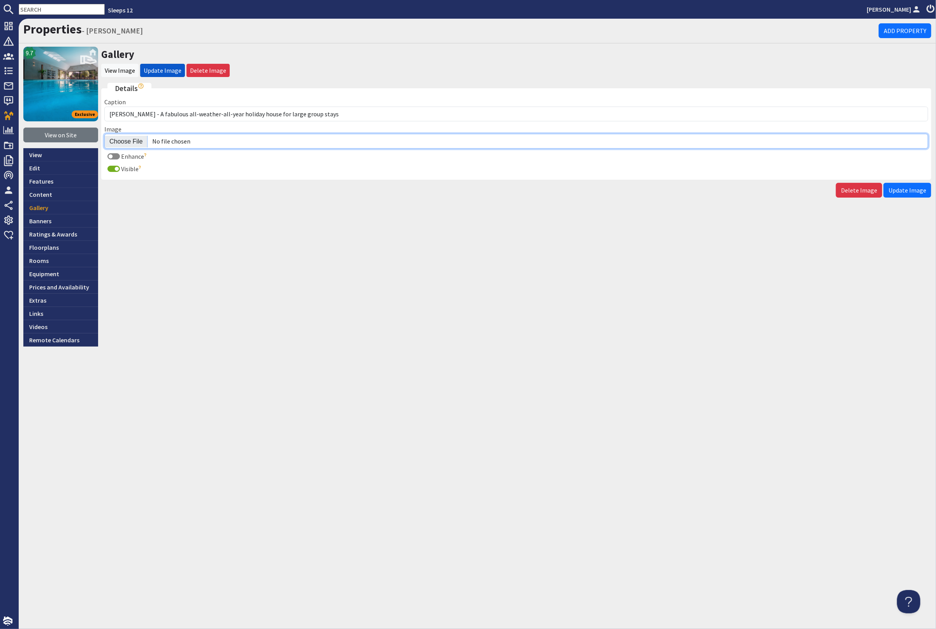
click at [134, 139] on input "Image" at bounding box center [516, 141] width 824 height 15
type input "C:\fakepath\kingshay-barton-large-home-group-accommodation-sleeping-13.jpg"
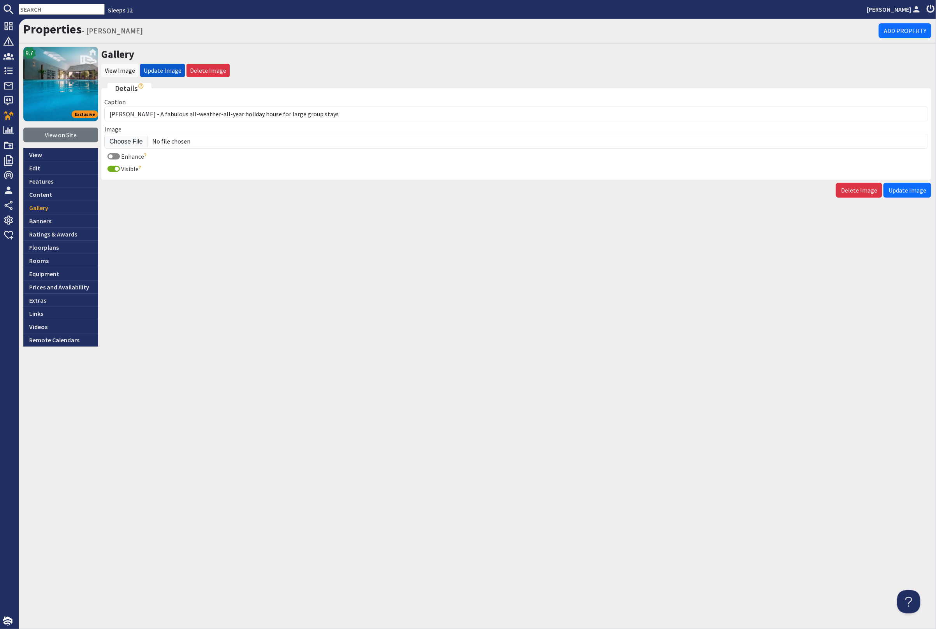
click at [919, 189] on span "Update Image" at bounding box center [907, 190] width 38 height 8
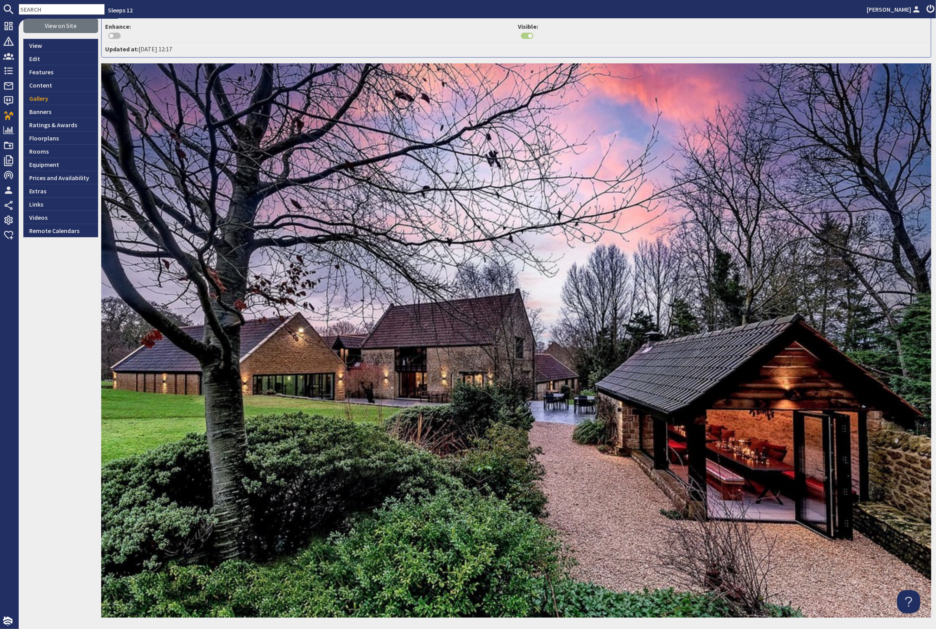
scroll to position [161, 0]
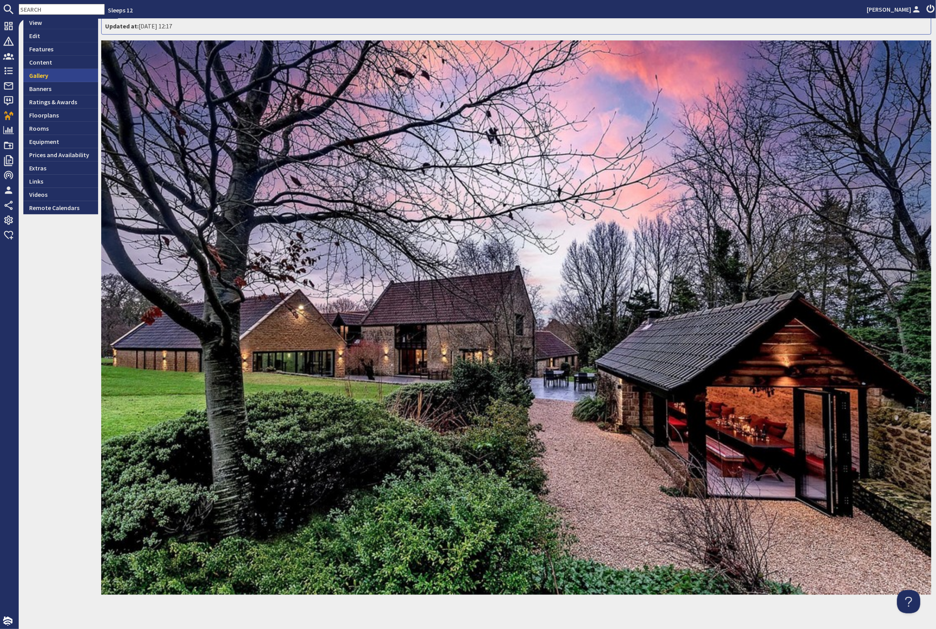
click at [53, 74] on link "Gallery" at bounding box center [60, 75] width 75 height 13
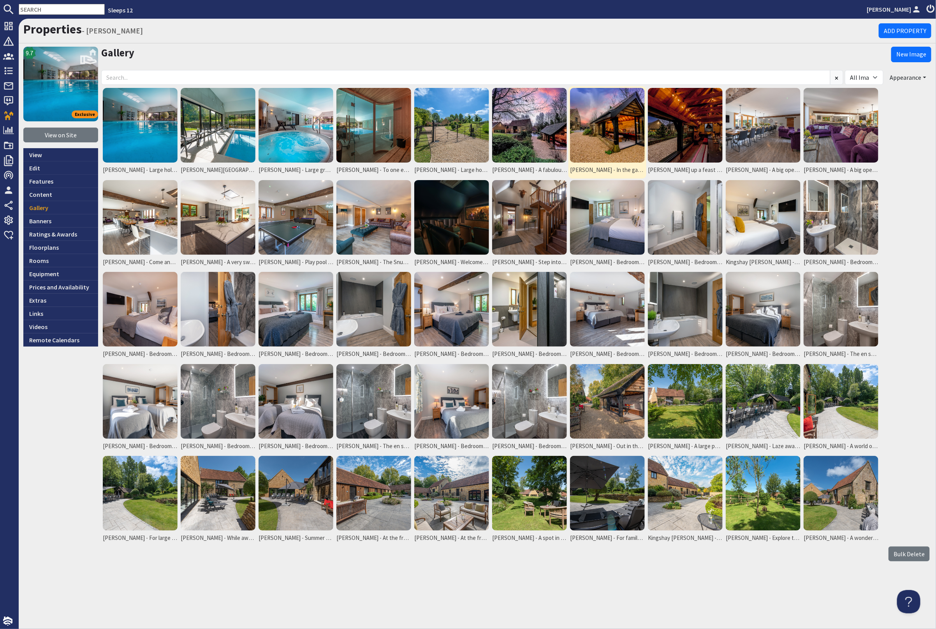
click at [602, 134] on img at bounding box center [607, 125] width 75 height 75
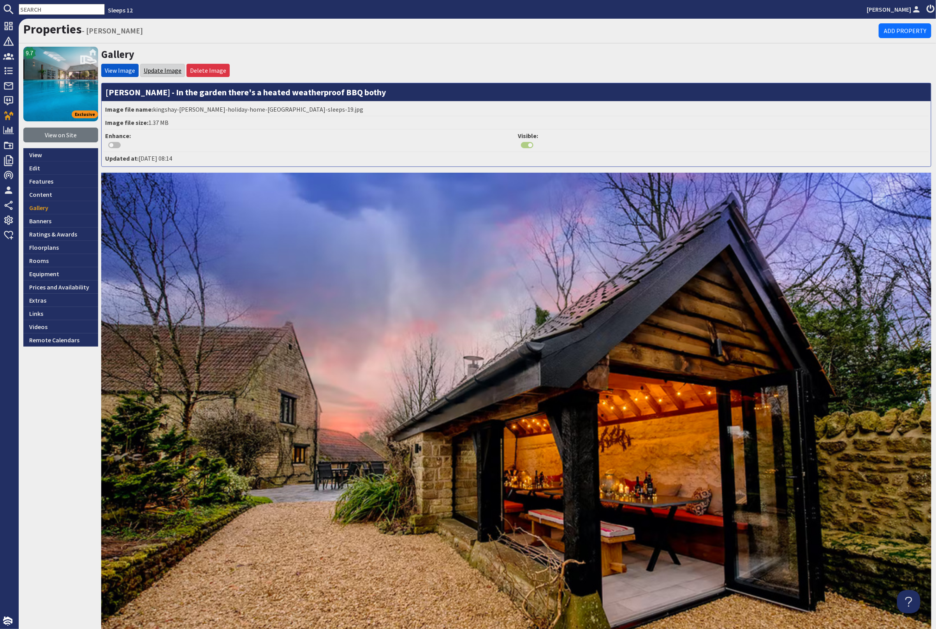
click at [162, 69] on link "Update Image" at bounding box center [163, 71] width 38 height 8
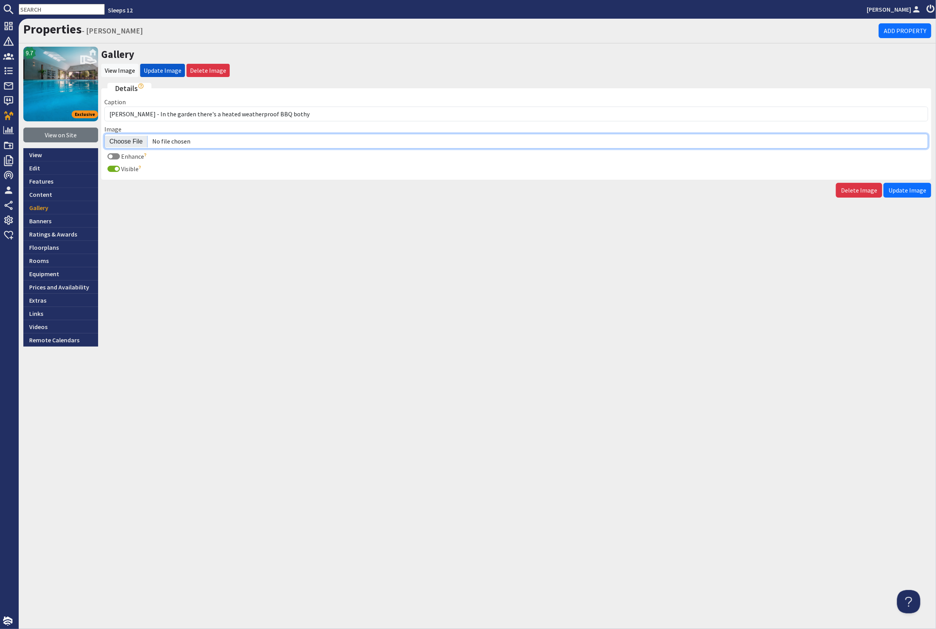
click at [126, 139] on input "Image" at bounding box center [516, 141] width 824 height 15
type input "C:\fakepath\kingshay-[PERSON_NAME]-large-home-group-accommodation-sleeping-14.j…"
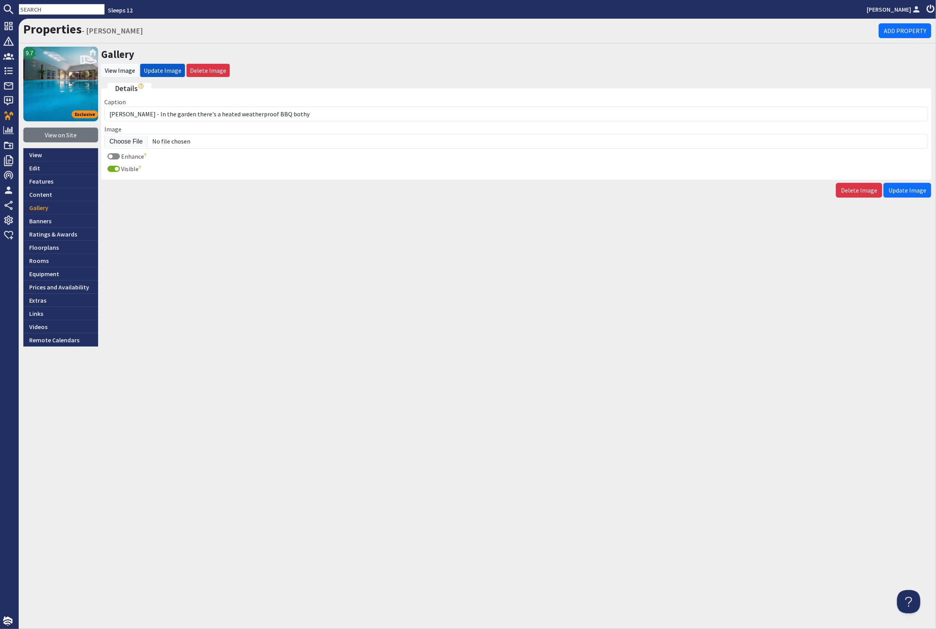
click at [905, 193] on button "Update Image" at bounding box center [907, 190] width 48 height 15
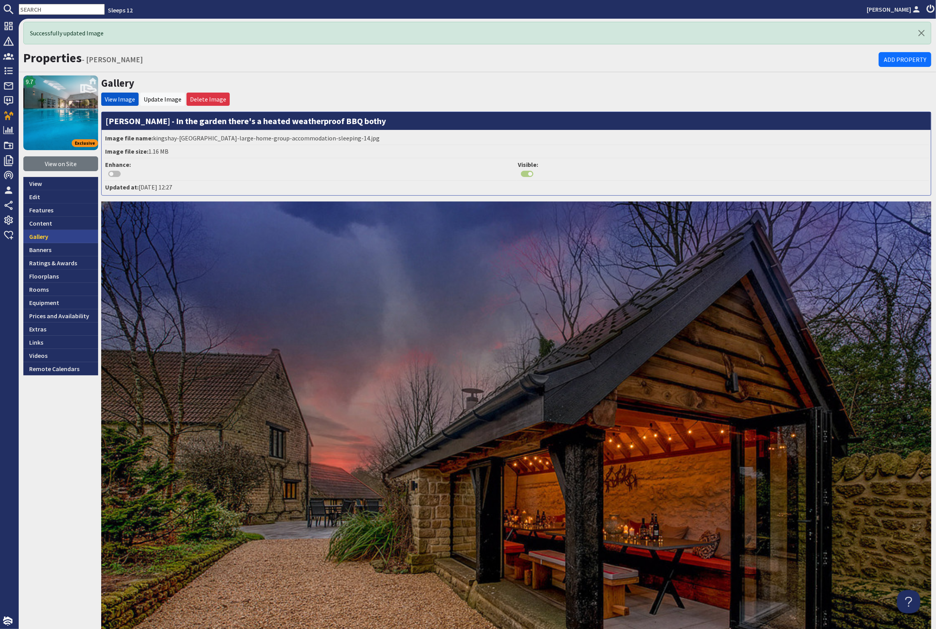
click at [70, 237] on link "Gallery" at bounding box center [60, 236] width 75 height 13
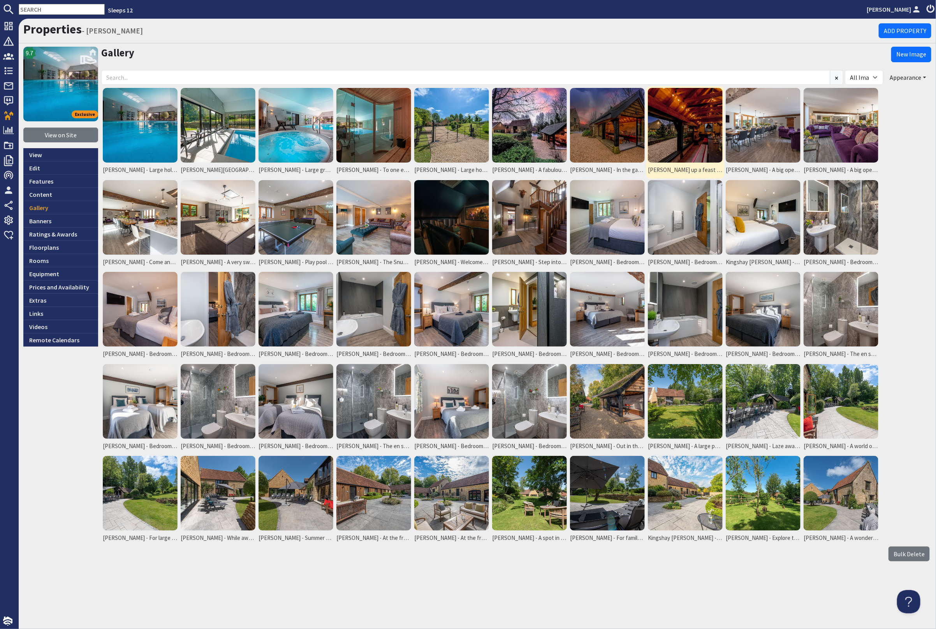
click at [669, 125] on img at bounding box center [685, 125] width 75 height 75
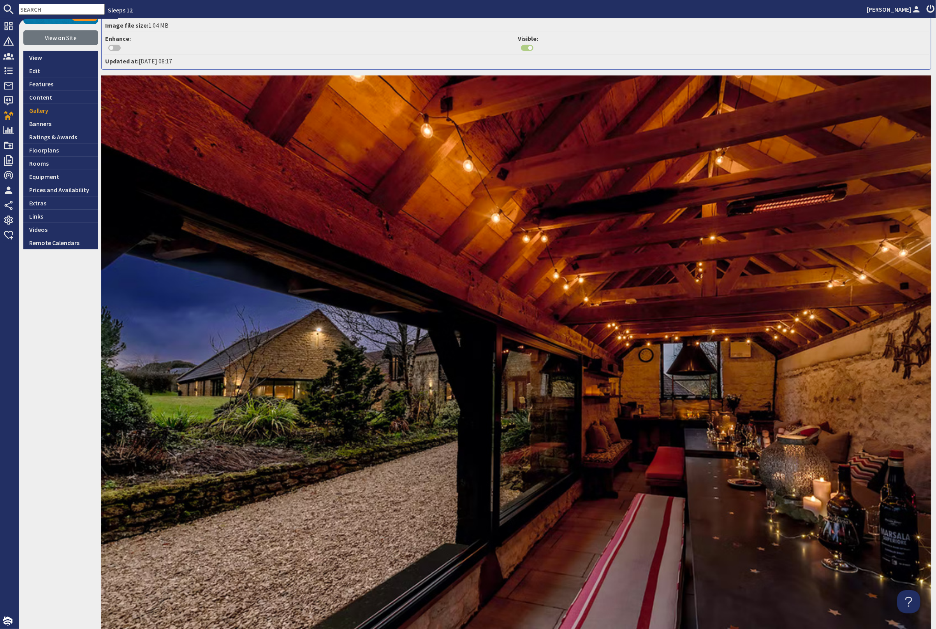
scroll to position [45, 0]
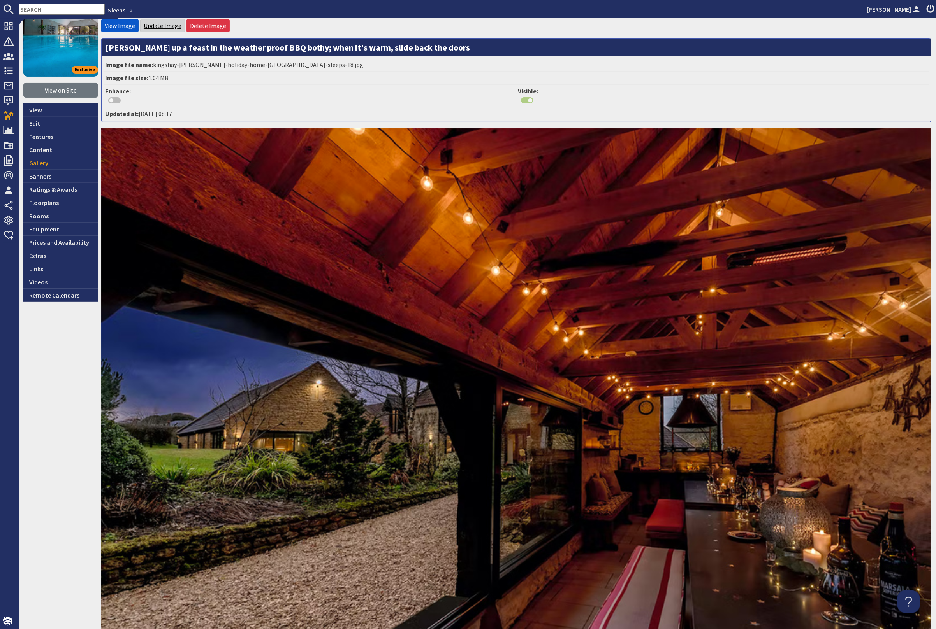
click at [162, 22] on link "Update Image" at bounding box center [163, 26] width 38 height 8
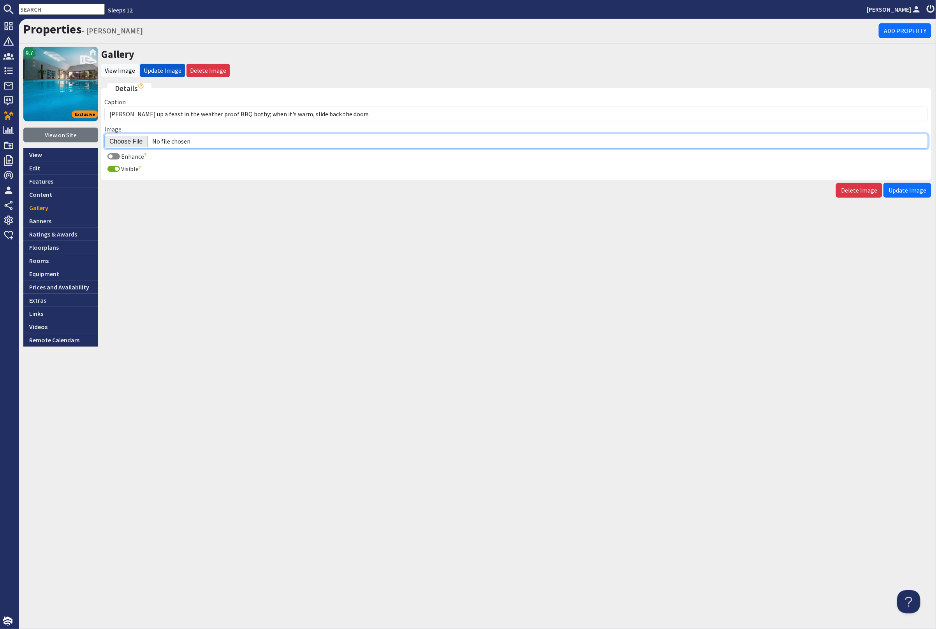
click at [127, 139] on input "Image" at bounding box center [516, 141] width 824 height 15
type input "C:\fakepath\kingshay-barton-large-home-group-accommodation-sleeping-15.jpg"
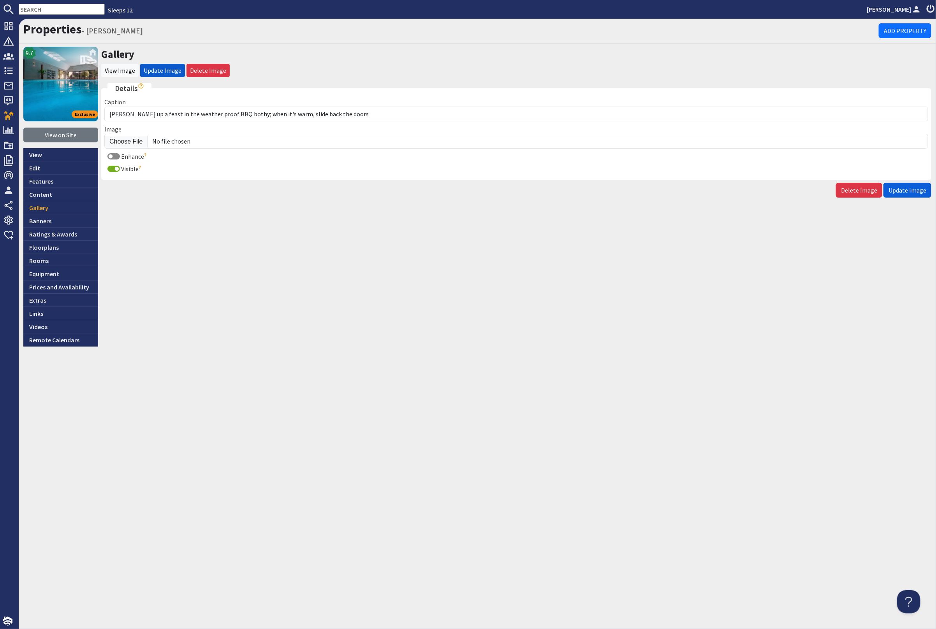
click at [906, 191] on span "Update Image" at bounding box center [907, 190] width 38 height 8
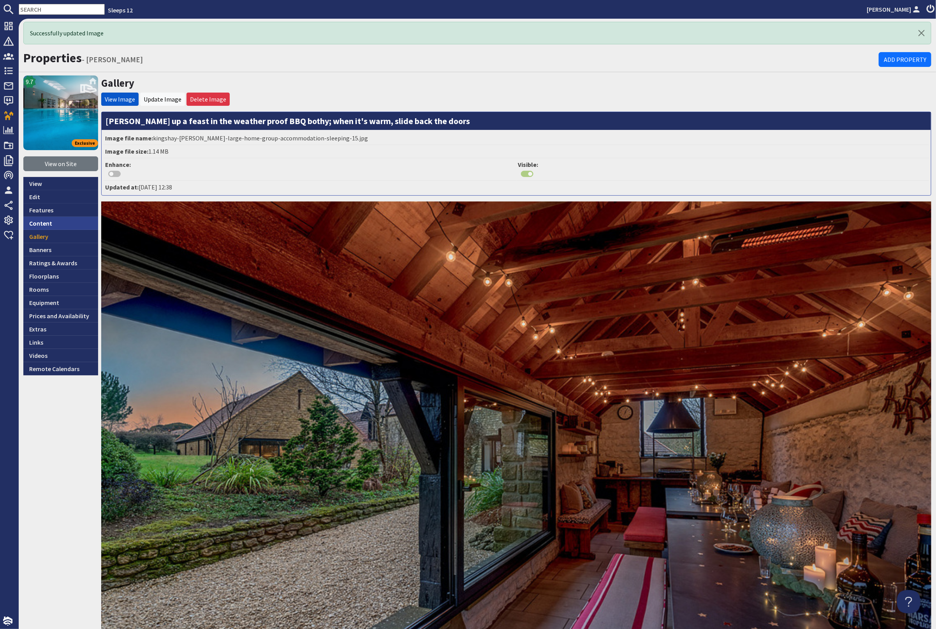
drag, startPoint x: 54, startPoint y: 232, endPoint x: 73, endPoint y: 220, distance: 22.1
click at [55, 232] on link "Gallery" at bounding box center [60, 236] width 75 height 13
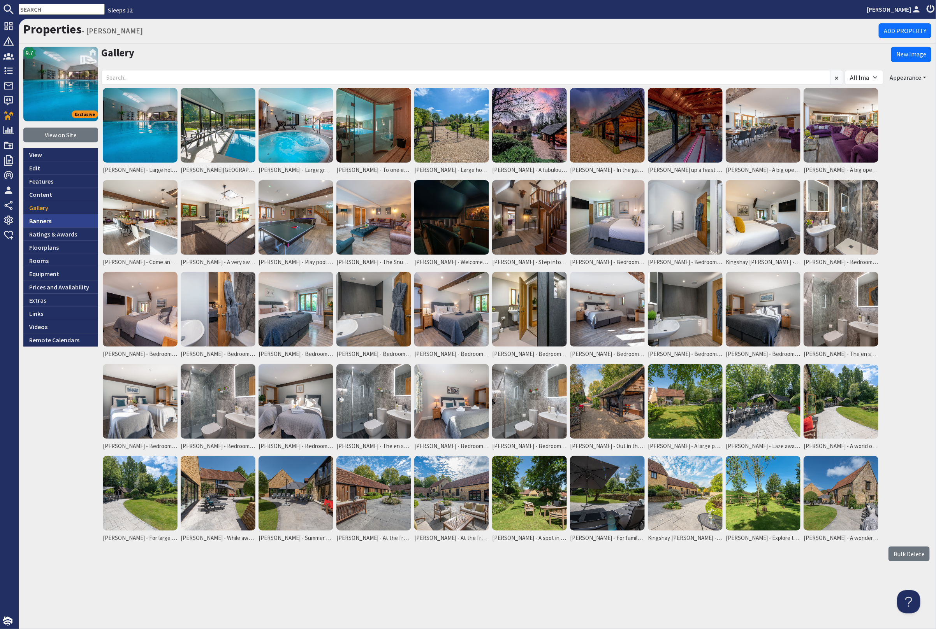
click at [56, 218] on link "Banners" at bounding box center [60, 220] width 75 height 13
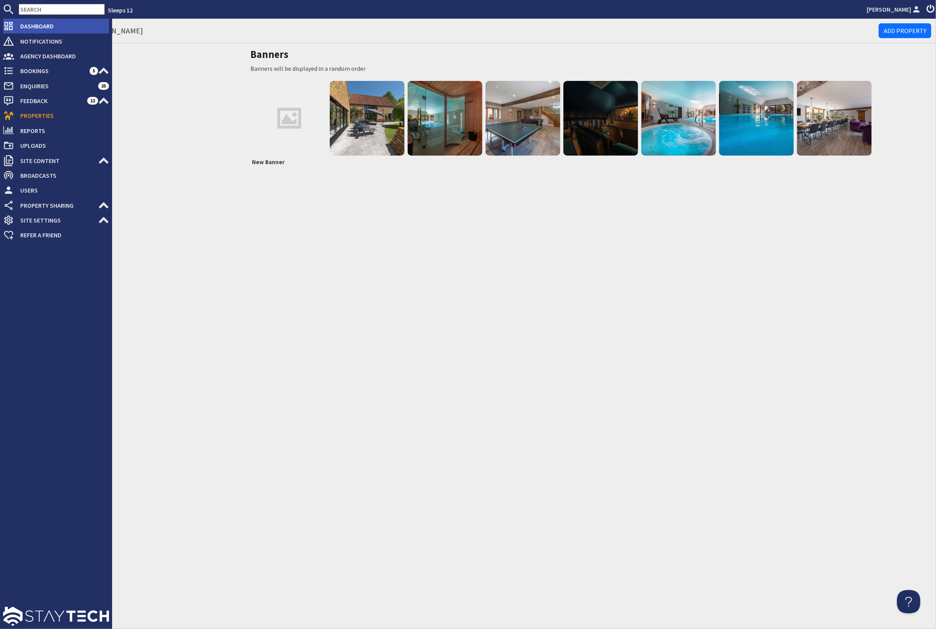
click at [32, 26] on span "Dashboard" at bounding box center [61, 26] width 95 height 12
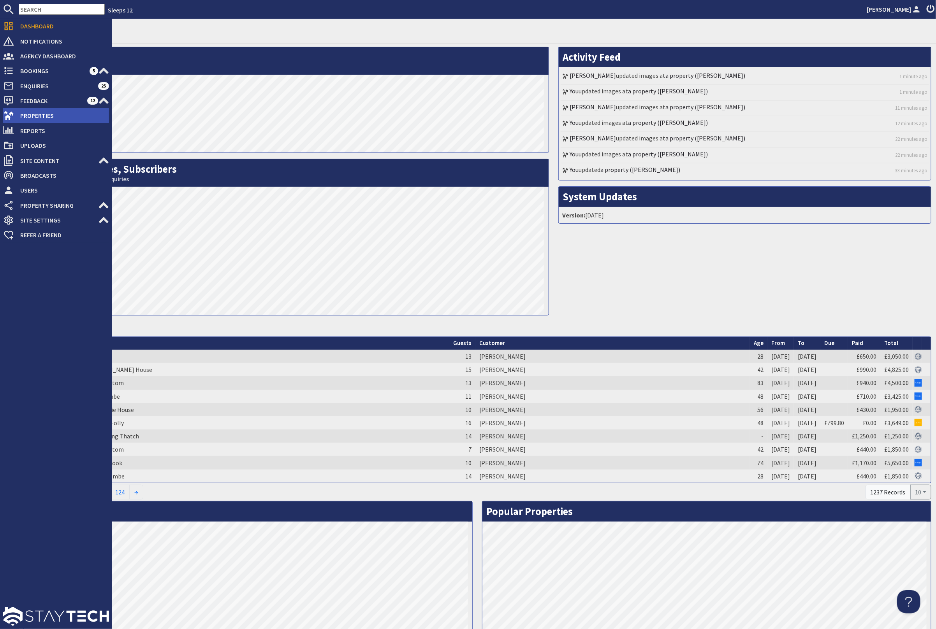
click at [50, 114] on span "Properties" at bounding box center [61, 115] width 95 height 12
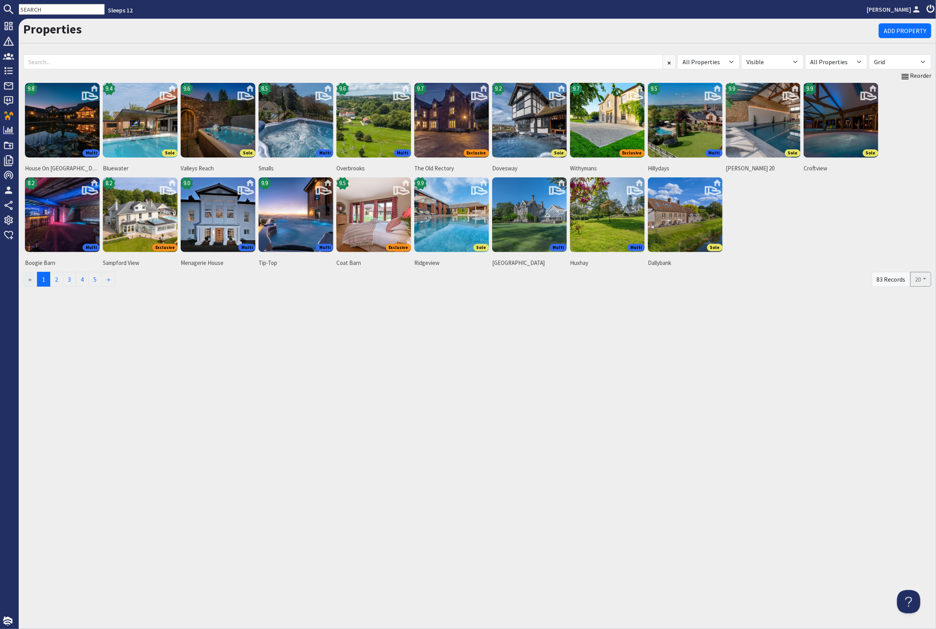
click at [51, 7] on input "text" at bounding box center [62, 9] width 86 height 11
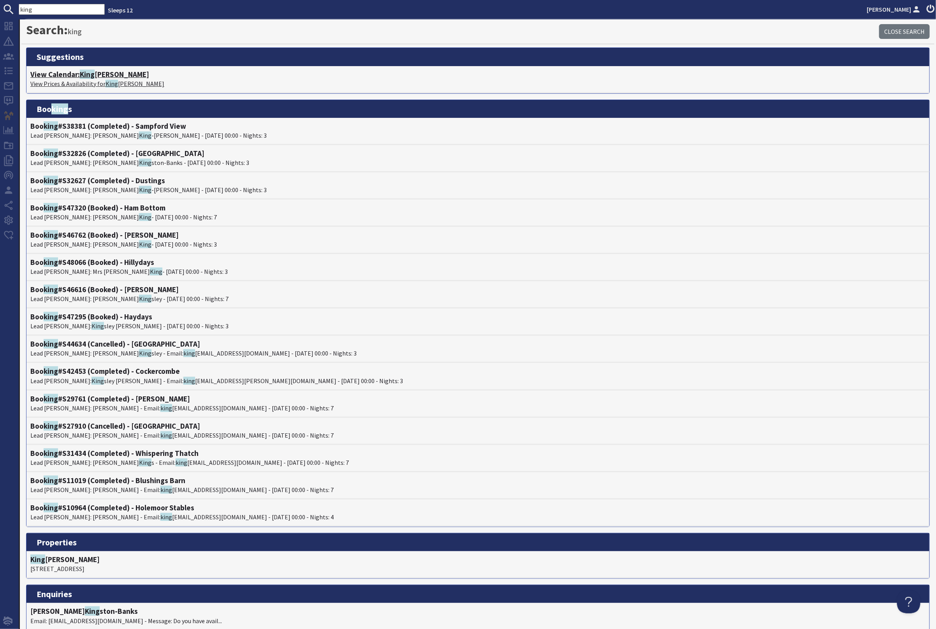
type input "king"
click at [92, 72] on span "King" at bounding box center [87, 74] width 15 height 9
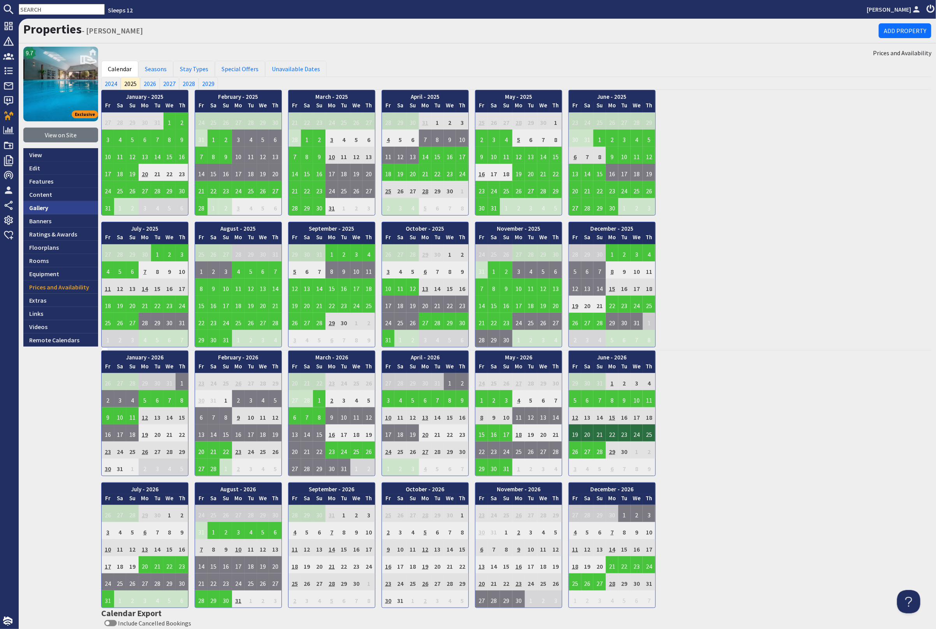
click at [53, 206] on link "Gallery" at bounding box center [60, 207] width 75 height 13
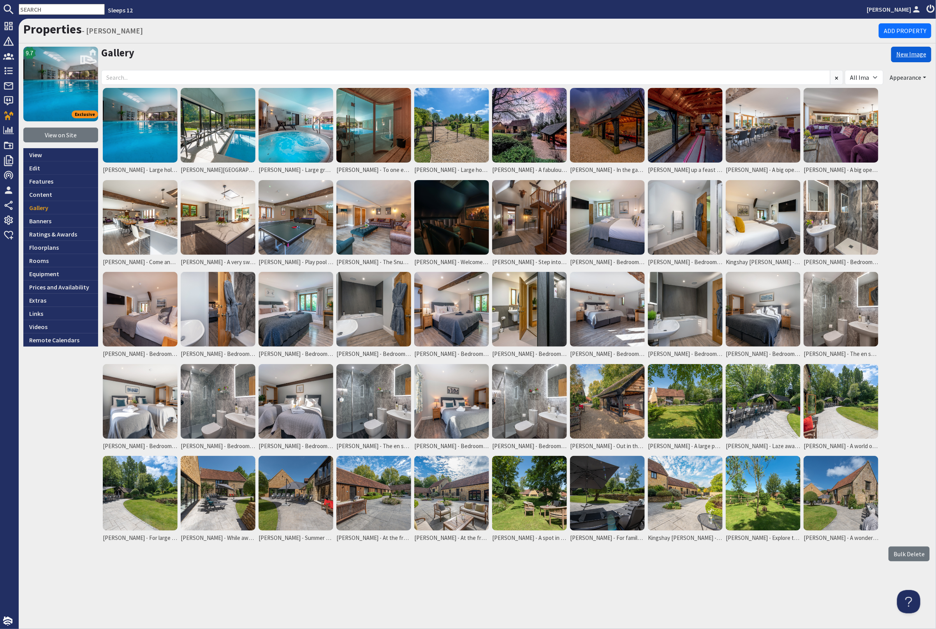
click at [913, 53] on link "New Image" at bounding box center [911, 55] width 40 height 16
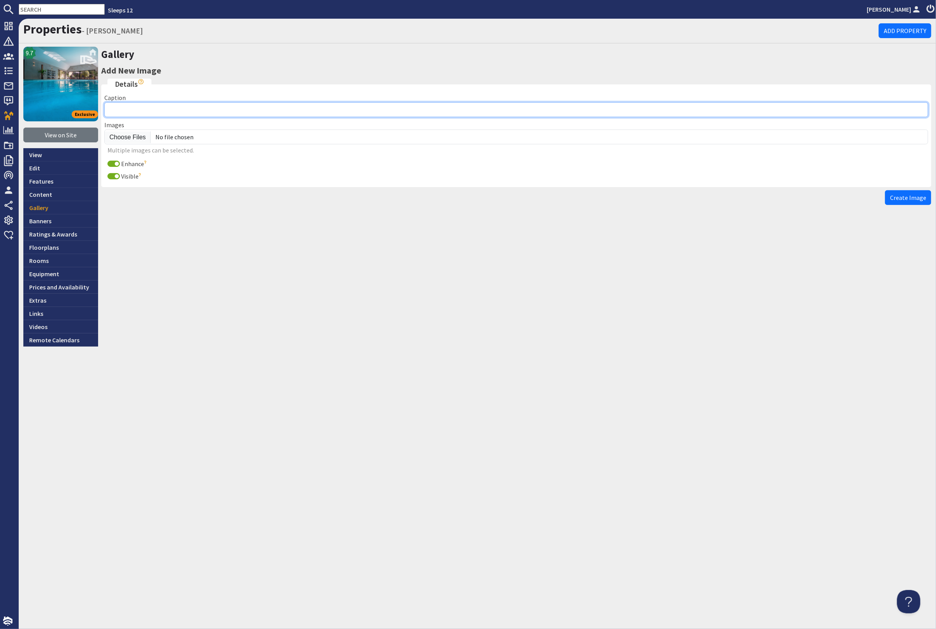
click at [169, 110] on input "Caption" at bounding box center [516, 109] width 824 height 15
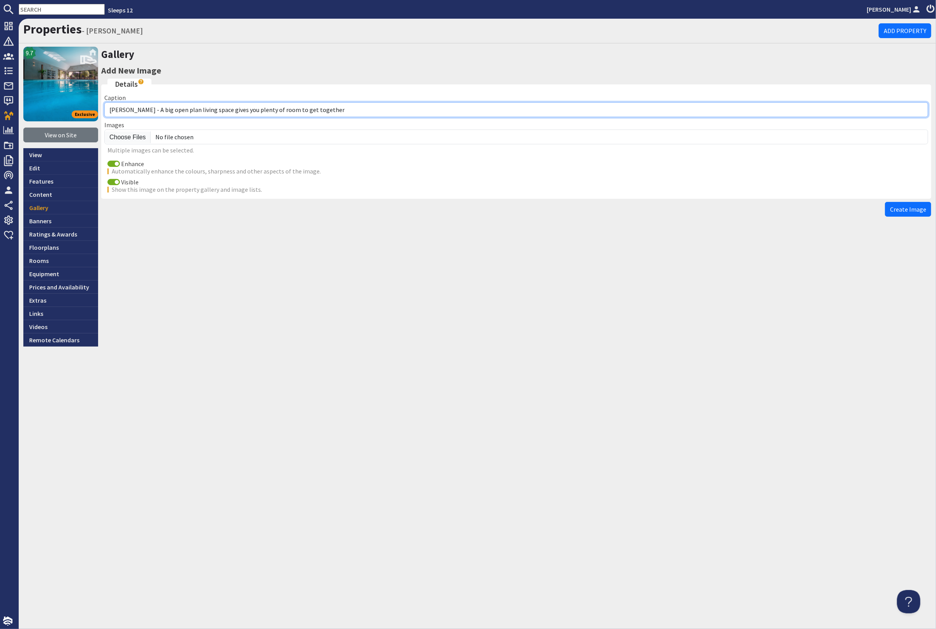
drag, startPoint x: 352, startPoint y: 110, endPoint x: 156, endPoint y: 109, distance: 195.8
click at [156, 109] on input "Kingshay Barton - A big open plan living space gives you plenty of room to get …" at bounding box center [516, 109] width 824 height 15
type input "Kingshay Barton - from above"
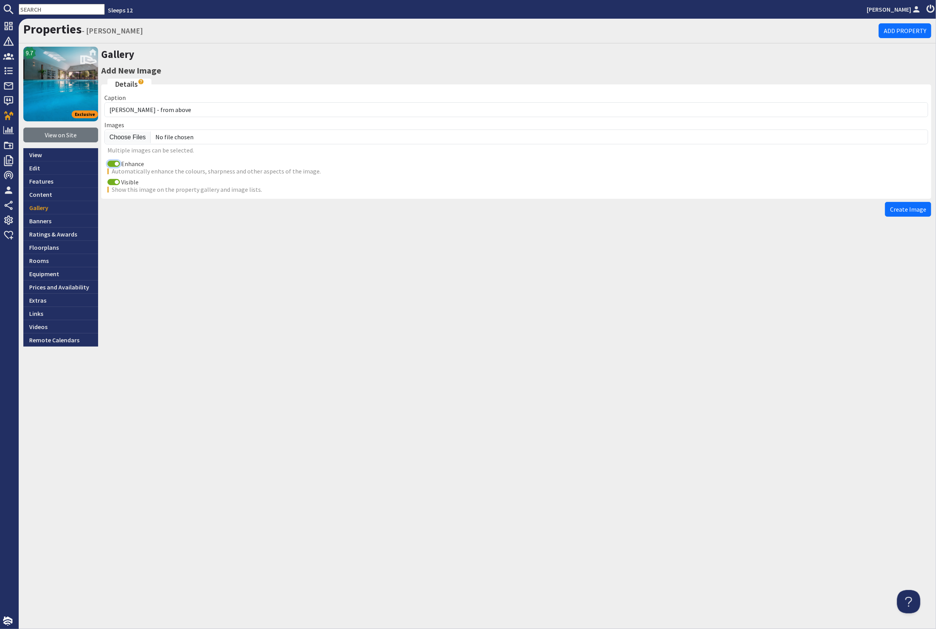
click at [110, 161] on input "Enhance" at bounding box center [113, 164] width 12 height 6
checkbox input "false"
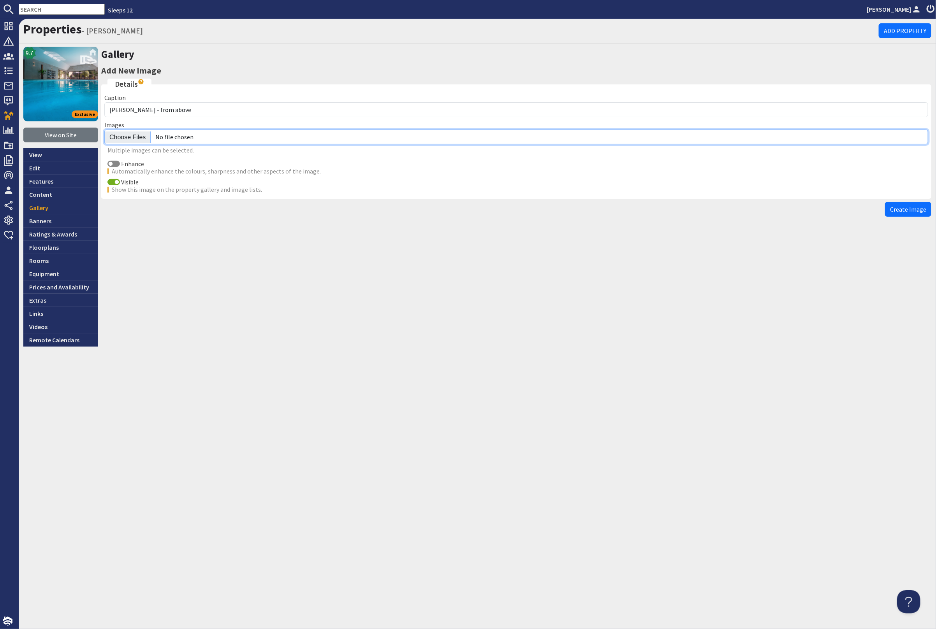
click at [122, 138] on input "file" at bounding box center [516, 137] width 824 height 15
type input "C:\fakepath\kingshay-barton-large-home-group-accommodation-sleeping-16.jpg"
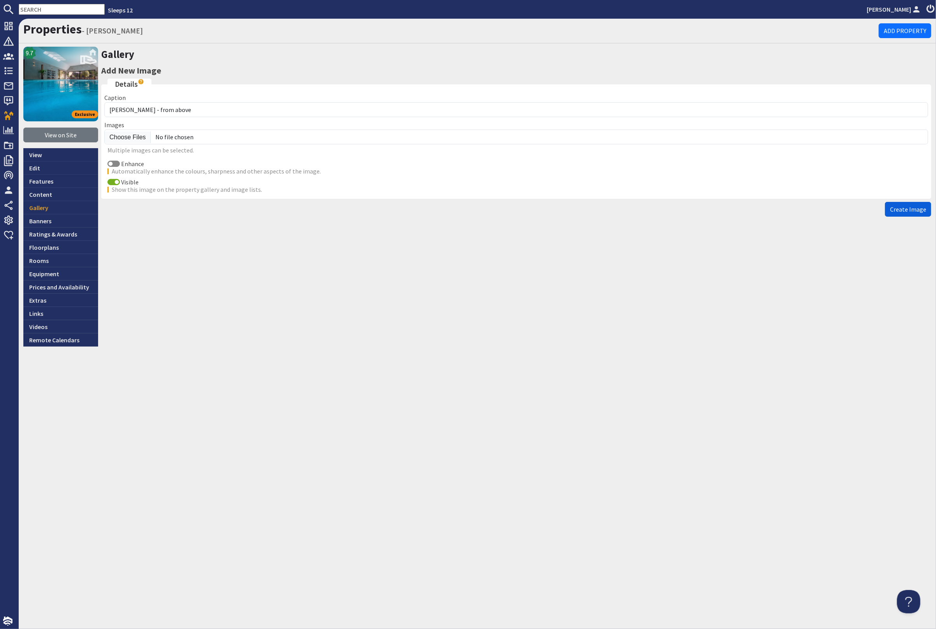
click at [914, 206] on span "Create Image" at bounding box center [908, 210] width 36 height 8
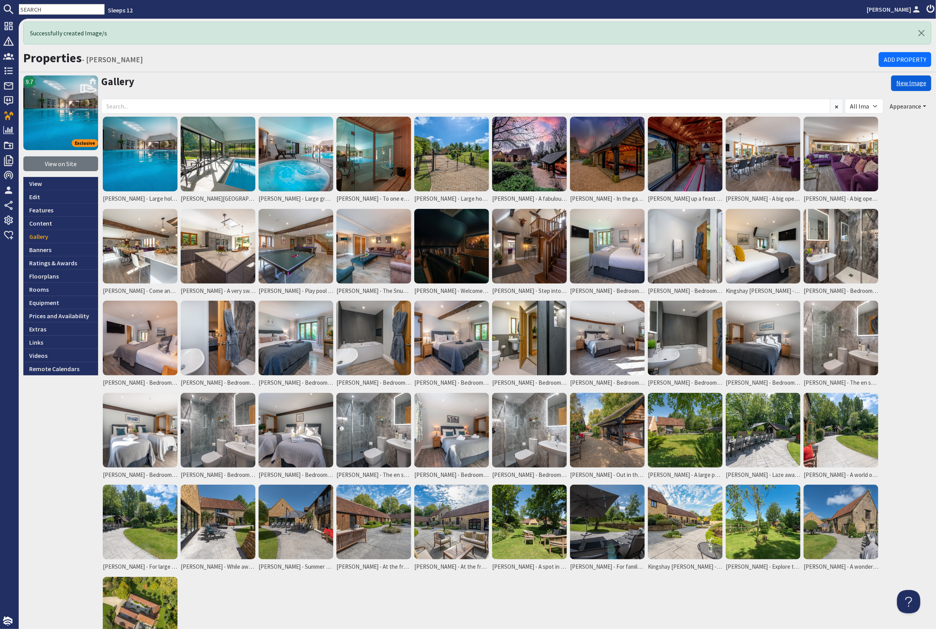
click at [904, 80] on link "New Image" at bounding box center [911, 84] width 40 height 16
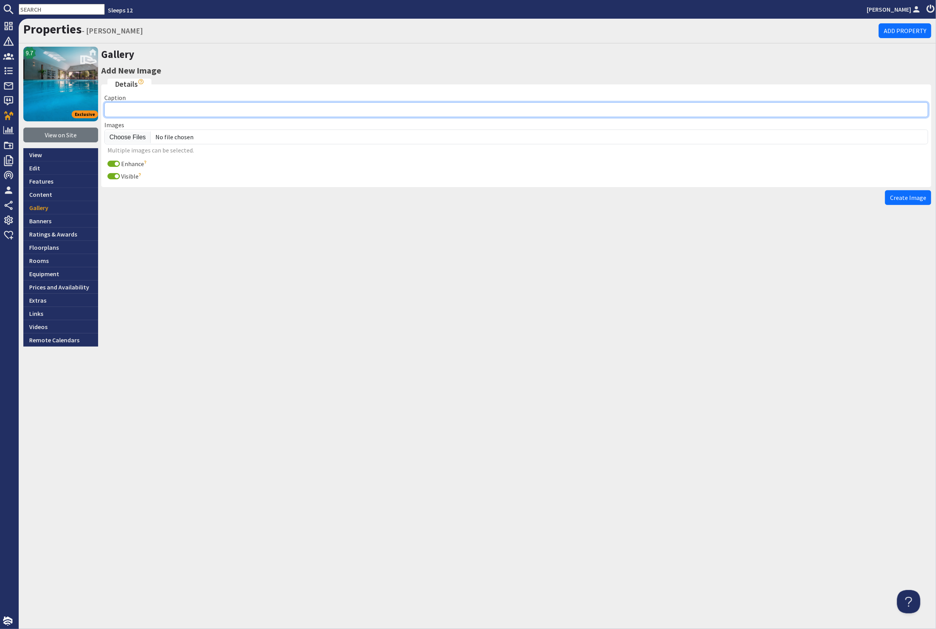
click at [183, 106] on input "Caption" at bounding box center [516, 109] width 824 height 15
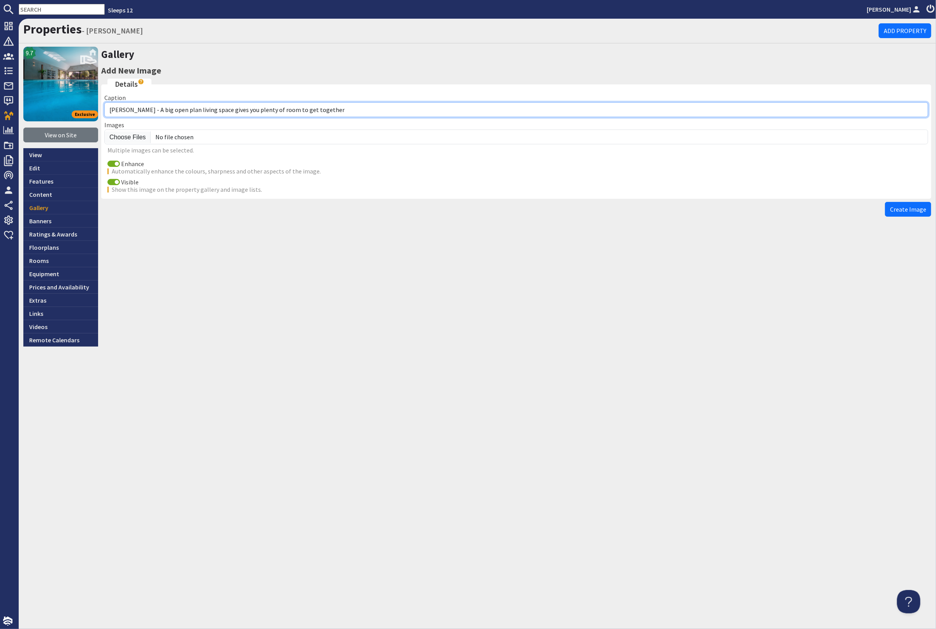
drag, startPoint x: 202, startPoint y: 109, endPoint x: 186, endPoint y: 111, distance: 15.6
click at [186, 111] on input "Kingshay Barton - A big open plan living space gives you plenty of room to get …" at bounding box center [516, 109] width 824 height 15
type input "Kingshay Barton - A big open space gives you plenty of room to get together"
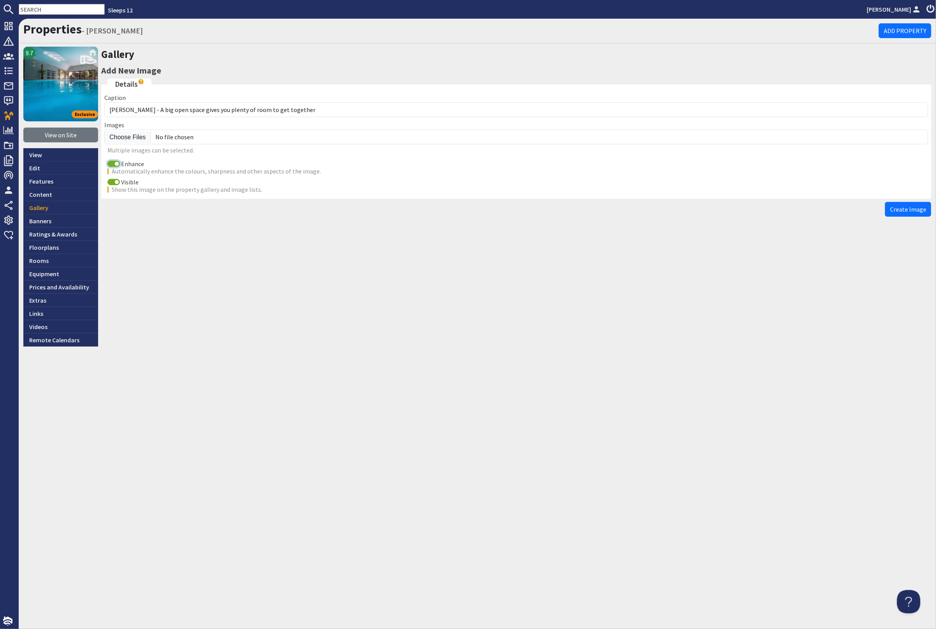
click at [109, 161] on input "Enhance" at bounding box center [113, 164] width 12 height 6
checkbox input "false"
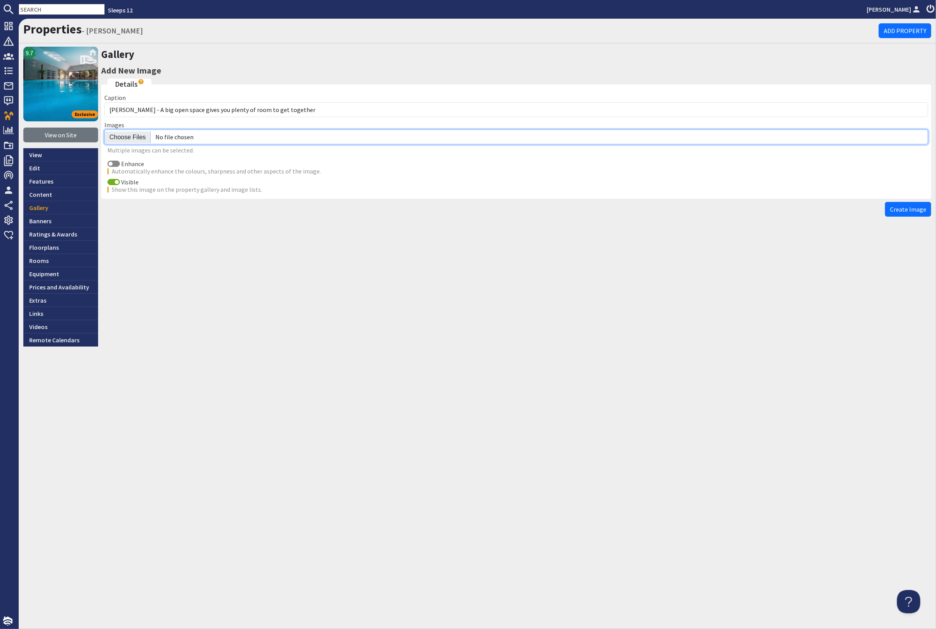
click at [131, 135] on input "file" at bounding box center [516, 137] width 824 height 15
type input "C:\fakepath\kingshay-barton-large-home-group-accommodation-sleeping-17.jpg"
click at [903, 209] on span "Create Image" at bounding box center [908, 210] width 36 height 8
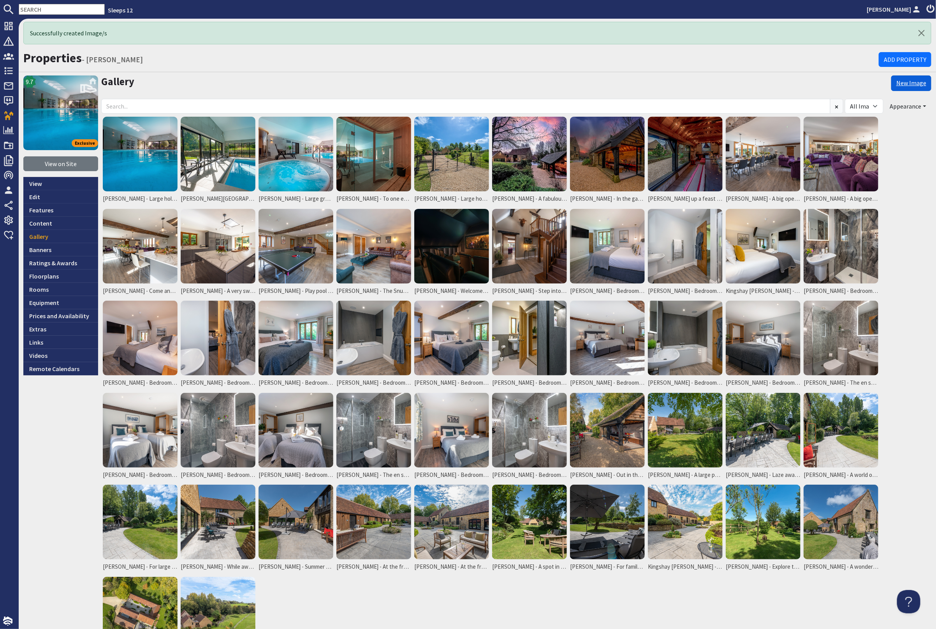
click at [917, 80] on link "New Image" at bounding box center [911, 84] width 40 height 16
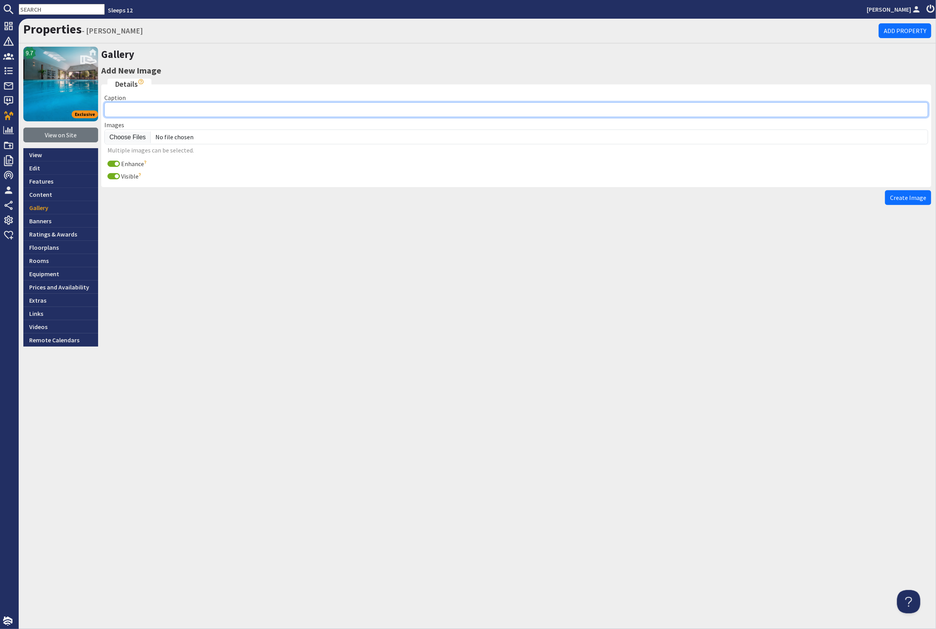
click at [214, 109] on input "Caption" at bounding box center [516, 109] width 824 height 15
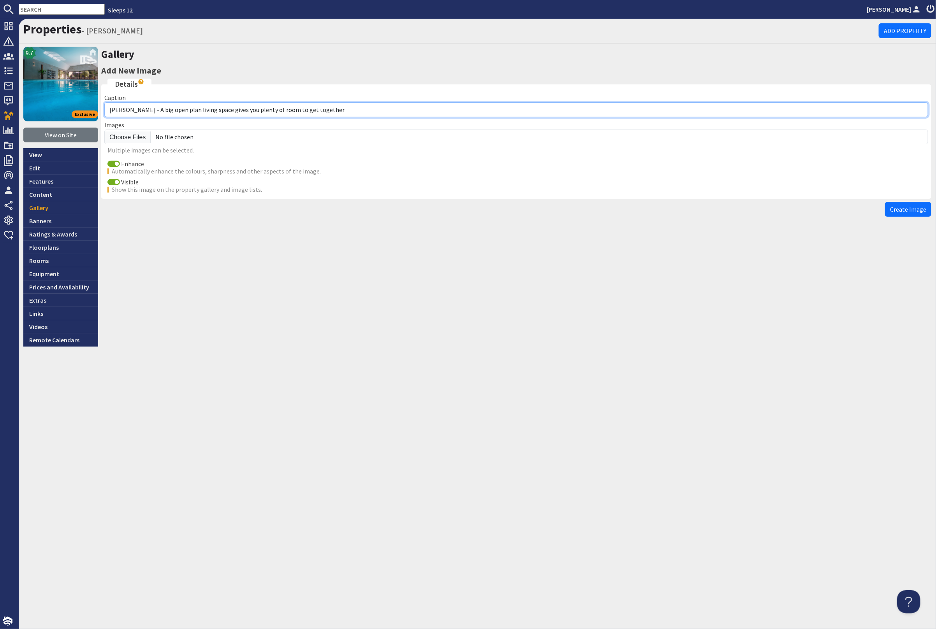
drag, startPoint x: 214, startPoint y: 109, endPoint x: 187, endPoint y: 110, distance: 27.3
click at [187, 110] on input "Kingshay Barton - A big open plan living space gives you plenty of room to get …" at bounding box center [516, 109] width 824 height 15
type input "Kingshay Barton - A big open space gives you plenty of room to get together"
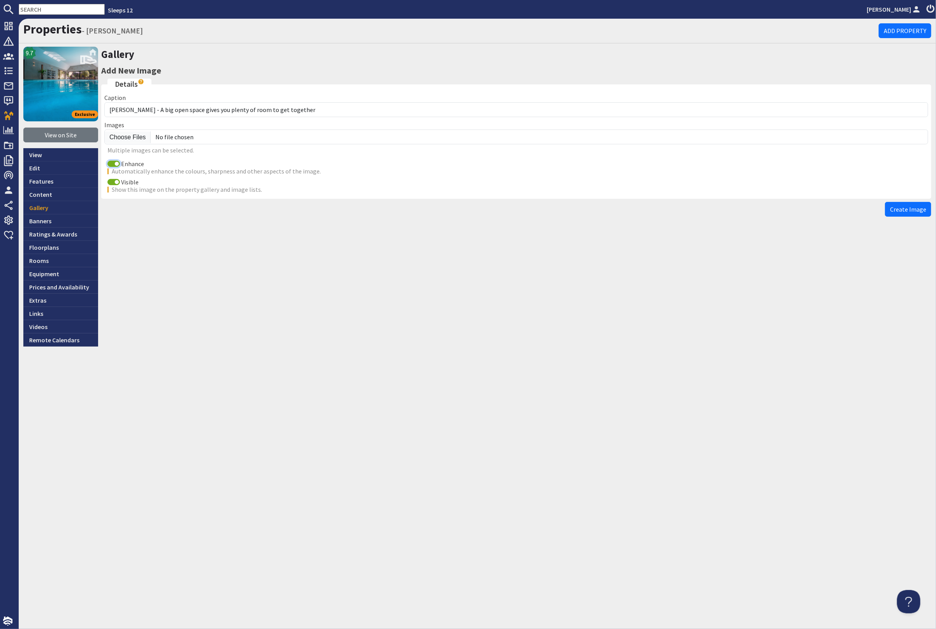
click at [115, 163] on input "Enhance" at bounding box center [113, 164] width 12 height 6
checkbox input "false"
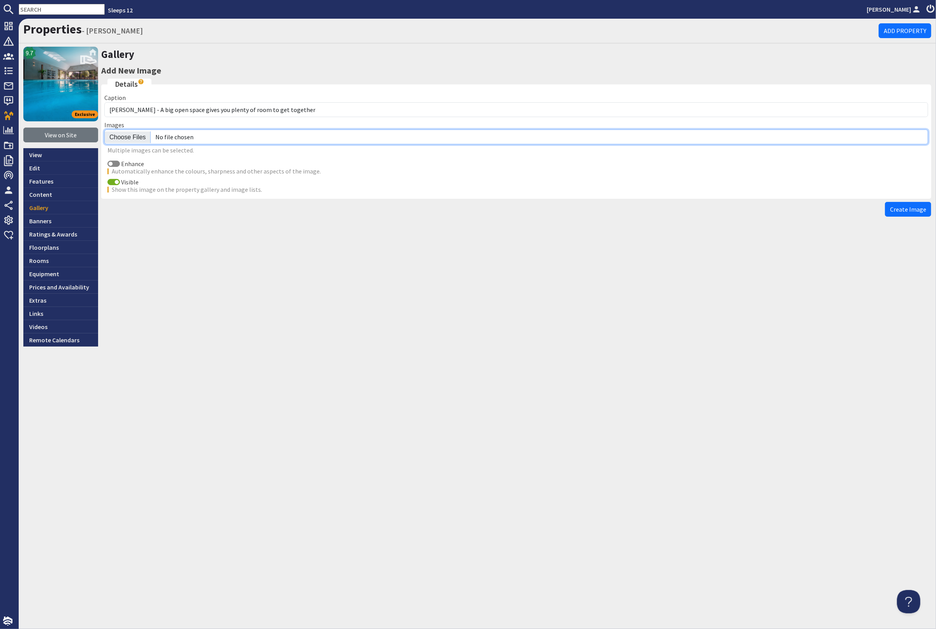
click at [128, 139] on input "file" at bounding box center [516, 137] width 824 height 15
type input "C:\fakepath\kingshay-barton-large-home-group-accommodation-sleeping-18.jpg"
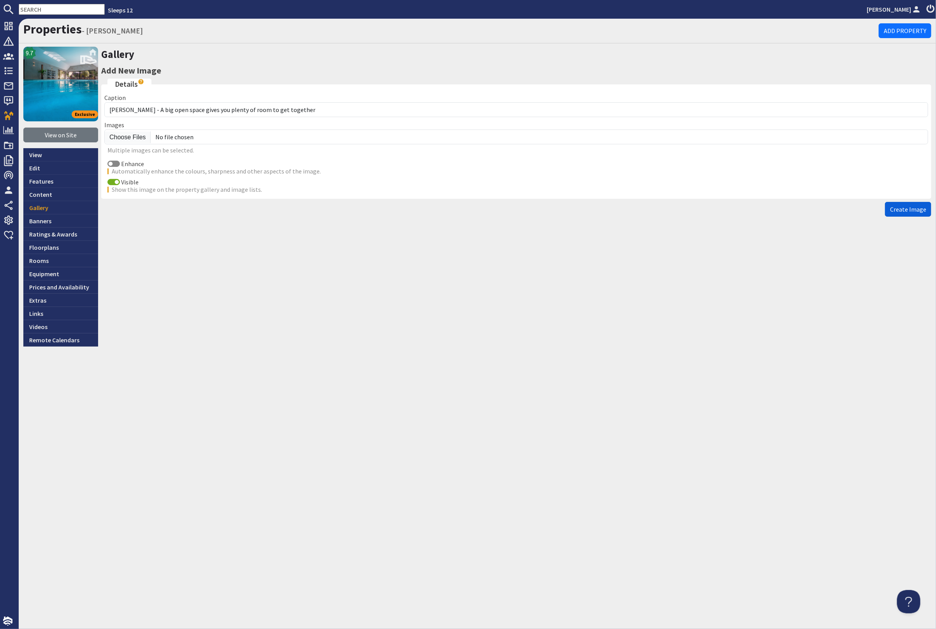
click at [919, 210] on span "Create Image" at bounding box center [908, 210] width 36 height 8
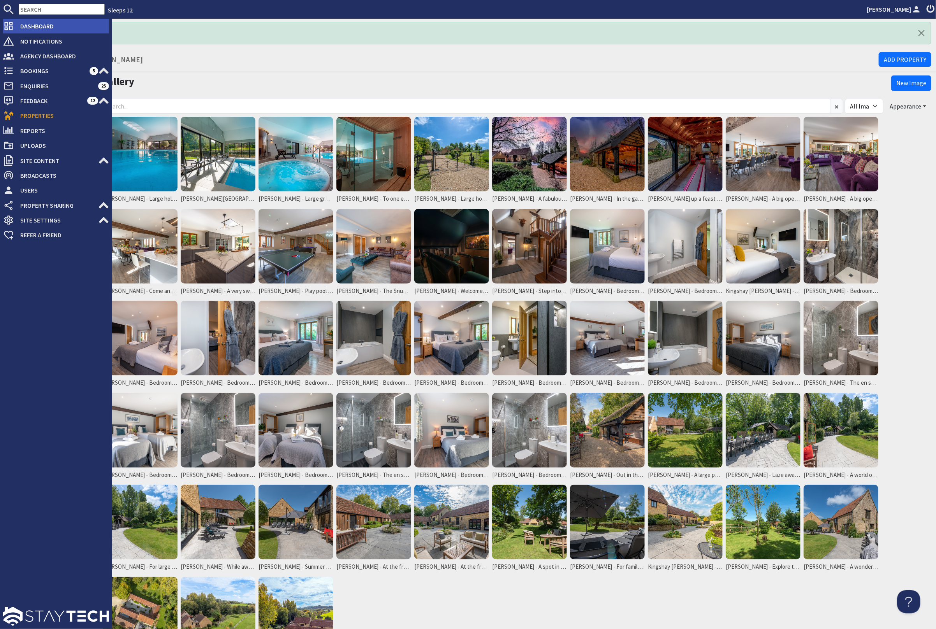
click at [39, 26] on span "Dashboard" at bounding box center [61, 26] width 95 height 12
